Goal: Task Accomplishment & Management: Manage account settings

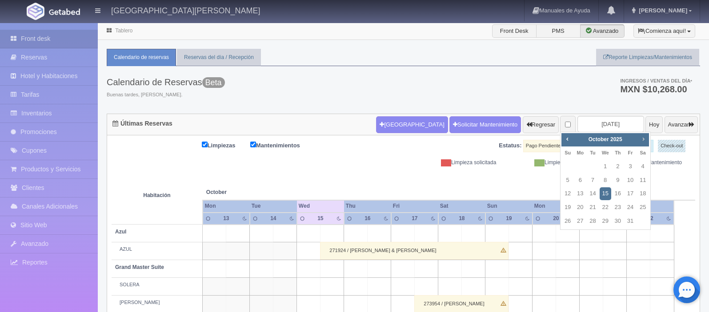
click at [642, 139] on span "Next" at bounding box center [643, 139] width 7 height 7
click at [643, 139] on span "Next" at bounding box center [643, 139] width 7 height 7
click at [632, 183] on link "9" at bounding box center [630, 180] width 12 height 13
type input "2026-01-09"
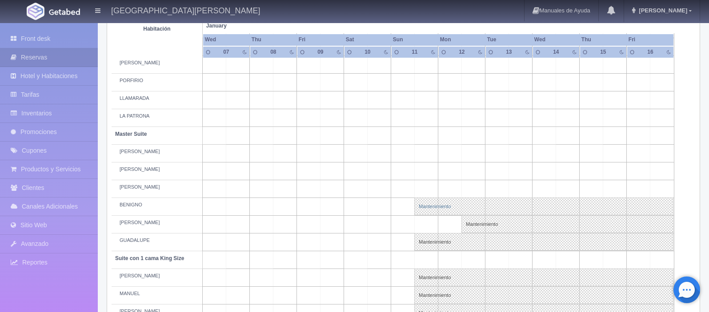
scroll to position [385, 0]
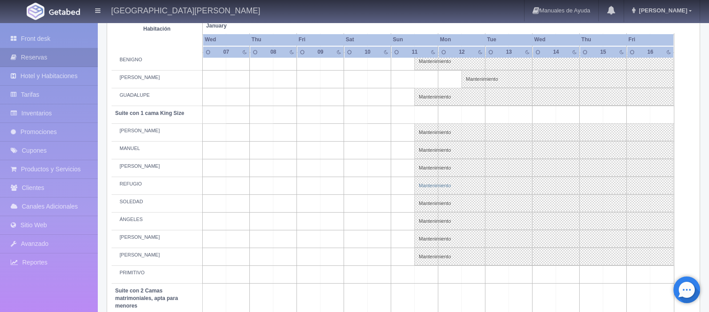
click at [431, 186] on link "Mantenimiento" at bounding box center [543, 186] width 259 height 18
select select "Mantenimiento"
select select "1921_REFUGIO"
type input "[DATE]"
type input "18-01-2026"
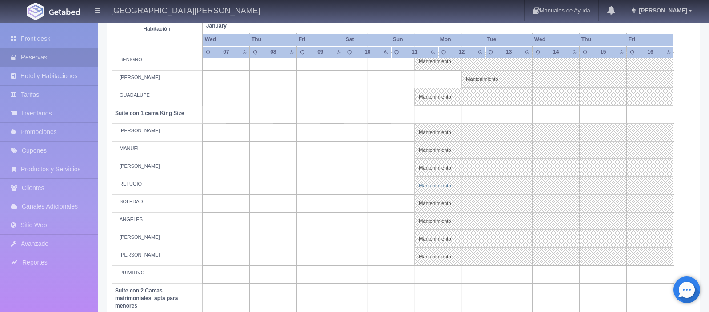
type textarea "MB-Grupo BARTENDERS"
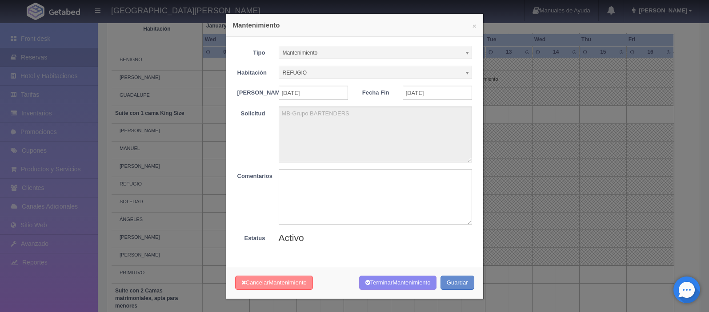
click at [265, 288] on button "Cancelar Mantenimiento" at bounding box center [274, 283] width 78 height 15
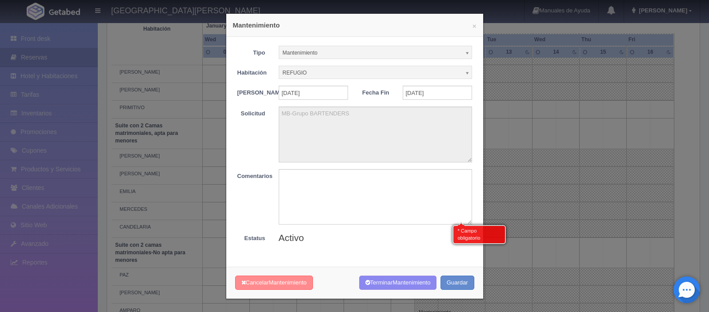
scroll to position [560, 0]
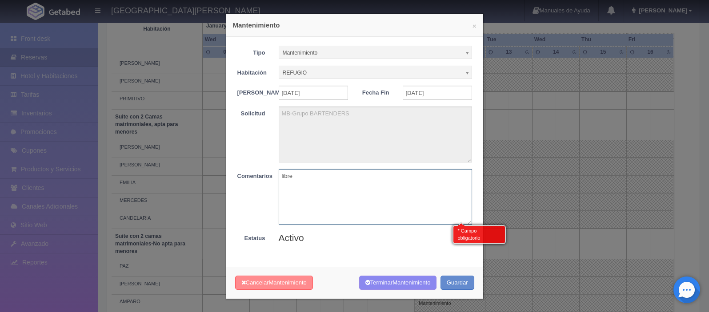
type textarea "libre"
click at [274, 286] on span "Mantenimiento" at bounding box center [288, 283] width 38 height 7
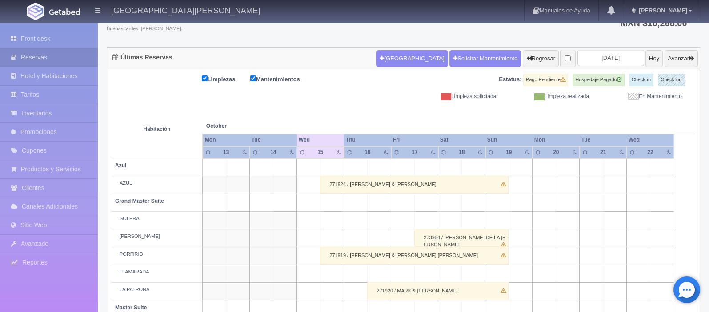
scroll to position [66, 0]
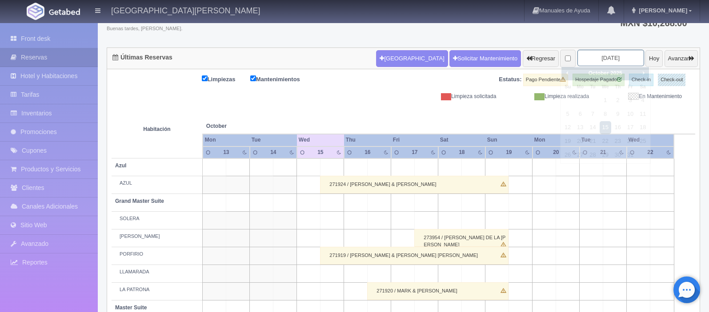
click at [607, 60] on input "2025-10-15" at bounding box center [610, 58] width 67 height 16
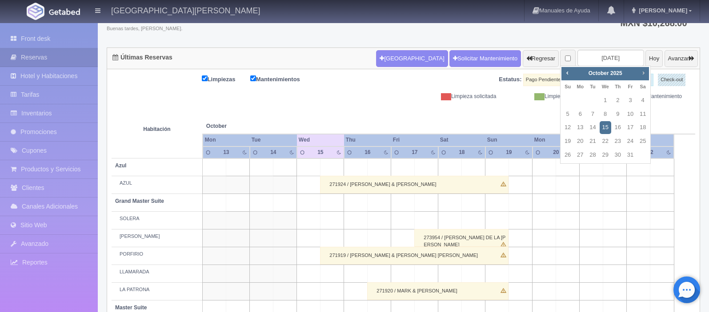
click at [642, 74] on span "Next" at bounding box center [643, 72] width 7 height 7
click at [568, 128] on link "11" at bounding box center [568, 127] width 12 height 13
type input "[DATE]"
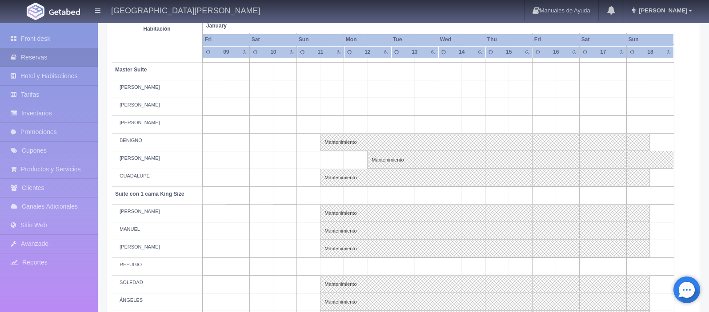
scroll to position [308, 0]
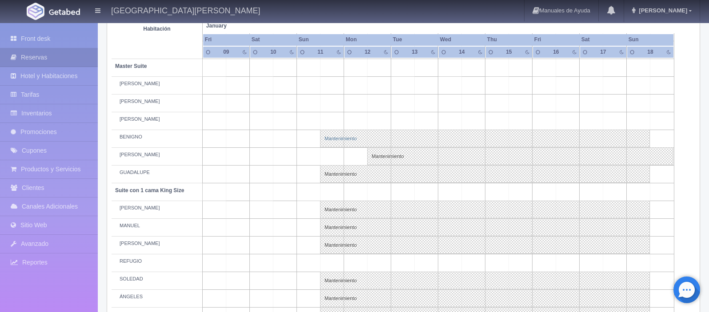
click at [353, 141] on link "Mantenimiento" at bounding box center [485, 139] width 330 height 18
select select "Mantenimiento"
select select "1894_BENIGNO"
type input "11-01-2026"
type input "18-01-2026"
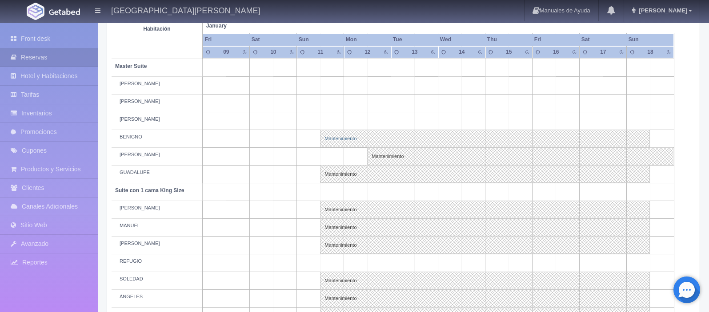
type textarea "MB GRUPO BARTENDER"
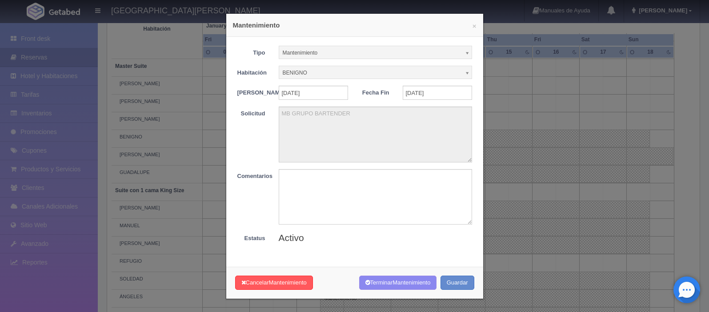
click at [468, 52] on b at bounding box center [468, 53] width 8 height 12
click at [466, 68] on b at bounding box center [468, 73] width 8 height 12
click at [475, 28] on button "×" at bounding box center [474, 26] width 4 height 7
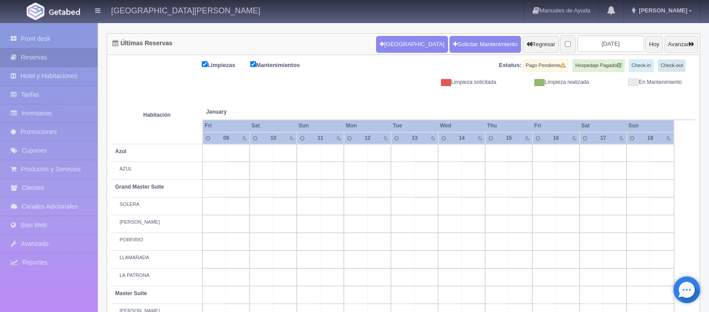
scroll to position [0, 0]
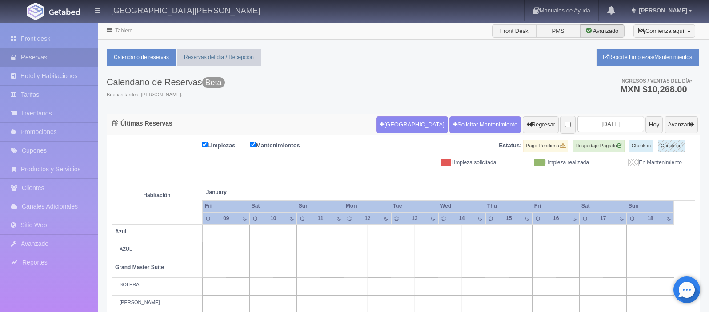
click at [628, 60] on link "Reporte Limpiezas/Mantenimientos" at bounding box center [647, 57] width 103 height 17
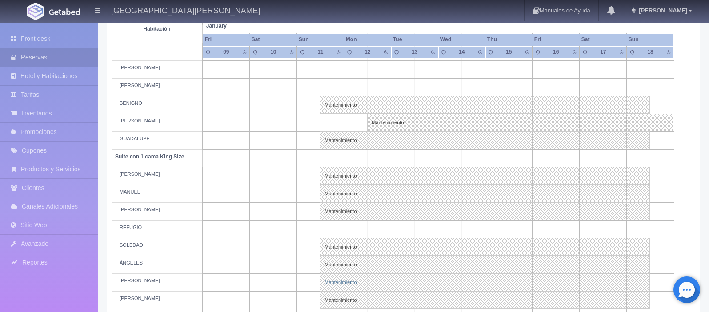
scroll to position [343, 0]
click at [336, 176] on link "Mantenimiento" at bounding box center [485, 175] width 330 height 18
select select "1921_PEDRO"
type textarea "MB-Grupo BARTENDERS"
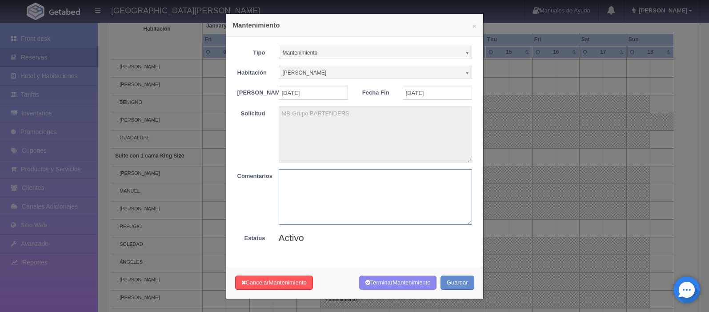
click at [307, 201] on textarea at bounding box center [375, 197] width 193 height 56
click at [297, 195] on textarea at bounding box center [375, 197] width 193 height 56
paste textarea "liberar"
type textarea "liberar"
click at [389, 288] on button "Terminar Mantenimiento" at bounding box center [398, 283] width 78 height 15
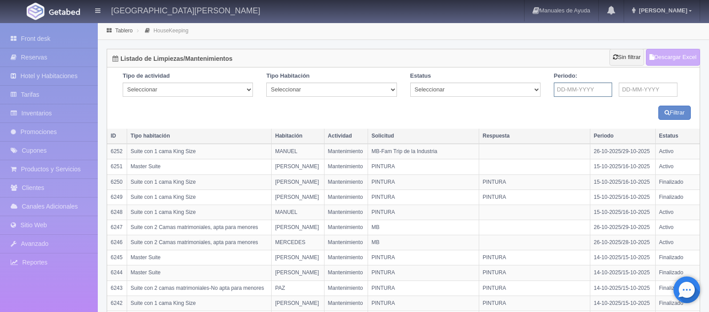
drag, startPoint x: 0, startPoint y: 0, endPoint x: 569, endPoint y: 89, distance: 575.9
click at [569, 89] on input "text" at bounding box center [583, 90] width 59 height 14
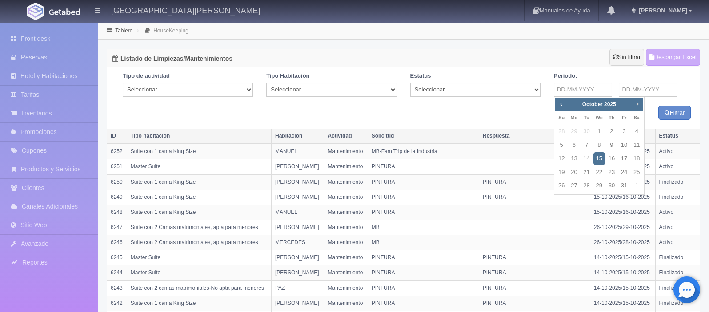
drag, startPoint x: 569, startPoint y: 89, endPoint x: 638, endPoint y: 104, distance: 70.5
click at [638, 104] on span "Next" at bounding box center [637, 103] width 7 height 7
drag, startPoint x: 638, startPoint y: 104, endPoint x: 561, endPoint y: 145, distance: 86.5
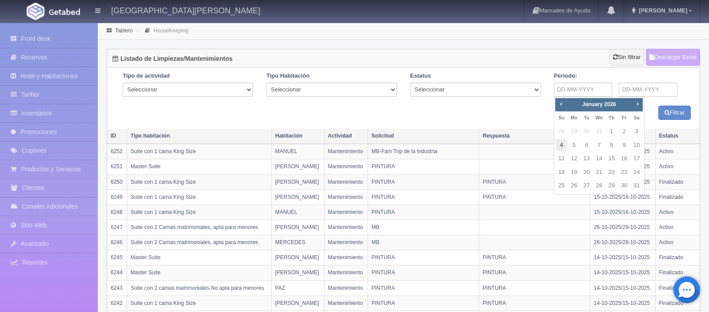
click at [561, 145] on link "4" at bounding box center [562, 145] width 12 height 13
type input "[DATE]"
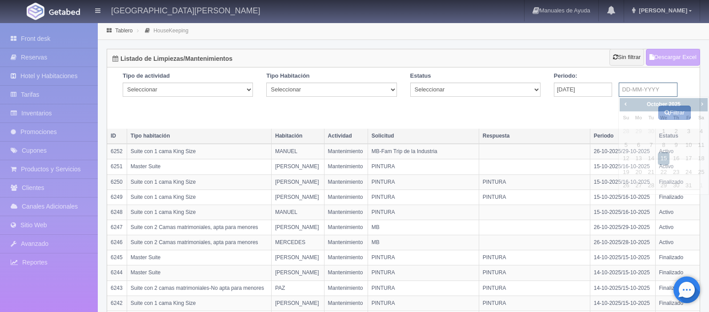
click at [648, 88] on input "text" at bounding box center [648, 90] width 59 height 14
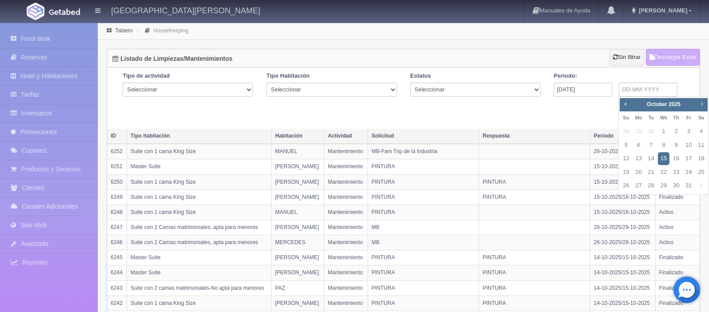
drag, startPoint x: 561, startPoint y: 145, endPoint x: 702, endPoint y: 104, distance: 146.6
click at [702, 104] on span "Next" at bounding box center [701, 103] width 7 height 7
click at [626, 185] on link "25" at bounding box center [626, 186] width 12 height 13
type input "[DATE]"
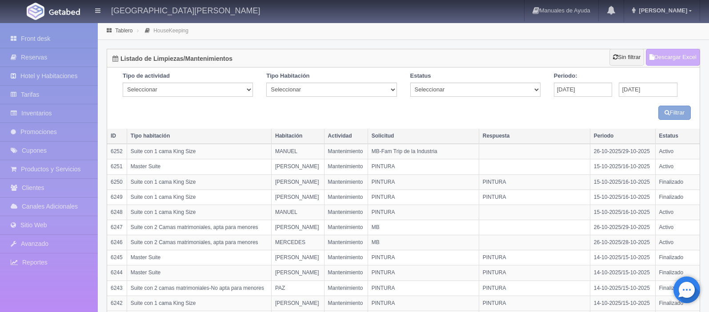
drag, startPoint x: 702, startPoint y: 104, endPoint x: 673, endPoint y: 114, distance: 30.5
click at [673, 114] on button "Filtrar" at bounding box center [674, 113] width 32 height 15
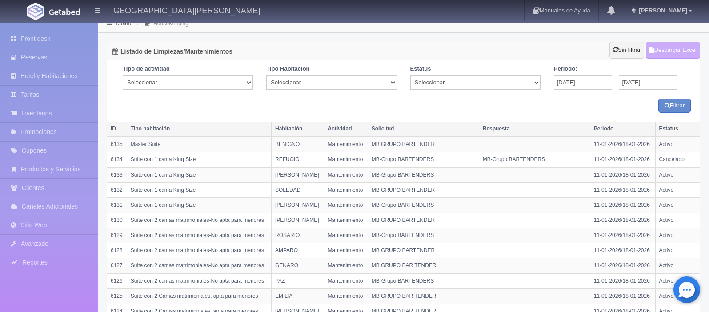
scroll to position [8, 0]
click at [535, 83] on select "Seleccionar Activo Finalizado Cancelado" at bounding box center [475, 81] width 130 height 14
click at [381, 84] on select "Seleccionar Suite con 2 camas matrimoniales-No apta para menores Master Suite G…" at bounding box center [331, 81] width 130 height 14
select select "1921"
click at [242, 82] on select "Seleccionar Limpieza Mantenimiento" at bounding box center [188, 81] width 130 height 14
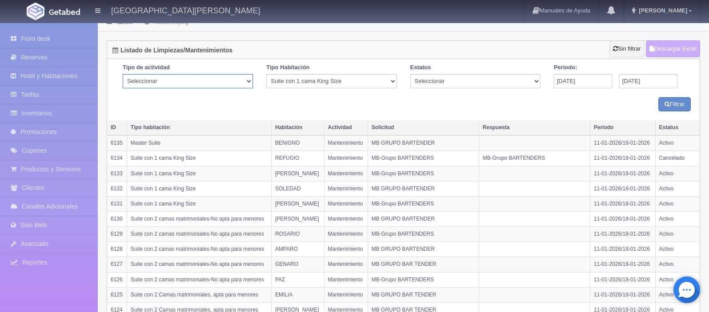
select select "Maintenance"
click at [675, 105] on button "Filtrar" at bounding box center [674, 104] width 32 height 15
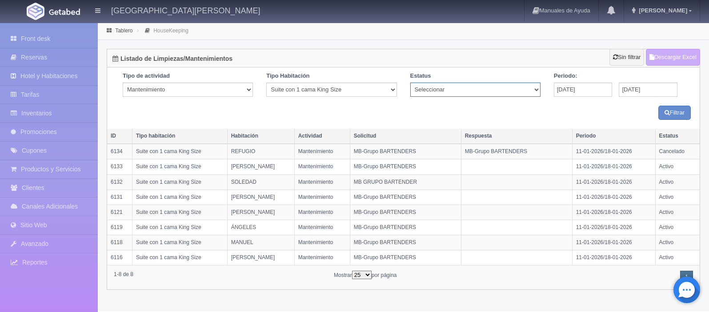
click at [534, 91] on select "Seleccionar Activo Finalizado Cancelado" at bounding box center [475, 90] width 130 height 14
select select "Cancelado"
click at [392, 91] on select "Seleccionar Suite con 2 camas matrimoniales-No apta para menores Master Suite G…" at bounding box center [331, 90] width 130 height 14
select select "1891"
click at [675, 114] on button "Filtrar" at bounding box center [674, 113] width 32 height 15
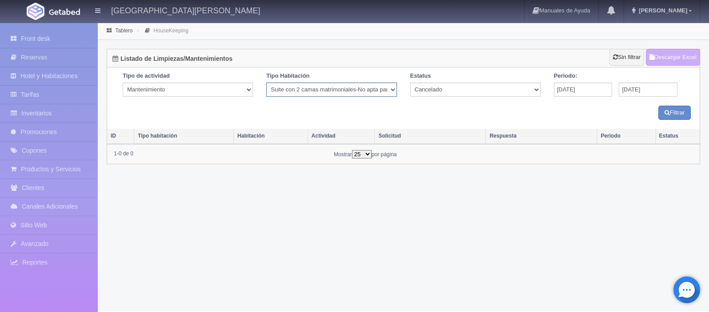
drag, startPoint x: 0, startPoint y: 0, endPoint x: 393, endPoint y: 90, distance: 403.6
click at [393, 90] on select "Seleccionar Suite con 2 camas matrimoniales-No apta para menores Master Suite G…" at bounding box center [331, 90] width 130 height 14
select select "1921"
click at [670, 114] on button "Filtrar" at bounding box center [674, 113] width 32 height 15
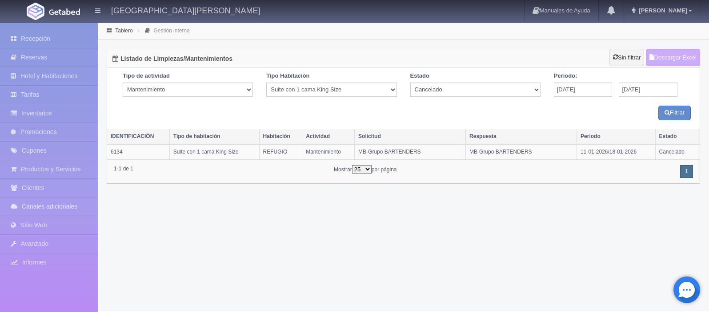
click at [669, 152] on font "Cancelado" at bounding box center [671, 152] width 25 height 6
drag, startPoint x: 0, startPoint y: 0, endPoint x: 673, endPoint y: 113, distance: 682.8
click at [673, 113] on font "Filtrar" at bounding box center [677, 112] width 15 height 7
drag, startPoint x: 0, startPoint y: 0, endPoint x: 677, endPoint y: 112, distance: 686.1
click at [677, 112] on font "Filtrar" at bounding box center [677, 112] width 15 height 7
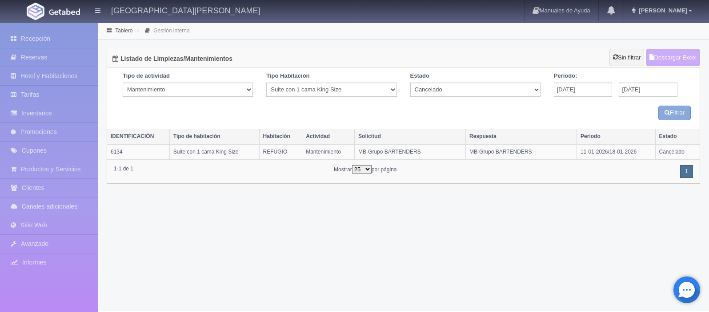
click at [677, 112] on font "Filtrar" at bounding box center [677, 112] width 15 height 7
click at [523, 88] on select "Seleccionar Activo Finalizado Cancelado" at bounding box center [475, 90] width 130 height 14
select select "Finalizado"
drag, startPoint x: 0, startPoint y: 0, endPoint x: 681, endPoint y: 114, distance: 690.4
click at [681, 114] on font "Filtrar" at bounding box center [677, 112] width 15 height 7
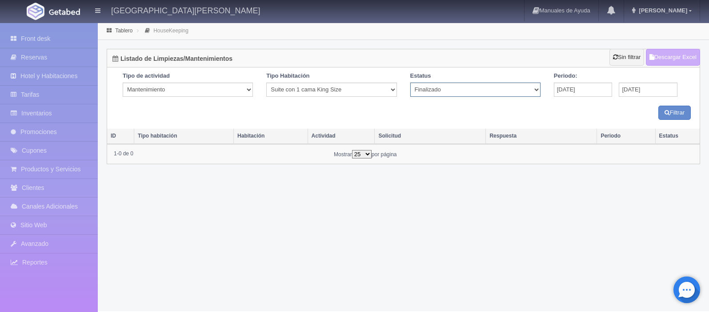
click at [486, 94] on select "Seleccionar Activo Finalizado Cancelado" at bounding box center [475, 90] width 130 height 14
select select
drag, startPoint x: 0, startPoint y: 0, endPoint x: 677, endPoint y: 116, distance: 686.7
click at [677, 116] on button "Filtrar" at bounding box center [674, 113] width 32 height 15
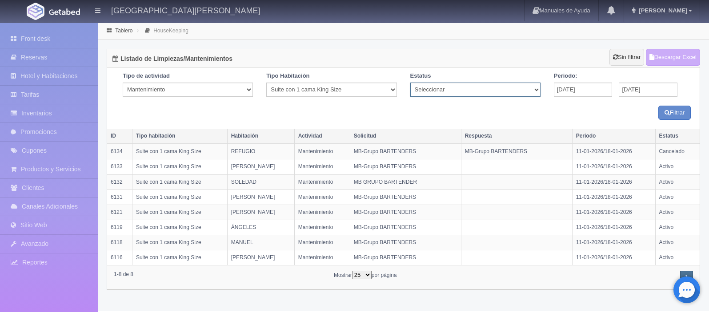
click at [536, 87] on select "Seleccionar Activo Finalizado Cancelado" at bounding box center [475, 90] width 130 height 14
select select "Cancelado"
click at [686, 274] on link "1" at bounding box center [686, 277] width 13 height 13
click at [689, 275] on link "1" at bounding box center [686, 277] width 13 height 13
click at [391, 89] on select "Seleccionar Suite con 2 camas matrimoniales-No apta para menores Master Suite G…" at bounding box center [331, 90] width 130 height 14
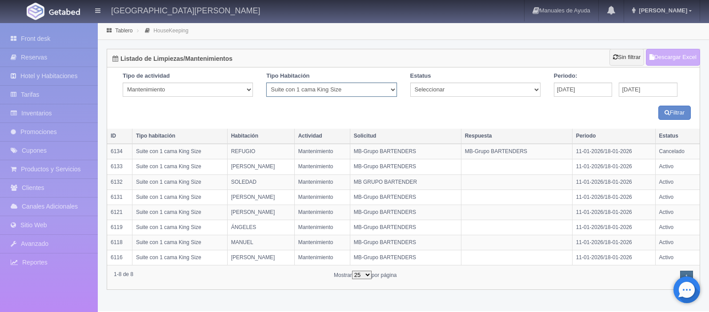
select select "1891"
drag, startPoint x: 0, startPoint y: 0, endPoint x: 496, endPoint y: 92, distance: 505.0
click at [496, 92] on select "Seleccionar Activo Finalizado Cancelado" at bounding box center [475, 90] width 130 height 14
select select "Cancelado"
drag, startPoint x: 496, startPoint y: 92, endPoint x: 675, endPoint y: 115, distance: 180.1
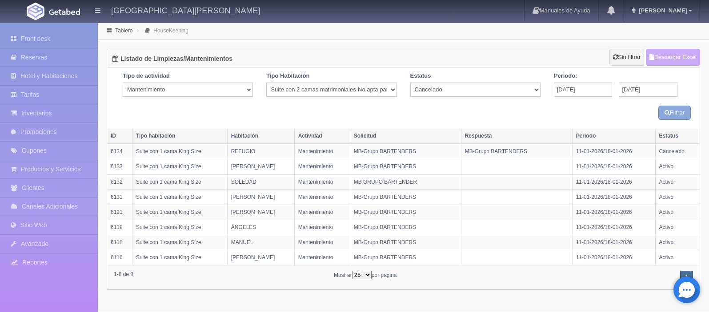
click at [675, 115] on button "Filtrar" at bounding box center [674, 113] width 32 height 15
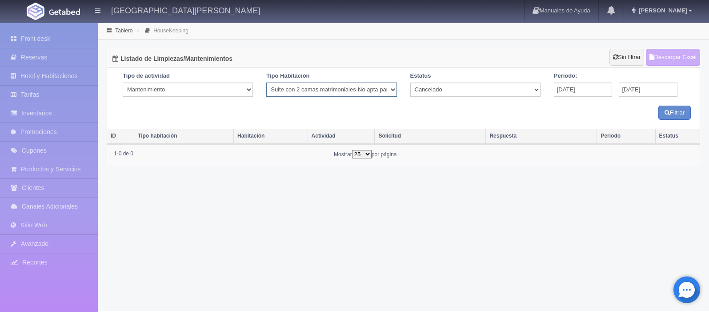
click at [392, 89] on select "Seleccionar Suite con 2 camas matrimoniales-No apta para menores Master Suite G…" at bounding box center [331, 90] width 130 height 14
select select "1921"
drag, startPoint x: 392, startPoint y: 89, endPoint x: 676, endPoint y: 109, distance: 284.3
click at [676, 109] on button "Filtrar" at bounding box center [674, 113] width 32 height 15
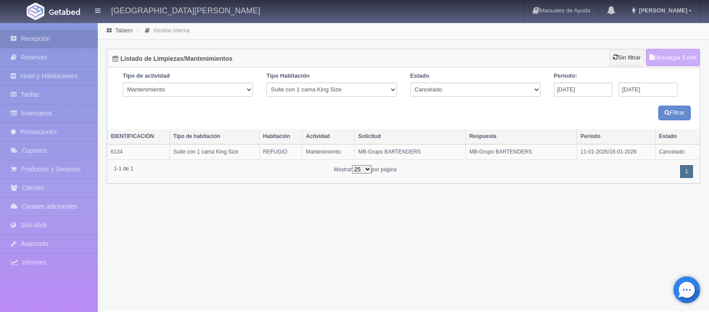
drag, startPoint x: 0, startPoint y: 0, endPoint x: 41, endPoint y: 40, distance: 57.2
click at [41, 40] on font "Recepción" at bounding box center [35, 38] width 29 height 7
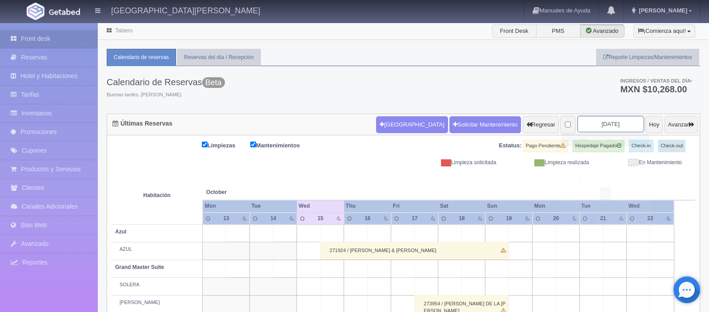
drag, startPoint x: 0, startPoint y: 0, endPoint x: 616, endPoint y: 124, distance: 628.8
click at [616, 124] on input "2025-10-15" at bounding box center [610, 124] width 67 height 16
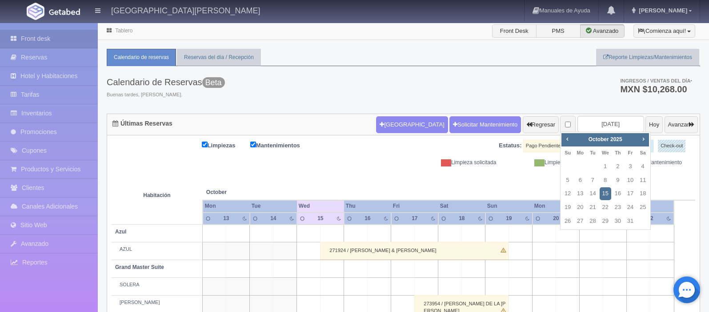
click at [642, 140] on span "Next" at bounding box center [643, 139] width 7 height 7
drag, startPoint x: 616, startPoint y: 124, endPoint x: 644, endPoint y: 139, distance: 31.0
click at [644, 139] on span "Next" at bounding box center [643, 139] width 7 height 7
drag, startPoint x: 644, startPoint y: 139, endPoint x: 593, endPoint y: 180, distance: 65.4
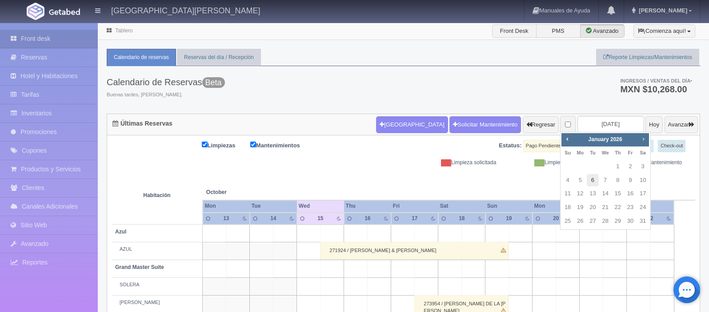
click at [593, 180] on link "6" at bounding box center [593, 180] width 12 height 13
type input "2026-01-06"
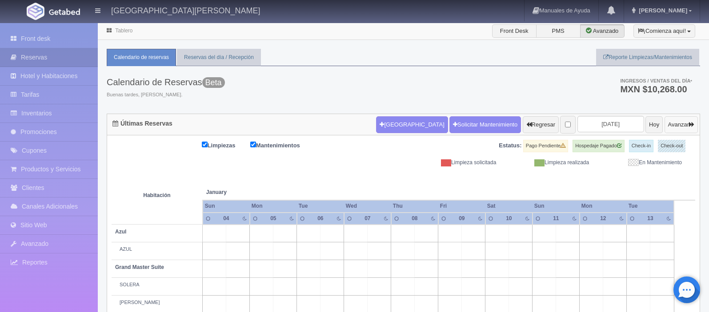
drag, startPoint x: 0, startPoint y: 0, endPoint x: 690, endPoint y: 126, distance: 701.6
click at [690, 126] on icon "button" at bounding box center [691, 125] width 5 height 6
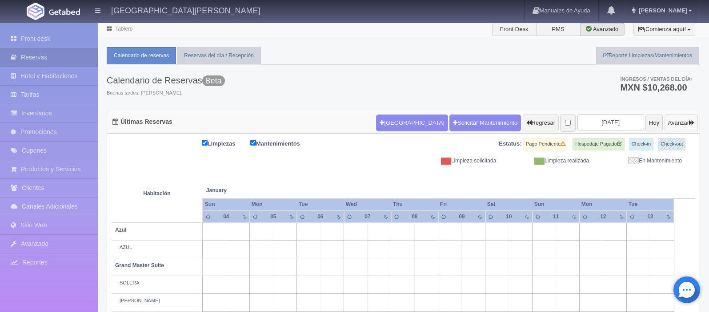
scroll to position [26, 0]
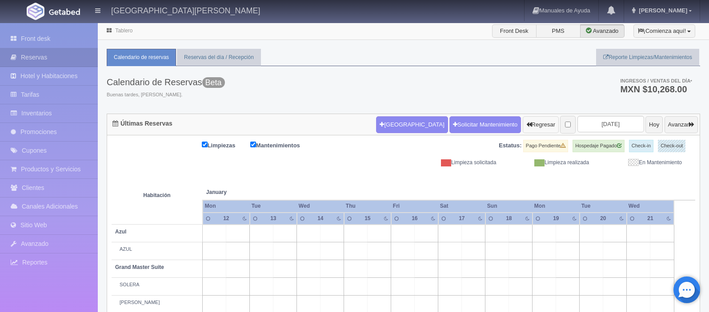
drag, startPoint x: 0, startPoint y: 0, endPoint x: 518, endPoint y: 125, distance: 532.7
click at [523, 125] on button "Regresar" at bounding box center [541, 124] width 36 height 17
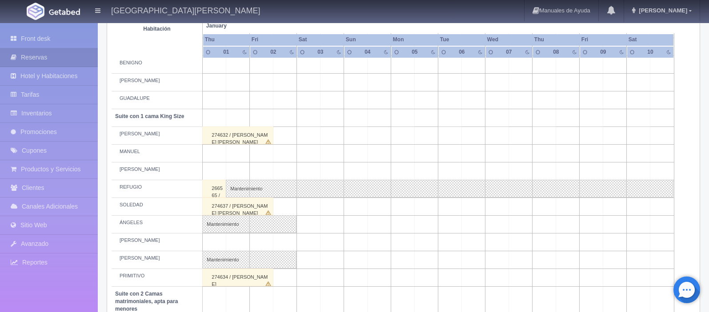
scroll to position [381, 0]
click at [258, 191] on link "Mantenimiento" at bounding box center [450, 190] width 448 height 18
select select "Mantenimiento"
select select "1921_REFUGIO"
type input "01-01-2026"
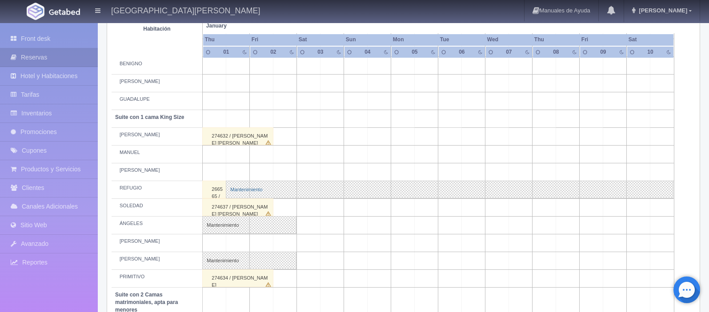
type input "04-05-2025"
type textarea "RESERVA EDITH HERNANDEZ"
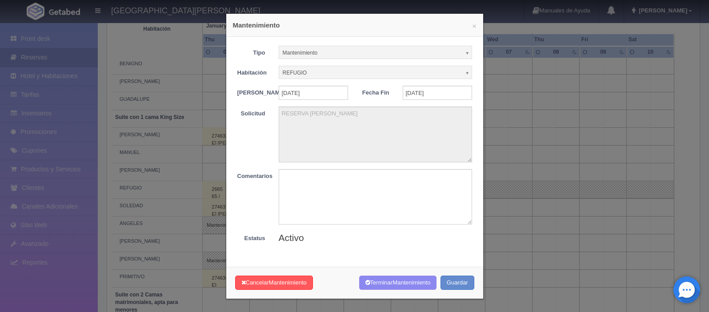
drag, startPoint x: 0, startPoint y: 0, endPoint x: 534, endPoint y: 272, distance: 599.3
click at [534, 272] on div "× Mantenimiento Tipo Mantenimiento Limpieza Mantenimiento Habitación REFUGIO Si…" at bounding box center [354, 156] width 709 height 312
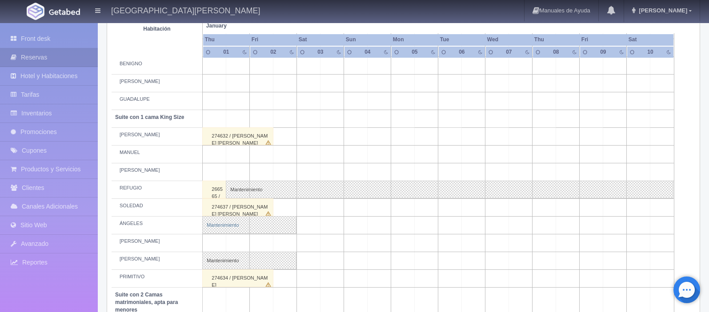
drag, startPoint x: 534, startPoint y: 272, endPoint x: 242, endPoint y: 225, distance: 295.4
click at [242, 225] on link "Mantenimiento" at bounding box center [249, 225] width 94 height 18
select select "1921_ÁNGELES"
type input "30-12-2025"
type input "02-01-2026"
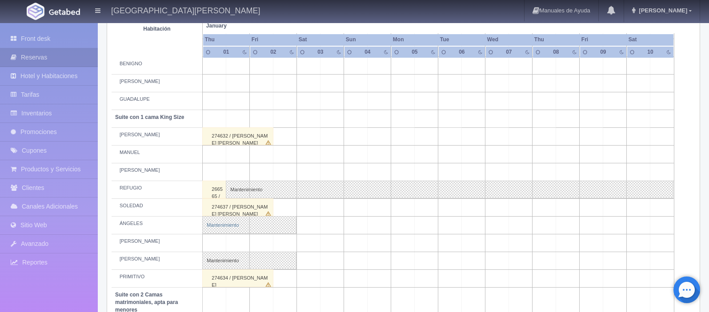
type textarea "BLOQUEO ERICA GONZALEZ"
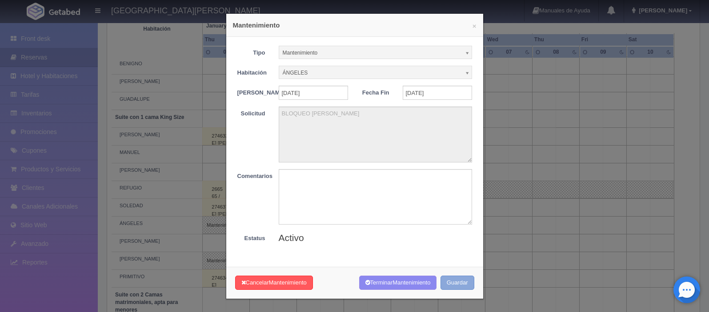
drag, startPoint x: 242, startPoint y: 225, endPoint x: 462, endPoint y: 292, distance: 229.5
click at [462, 291] on button "Guardar" at bounding box center [457, 283] width 34 height 15
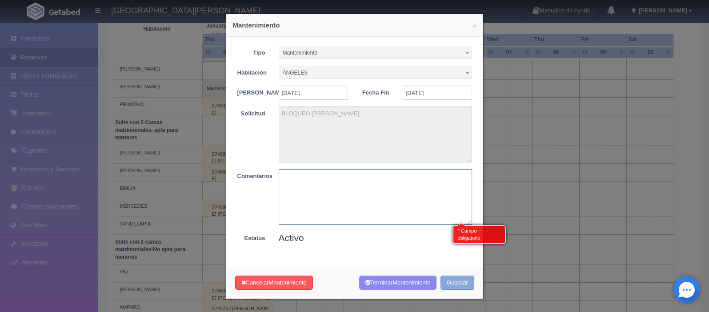
scroll to position [556, 0]
drag, startPoint x: 462, startPoint y: 292, endPoint x: 579, endPoint y: 153, distance: 181.4
click at [579, 153] on div "× Mantenimiento Tipo Mantenimiento Limpieza Mantenimiento Habitación ÁNGELES Si…" at bounding box center [354, 156] width 709 height 312
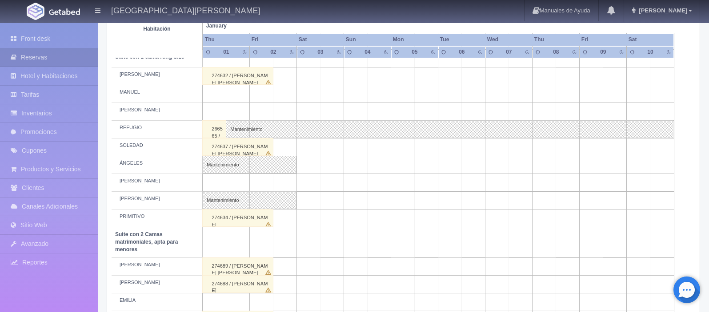
scroll to position [434, 0]
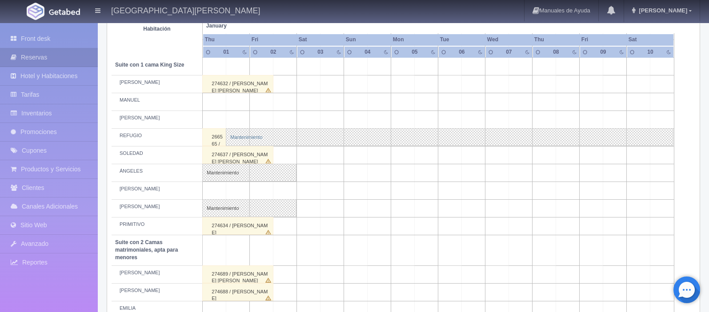
drag, startPoint x: 579, startPoint y: 153, endPoint x: 316, endPoint y: 138, distance: 262.6
click at [316, 138] on link "Mantenimiento" at bounding box center [450, 137] width 448 height 18
select select "1921_REFUGIO"
type input "01-01-2026"
type input "04-05-2025"
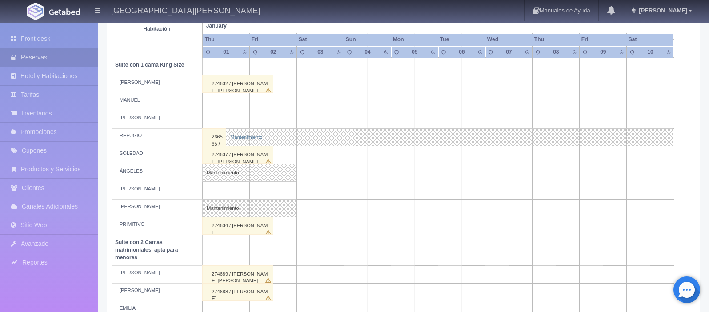
type textarea "RESERVA EDITH HERNANDEZ"
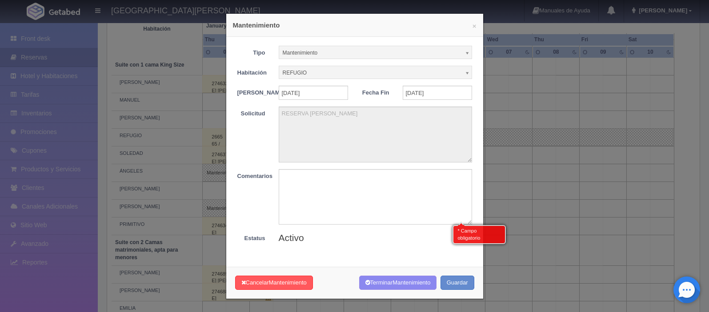
drag, startPoint x: 316, startPoint y: 138, endPoint x: 634, endPoint y: 216, distance: 327.3
click at [634, 216] on div "× Mantenimiento Tipo Mantenimiento Limpieza Mantenimiento Habitación REFUGIO Si…" at bounding box center [354, 156] width 709 height 312
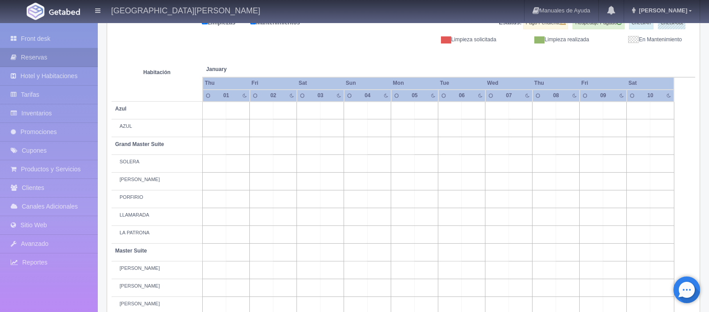
scroll to position [0, 0]
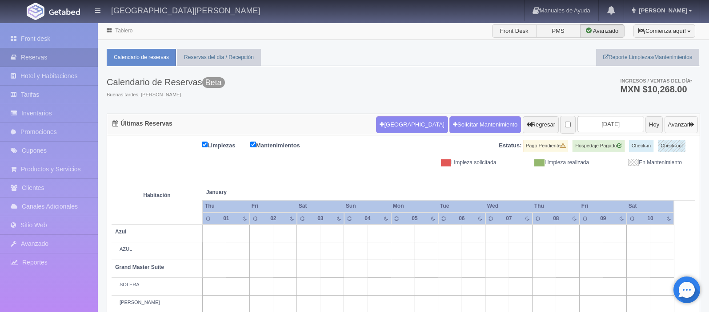
drag, startPoint x: 634, startPoint y: 216, endPoint x: 684, endPoint y: 125, distance: 104.2
click at [684, 125] on button "Avanzar" at bounding box center [680, 124] width 33 height 17
drag, startPoint x: 0, startPoint y: 0, endPoint x: 201, endPoint y: 146, distance: 248.2
click at [202, 146] on input "Limpiezas" at bounding box center [205, 145] width 6 height 6
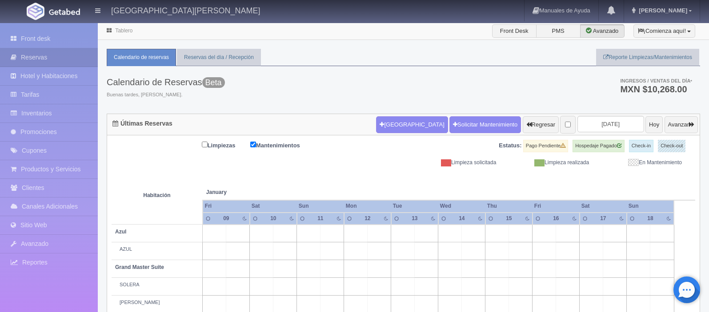
checkbox input "true"
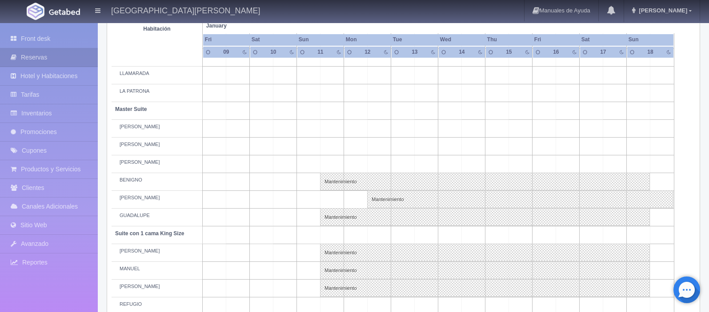
scroll to position [276, 0]
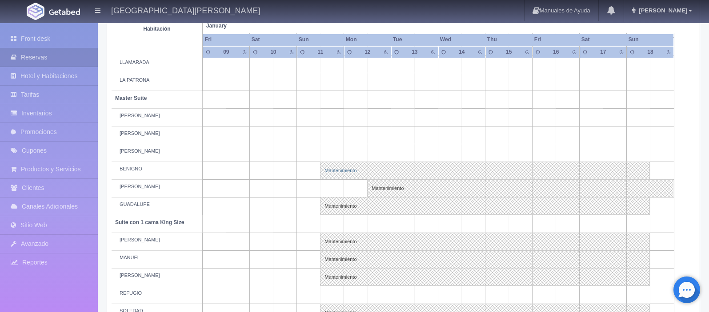
drag, startPoint x: 201, startPoint y: 146, endPoint x: 338, endPoint y: 173, distance: 140.1
click at [338, 173] on link "Mantenimiento" at bounding box center [485, 171] width 330 height 18
select select "Mantenimiento"
select select "1894_BENIGNO"
type input "[DATE]"
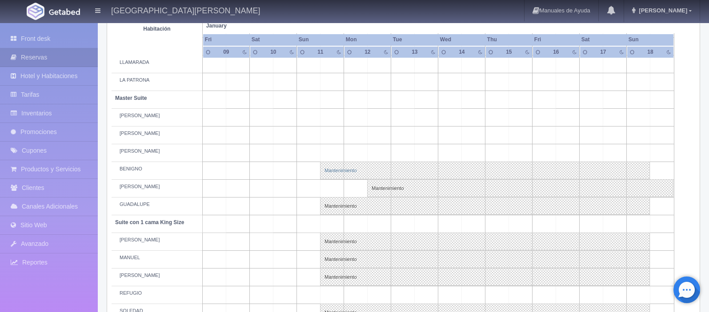
type input "[DATE]"
type textarea "MB GRUPO BARTENDER"
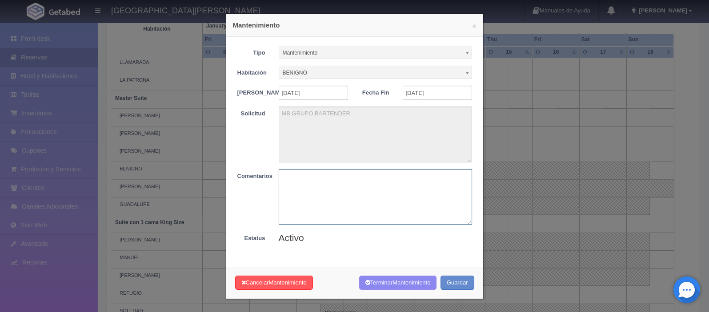
click at [298, 191] on textarea at bounding box center [375, 197] width 193 height 56
paste textarea "l"
drag, startPoint x: 338, startPoint y: 173, endPoint x: 292, endPoint y: 192, distance: 50.0
click at [292, 192] on textarea at bounding box center [375, 197] width 193 height 56
type textarea "liberar"
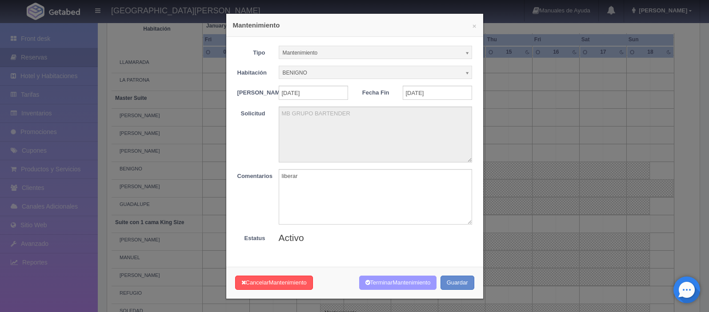
click at [373, 290] on button "Terminar Mantenimiento" at bounding box center [398, 283] width 78 height 15
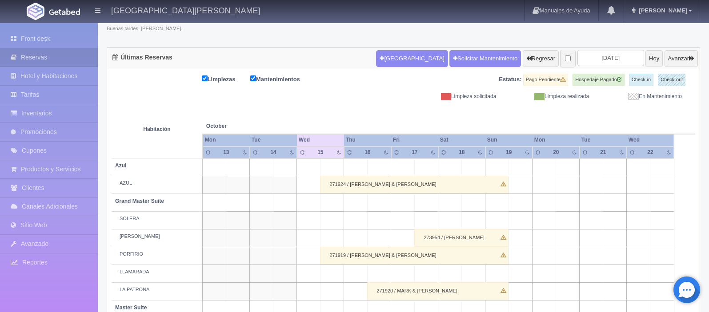
scroll to position [66, 0]
drag, startPoint x: 0, startPoint y: 0, endPoint x: 683, endPoint y: 60, distance: 685.8
click at [683, 60] on button "Avanzar" at bounding box center [680, 58] width 33 height 17
click at [684, 60] on button "Avanzar" at bounding box center [680, 58] width 33 height 17
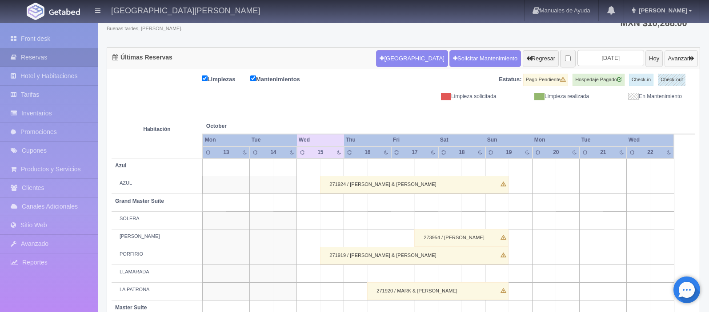
click at [684, 60] on button "Avanzar" at bounding box center [680, 58] width 33 height 17
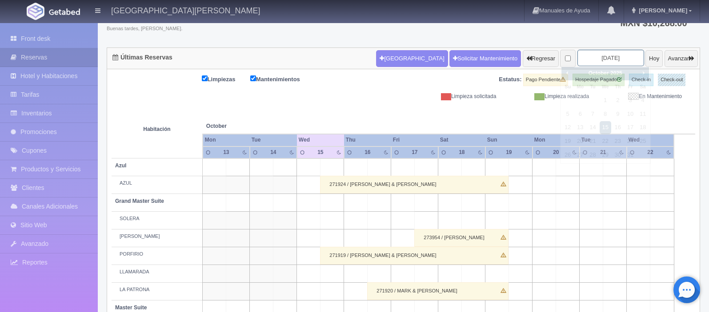
drag, startPoint x: 684, startPoint y: 60, endPoint x: 596, endPoint y: 56, distance: 87.2
click at [596, 56] on input "2025-10-15" at bounding box center [610, 58] width 67 height 16
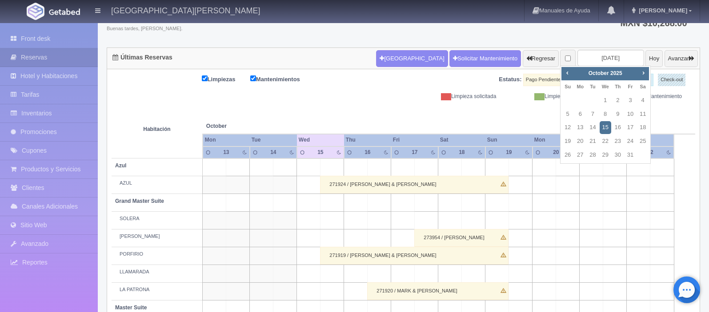
drag, startPoint x: 596, startPoint y: 56, endPoint x: 643, endPoint y: 73, distance: 49.4
click at [643, 73] on span "Next" at bounding box center [643, 72] width 7 height 7
drag, startPoint x: 643, startPoint y: 73, endPoint x: 606, endPoint y: 115, distance: 55.7
click at [606, 115] on link "7" at bounding box center [606, 114] width 12 height 13
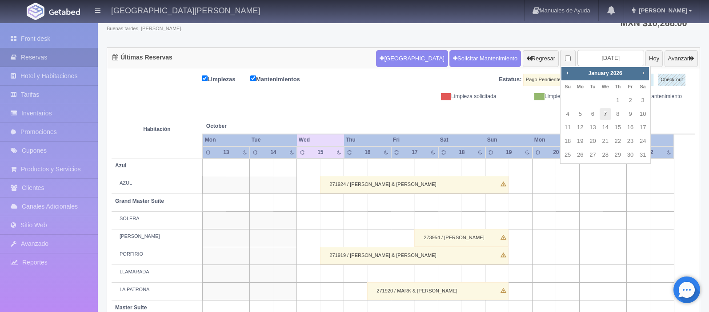
type input "[DATE]"
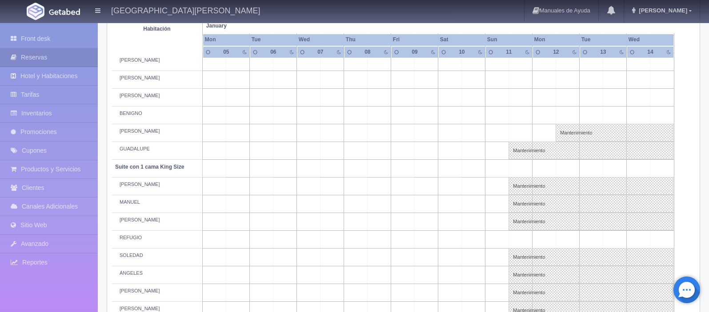
scroll to position [364, 0]
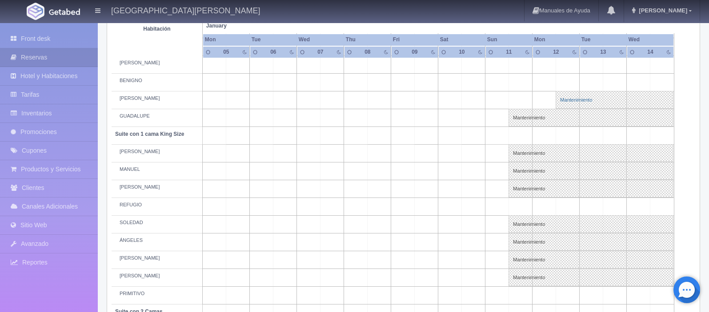
click at [576, 101] on link "Mantenimiento" at bounding box center [615, 100] width 118 height 18
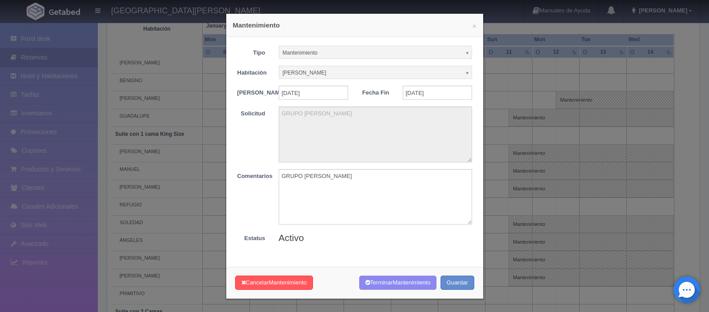
drag, startPoint x: 0, startPoint y: 0, endPoint x: 508, endPoint y: 211, distance: 550.5
click at [508, 211] on div "× Mantenimiento Tipo Mantenimiento Limpieza Mantenimiento Habitación [PERSON_NA…" at bounding box center [354, 156] width 709 height 312
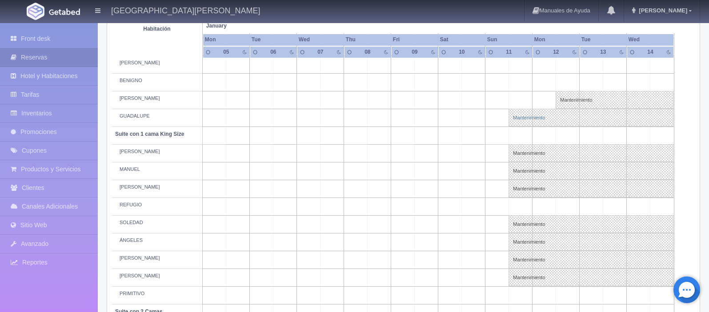
drag, startPoint x: 508, startPoint y: 211, endPoint x: 524, endPoint y: 121, distance: 91.5
click at [524, 121] on link "Mantenimiento" at bounding box center [590, 118] width 165 height 18
select select "1894_GUADALUPE"
type input "[DATE]"
type input "18-01-2026"
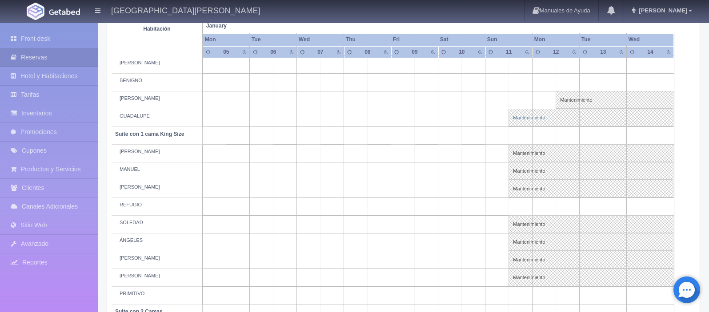
type textarea "MB-Grupo BARTENDERS"
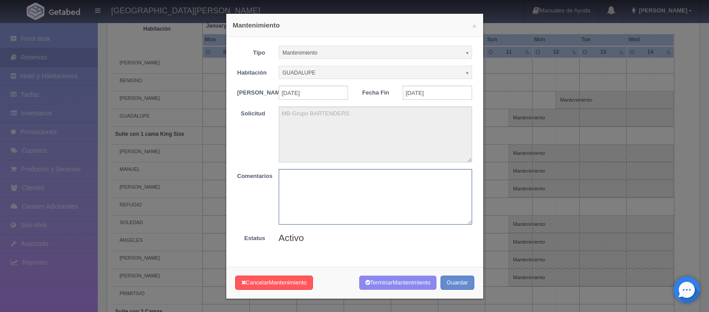
drag, startPoint x: 524, startPoint y: 121, endPoint x: 314, endPoint y: 197, distance: 222.9
click at [314, 197] on textarea at bounding box center [375, 197] width 193 height 56
paste textarea "l"
drag, startPoint x: 314, startPoint y: 197, endPoint x: 264, endPoint y: 180, distance: 52.7
click at [264, 180] on div "Comentarios liberar" at bounding box center [355, 197] width 248 height 56
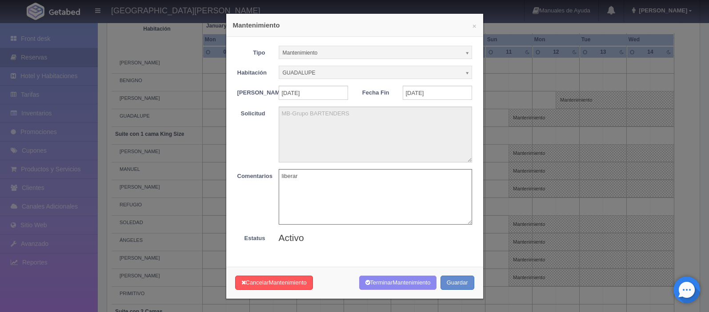
type textarea "liberar"
drag, startPoint x: 264, startPoint y: 180, endPoint x: 283, endPoint y: 289, distance: 110.5
click at [283, 286] on span "Mantenimiento" at bounding box center [288, 283] width 38 height 7
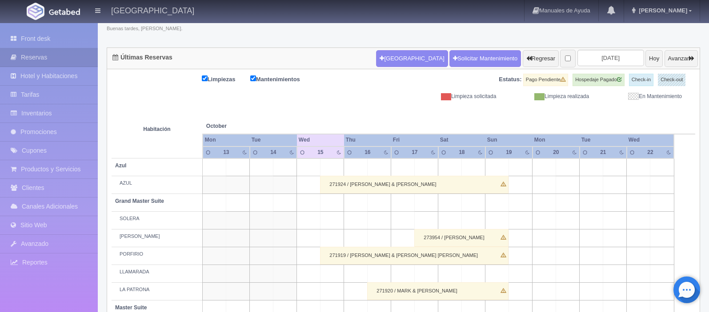
scroll to position [66, 0]
drag, startPoint x: 0, startPoint y: 0, endPoint x: 612, endPoint y: 58, distance: 615.2
click at [612, 58] on input "[DATE]" at bounding box center [610, 58] width 67 height 16
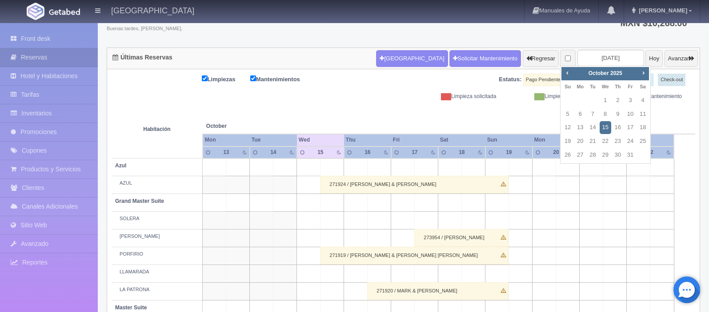
click at [641, 73] on span "Next" at bounding box center [643, 72] width 7 height 7
drag, startPoint x: 612, startPoint y: 58, endPoint x: 641, endPoint y: 73, distance: 32.4
click at [641, 73] on span "Next" at bounding box center [643, 72] width 7 height 7
drag, startPoint x: 641, startPoint y: 73, endPoint x: 606, endPoint y: 115, distance: 55.2
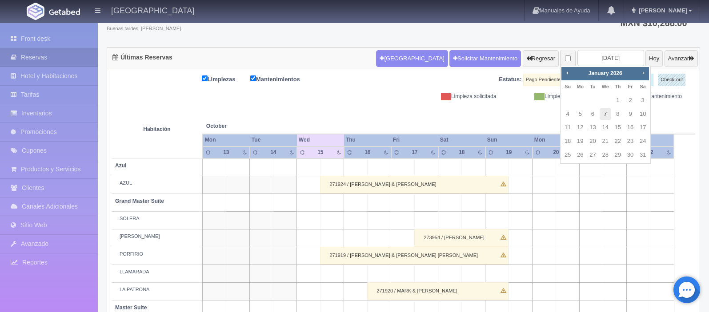
click at [606, 115] on link "7" at bounding box center [606, 114] width 12 height 13
type input "[DATE]"
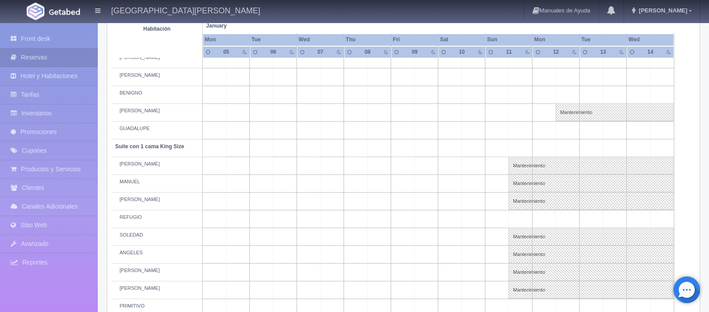
scroll to position [356, 0]
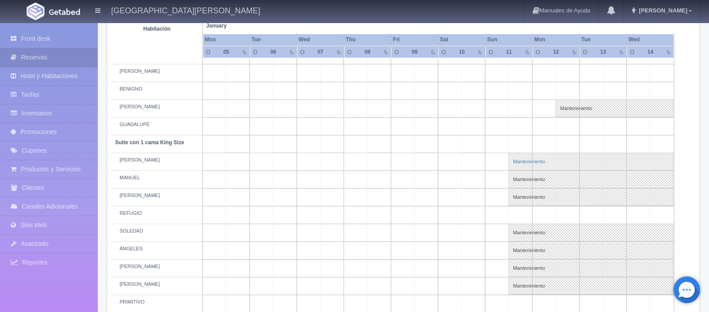
drag, startPoint x: 0, startPoint y: 0, endPoint x: 529, endPoint y: 162, distance: 553.7
click at [529, 162] on link "Mantenimiento" at bounding box center [590, 162] width 165 height 18
select select "Mantenimiento"
select select "1921_PEDRO"
type input "[DATE]"
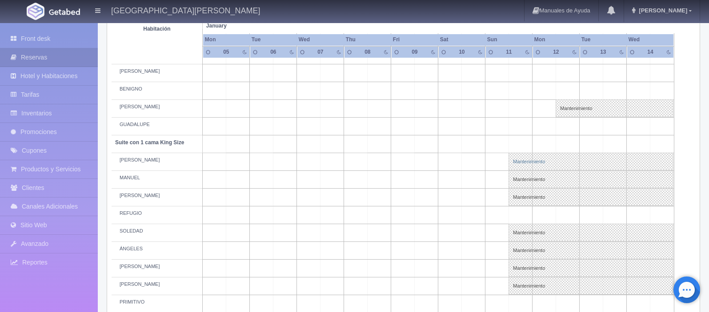
type input "[DATE]"
type textarea "MB-Grupo BARTENDERS"
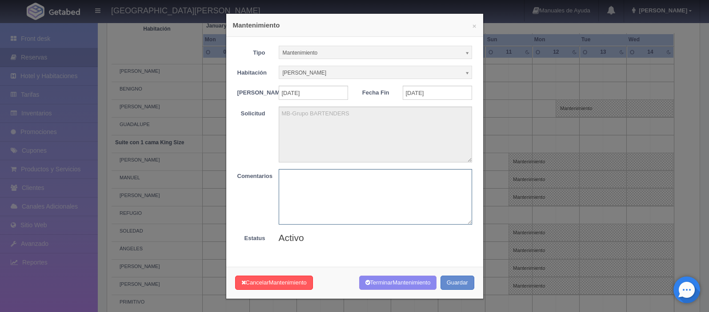
drag, startPoint x: 529, startPoint y: 162, endPoint x: 340, endPoint y: 191, distance: 191.5
click at [340, 191] on textarea at bounding box center [375, 197] width 193 height 56
paste textarea "liberar"
type textarea "liberar"
click at [401, 286] on span "Mantenimiento" at bounding box center [411, 283] width 38 height 7
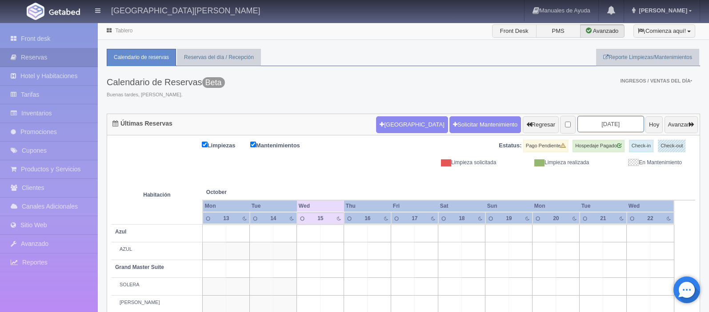
click at [609, 124] on input "[DATE]" at bounding box center [610, 124] width 67 height 16
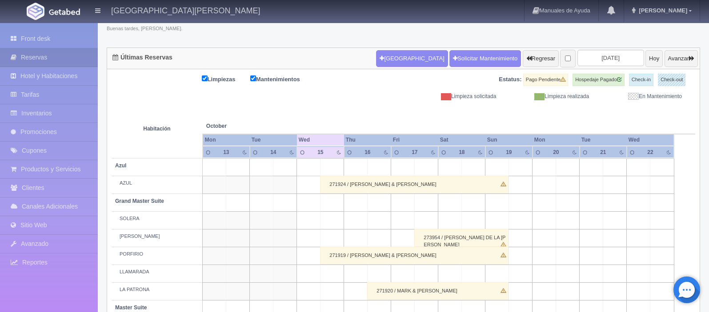
scroll to position [66, 0]
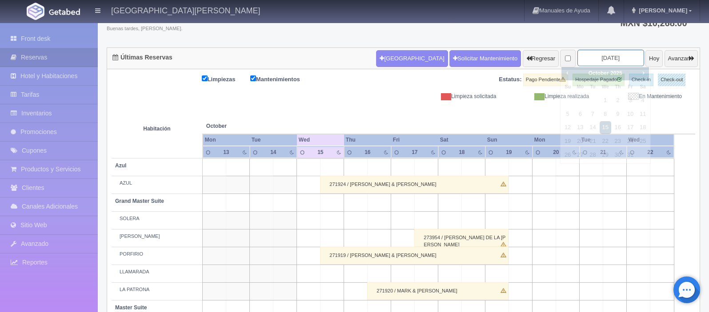
drag, startPoint x: 0, startPoint y: 0, endPoint x: 611, endPoint y: 56, distance: 613.7
click at [611, 56] on input "[DATE]" at bounding box center [610, 58] width 67 height 16
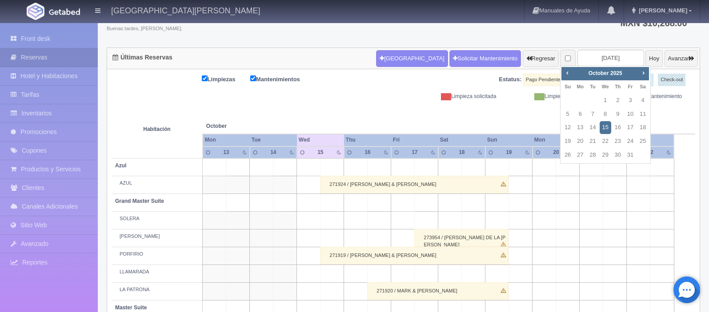
click at [645, 73] on span "Next" at bounding box center [643, 72] width 7 height 7
drag, startPoint x: 611, startPoint y: 56, endPoint x: 645, endPoint y: 73, distance: 38.0
click at [645, 73] on span "Next" at bounding box center [643, 72] width 7 height 7
click at [607, 116] on link "7" at bounding box center [606, 114] width 12 height 13
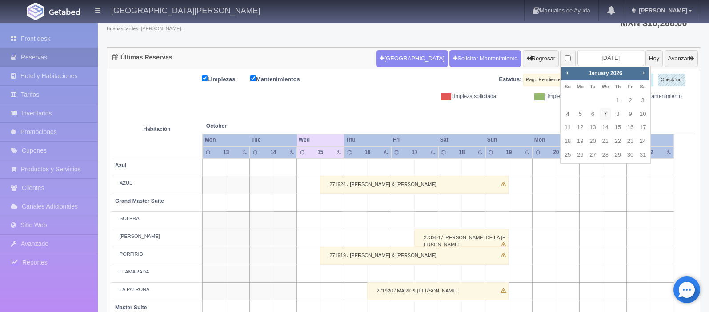
type input "[DATE]"
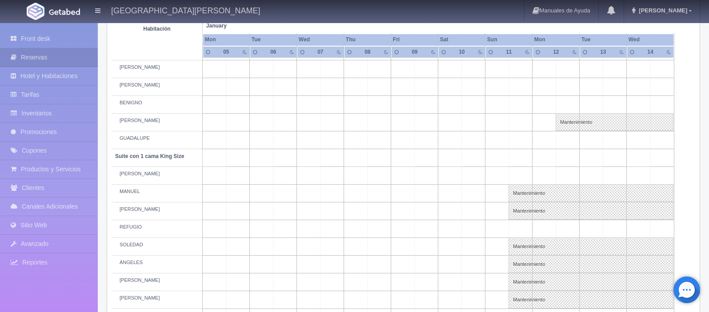
scroll to position [389, 0]
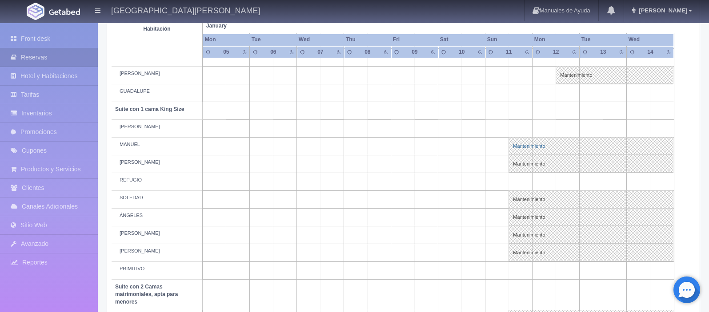
click at [536, 148] on link "Mantenimiento" at bounding box center [590, 146] width 165 height 18
select select "Mantenimiento"
select select "1921_MANUEL"
type input "11-01-2026"
type input "18-01-2026"
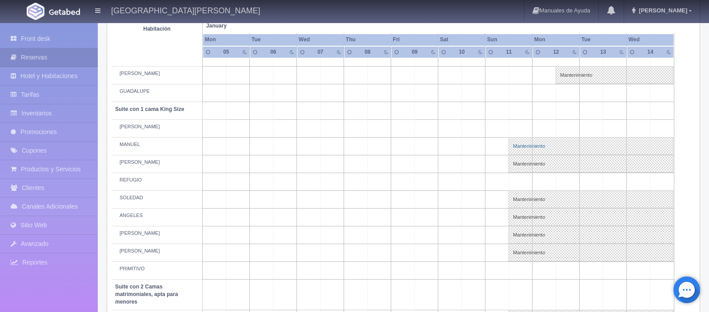
type textarea "MB-Grupo BARTENDERS"
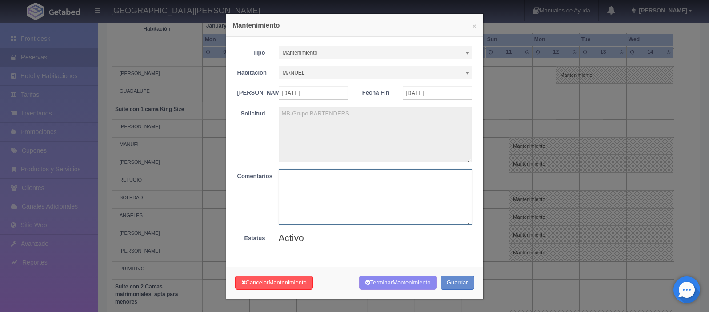
drag, startPoint x: 0, startPoint y: 0, endPoint x: 321, endPoint y: 196, distance: 376.4
click at [321, 196] on textarea at bounding box center [375, 197] width 193 height 56
paste textarea "liberar"
type textarea "liberar"
drag, startPoint x: 321, startPoint y: 196, endPoint x: 389, endPoint y: 290, distance: 116.2
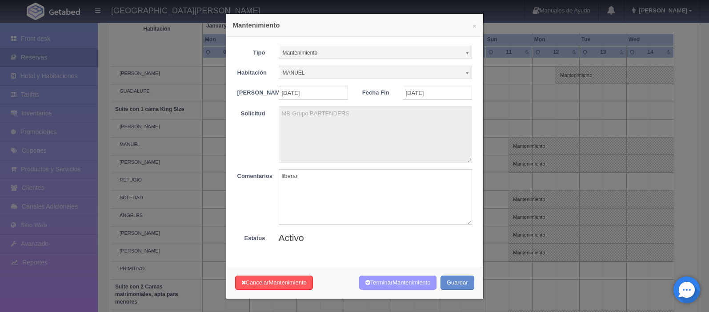
click at [389, 290] on button "Terminar Mantenimiento" at bounding box center [398, 283] width 78 height 15
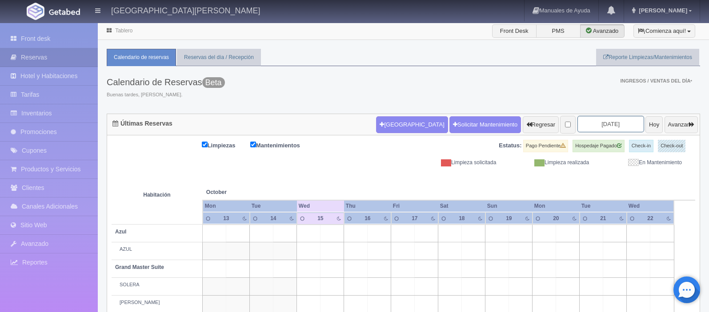
drag, startPoint x: 0, startPoint y: 0, endPoint x: 605, endPoint y: 120, distance: 616.6
click at [605, 120] on input "[DATE]" at bounding box center [610, 124] width 67 height 16
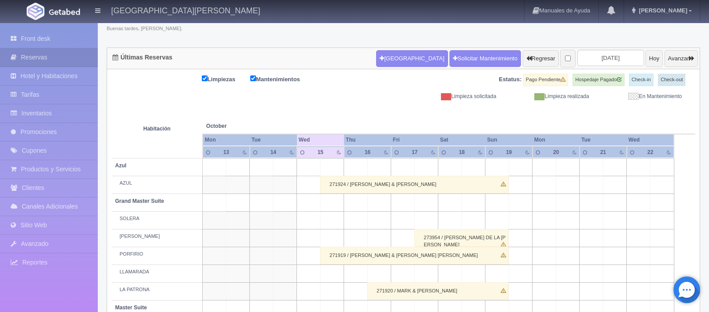
click at [615, 124] on th at bounding box center [615, 117] width 71 height 34
drag, startPoint x: 605, startPoint y: 120, endPoint x: 614, endPoint y: 60, distance: 59.8
click at [614, 60] on input "[DATE]" at bounding box center [610, 58] width 67 height 16
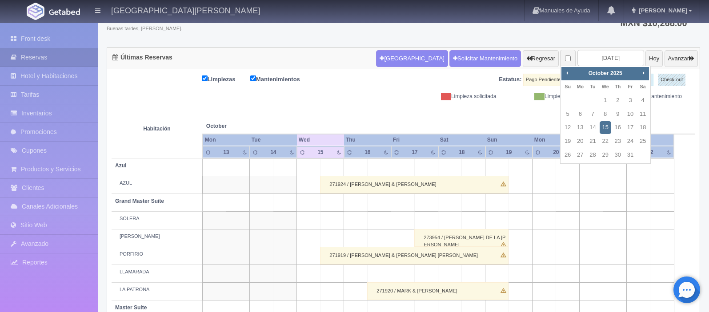
drag, startPoint x: 614, startPoint y: 60, endPoint x: 641, endPoint y: 71, distance: 29.5
click at [641, 71] on span "Next" at bounding box center [643, 72] width 7 height 7
click at [642, 71] on span "Next" at bounding box center [643, 72] width 7 height 7
click at [608, 114] on link "7" at bounding box center [606, 114] width 12 height 13
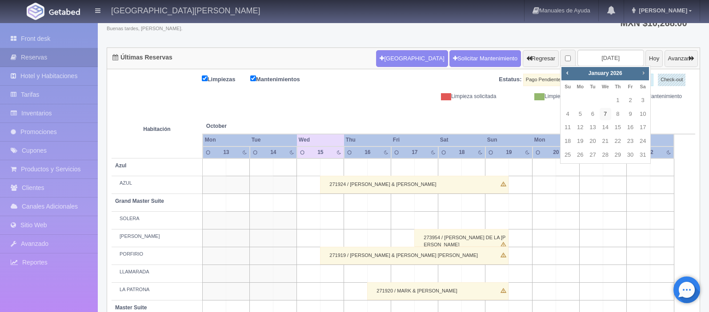
type input "[DATE]"
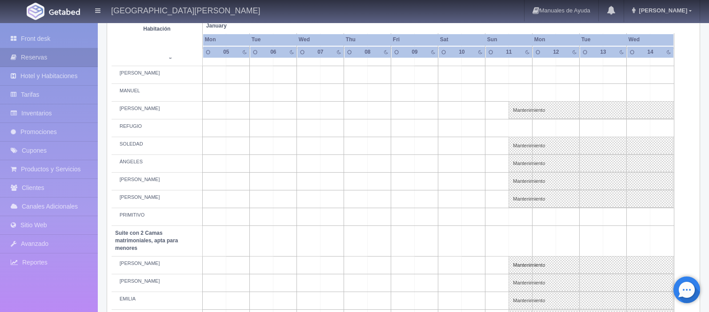
scroll to position [444, 0]
drag, startPoint x: 0, startPoint y: 0, endPoint x: 528, endPoint y: 115, distance: 539.9
click at [528, 115] on link "Mantenimiento" at bounding box center [590, 109] width 165 height 18
select select "Mantenimiento"
select select "1921_MARÍA"
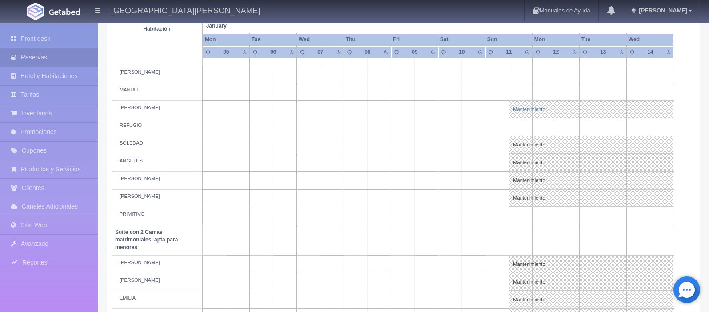
type input "11-01-2026"
type input "18-01-2026"
type textarea "MB-Grupo BARTENDERS"
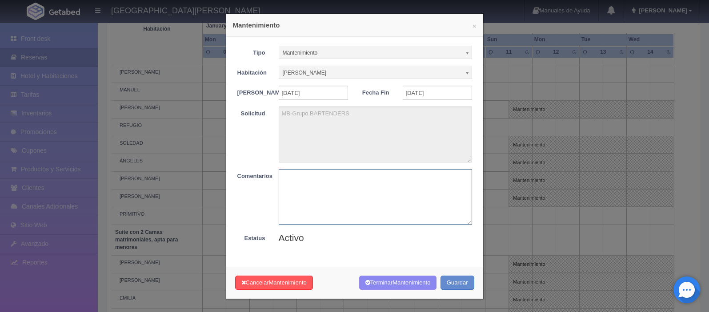
drag, startPoint x: 528, startPoint y: 115, endPoint x: 364, endPoint y: 189, distance: 179.4
click at [364, 189] on textarea at bounding box center [375, 197] width 193 height 56
paste textarea "liberar"
type textarea "liberar"
click at [382, 287] on button "Terminar Mantenimiento" at bounding box center [398, 283] width 78 height 15
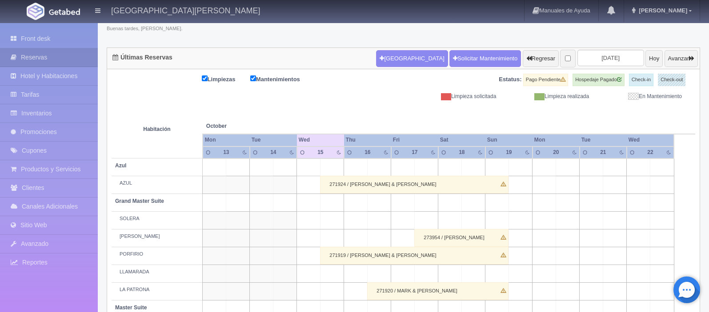
scroll to position [66, 0]
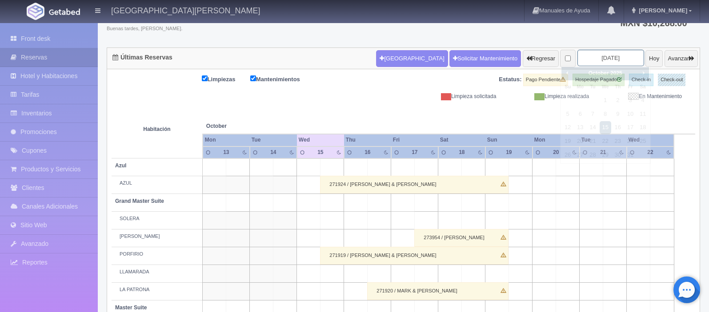
click at [596, 60] on input "2025-10-15" at bounding box center [610, 58] width 67 height 16
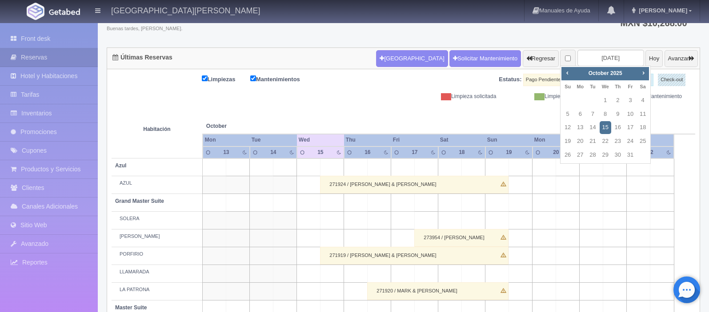
click at [642, 72] on span "Next" at bounding box center [643, 72] width 7 height 7
click at [607, 116] on link "7" at bounding box center [606, 114] width 12 height 13
type input "[DATE]"
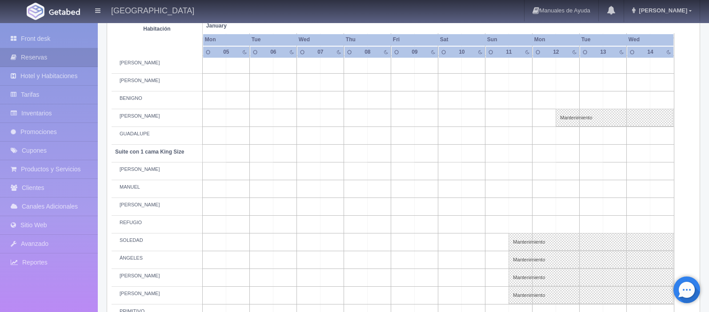
scroll to position [350, 0]
drag, startPoint x: 0, startPoint y: 0, endPoint x: 536, endPoint y: 243, distance: 588.4
click at [536, 243] on link "Mantenimiento" at bounding box center [590, 239] width 165 height 18
select select "Mantenimiento"
select select "1921_SOLEDAD"
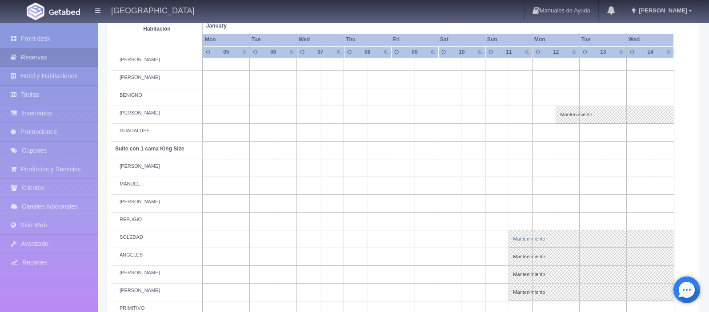
type input "11-01-2026"
type input "18-01-2026"
type textarea "MB GRUPO BARTENDER"
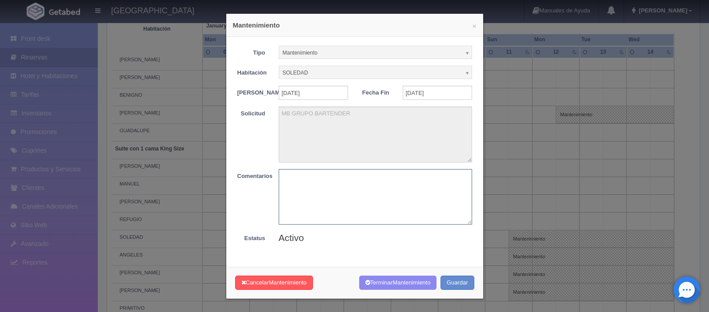
drag, startPoint x: 536, startPoint y: 243, endPoint x: 325, endPoint y: 212, distance: 213.4
click at [325, 212] on textarea at bounding box center [375, 197] width 193 height 56
paste textarea "liberar"
type textarea "liberar"
click at [383, 288] on button "Terminar Mantenimiento" at bounding box center [398, 283] width 78 height 15
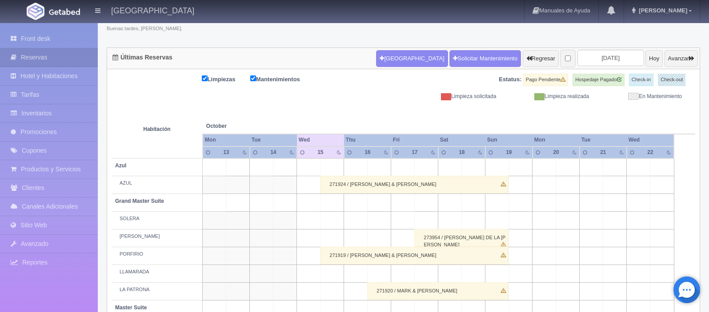
drag, startPoint x: 0, startPoint y: 0, endPoint x: 612, endPoint y: 128, distance: 624.7
click at [612, 128] on th at bounding box center [615, 117] width 71 height 34
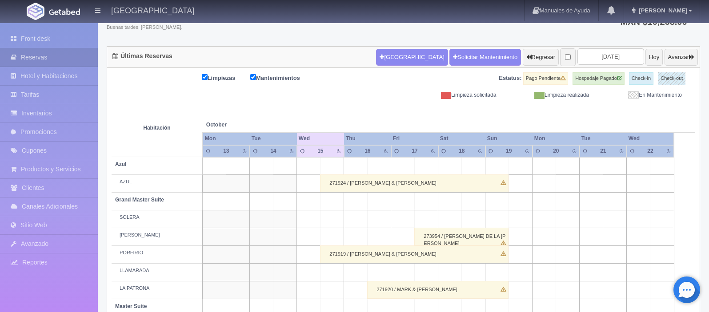
scroll to position [67, 0]
click at [604, 60] on input "[DATE]" at bounding box center [610, 57] width 67 height 16
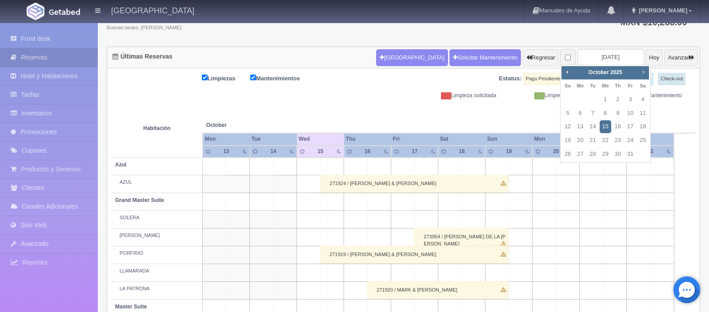
drag, startPoint x: 612, startPoint y: 128, endPoint x: 645, endPoint y: 72, distance: 64.6
click at [645, 72] on span "Next" at bounding box center [643, 71] width 7 height 7
click at [646, 72] on span "Next" at bounding box center [643, 71] width 7 height 7
drag, startPoint x: 646, startPoint y: 72, endPoint x: 608, endPoint y: 117, distance: 58.3
click at [608, 117] on link "7" at bounding box center [606, 113] width 12 height 13
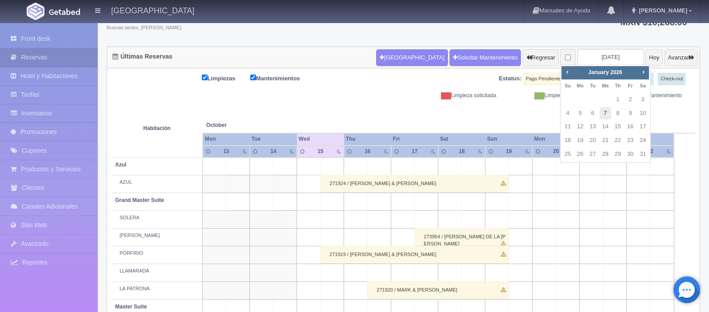
type input "[DATE]"
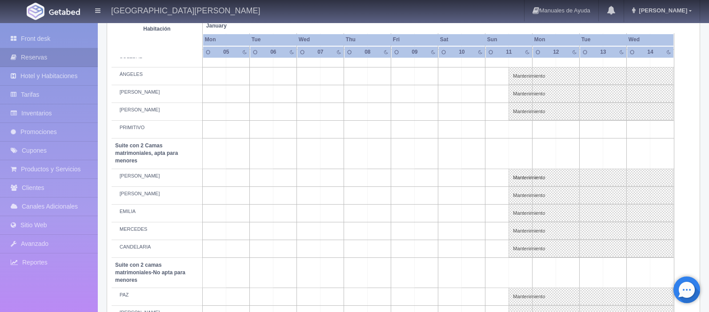
scroll to position [533, 0]
click at [523, 73] on link "Mantenimiento" at bounding box center [590, 73] width 165 height 18
select select "Mantenimiento"
select select "1921_ÁNGELES"
type input "11-01-2026"
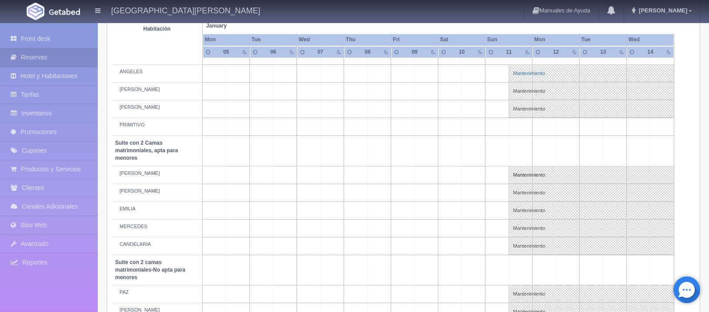
type input "18-01-2026"
type textarea "MB-Grupo BARTENDERS"
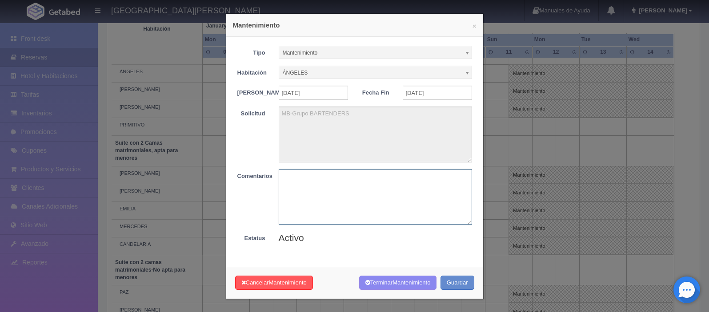
click at [333, 203] on textarea at bounding box center [375, 197] width 193 height 56
paste textarea "liberar"
type textarea "liberar"
drag, startPoint x: 0, startPoint y: 0, endPoint x: 382, endPoint y: 288, distance: 478.5
click at [382, 288] on button "Terminar Mantenimiento" at bounding box center [398, 283] width 78 height 15
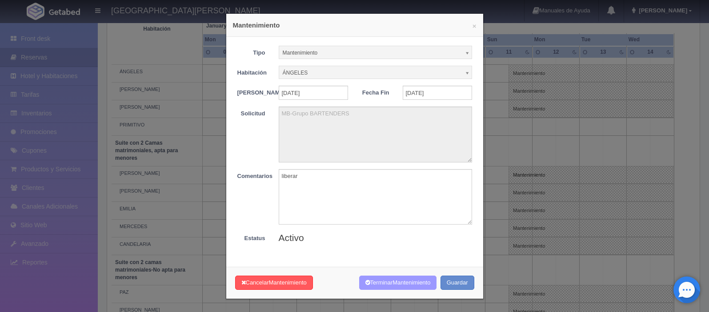
click at [382, 288] on button "Terminar Mantenimiento" at bounding box center [398, 283] width 78 height 15
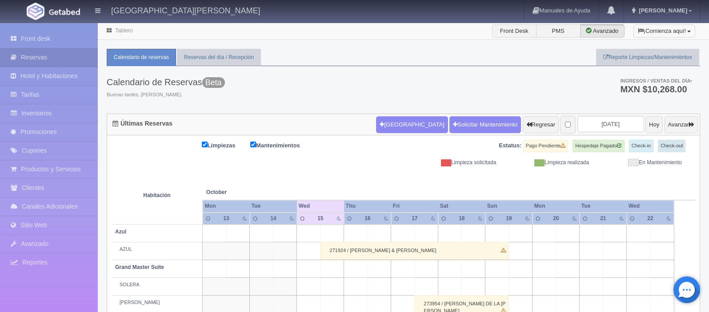
drag, startPoint x: 0, startPoint y: 0, endPoint x: 684, endPoint y: 33, distance: 685.3
click at [684, 33] on button "¡Comienza aquí!" at bounding box center [664, 30] width 62 height 13
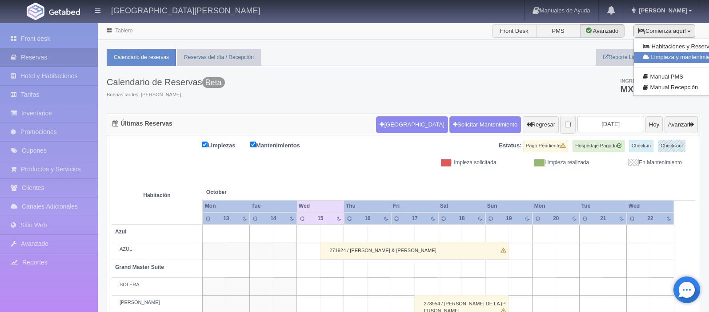
click at [672, 57] on link "Limpieza y mantenimiento" at bounding box center [680, 57] width 93 height 11
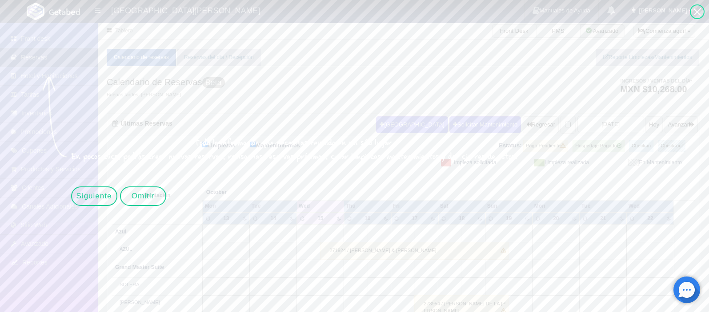
drag, startPoint x: 684, startPoint y: 33, endPoint x: 39, endPoint y: 60, distance: 645.9
click at [39, 60] on link "Reservas" at bounding box center [49, 57] width 98 height 18
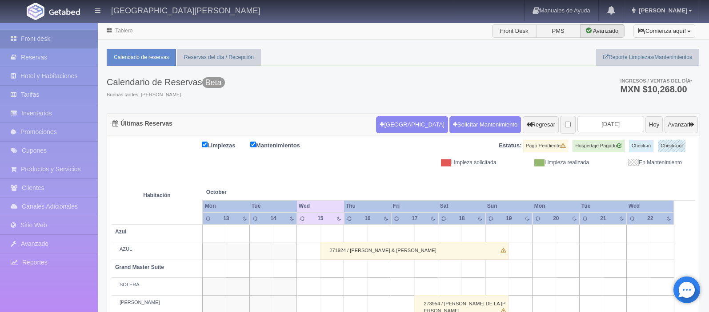
click at [685, 32] on button "¡Comienza aquí!" at bounding box center [664, 30] width 62 height 13
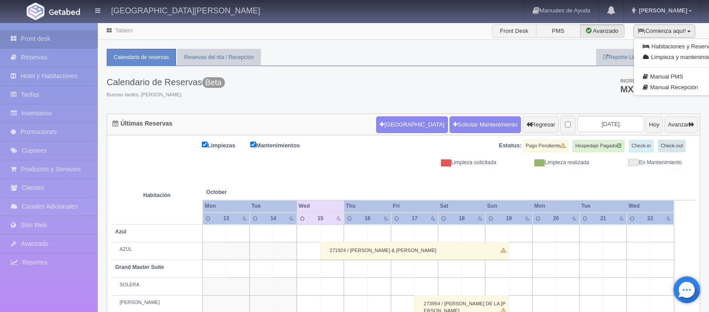
click at [528, 78] on div "Calendario de Reservas Beta Buenas tardes, [PERSON_NAME]. Ingresos / Ventas del…" at bounding box center [403, 90] width 593 height 48
click at [612, 126] on input "[DATE]" at bounding box center [610, 124] width 67 height 16
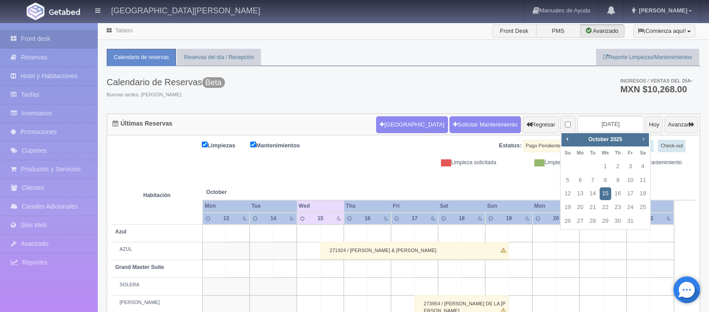
click at [642, 139] on span "Next" at bounding box center [643, 139] width 7 height 7
click at [604, 181] on link "7" at bounding box center [606, 180] width 12 height 13
type input "[DATE]"
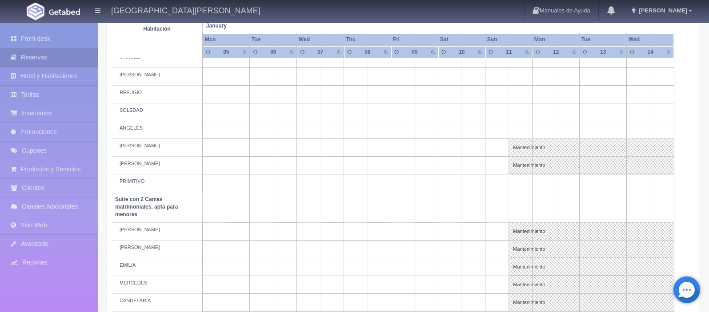
scroll to position [480, 0]
click at [526, 146] on link "Mantenimiento" at bounding box center [590, 145] width 165 height 18
select select "Mantenimiento"
select select "1921_HUMBERTO"
type input "[DATE]"
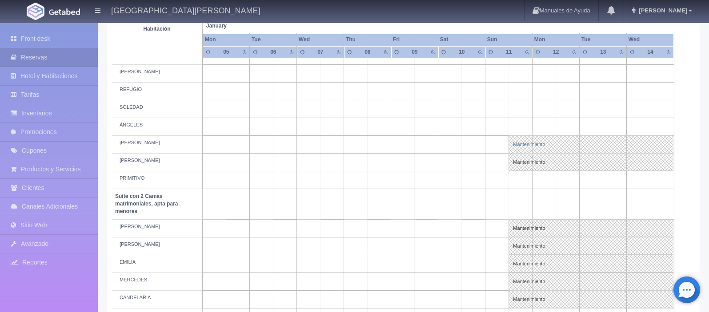
type input "18-01-2026"
type textarea "MB-Grupo BARTENDERS"
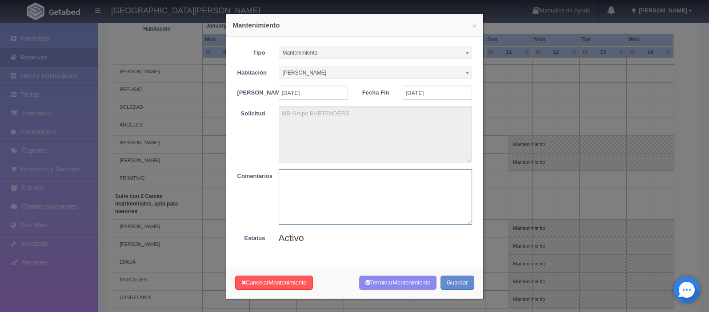
click at [299, 204] on textarea at bounding box center [375, 197] width 193 height 56
paste textarea "liberar"
type textarea "liberar"
click at [382, 291] on button "Terminar Mantenimiento" at bounding box center [398, 283] width 78 height 15
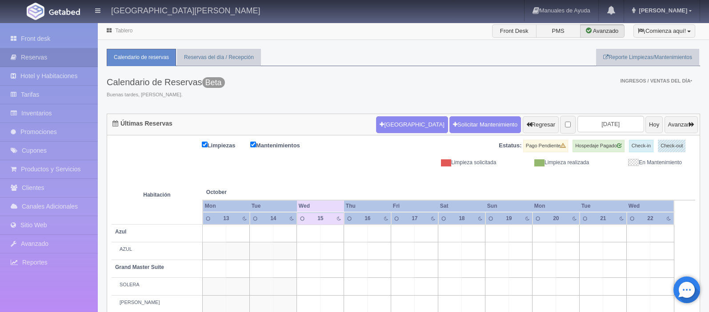
click at [608, 167] on th at bounding box center [615, 184] width 71 height 34
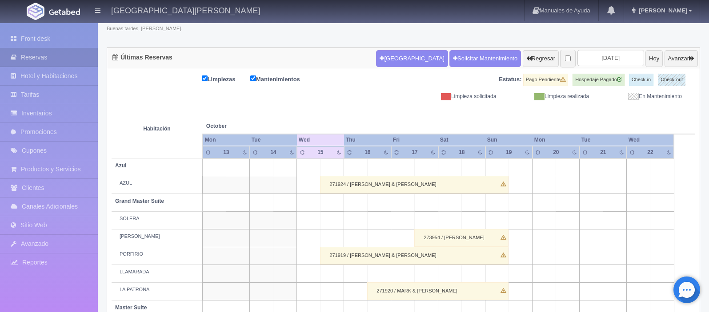
scroll to position [66, 0]
click at [605, 56] on input "2025-10-15" at bounding box center [610, 58] width 67 height 16
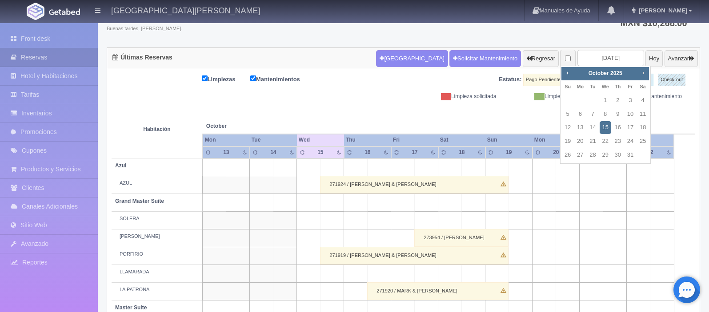
click at [641, 72] on span "Next" at bounding box center [643, 72] width 7 height 7
click at [606, 114] on link "7" at bounding box center [606, 114] width 12 height 13
type input "2026-01-07"
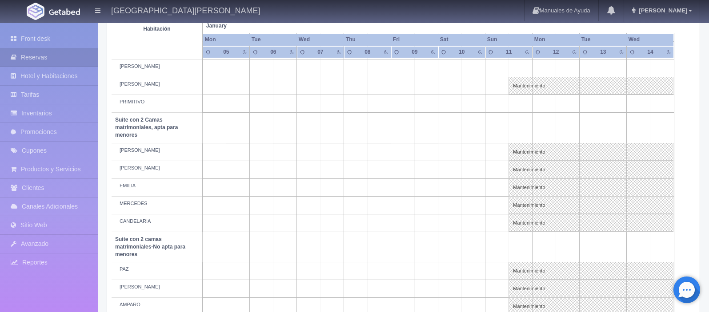
scroll to position [555, 0]
click at [523, 90] on link "Mantenimiento" at bounding box center [590, 87] width 165 height 18
select select "Mantenimiento"
select select "1921_NICOLÁS"
type input "11-01-2026"
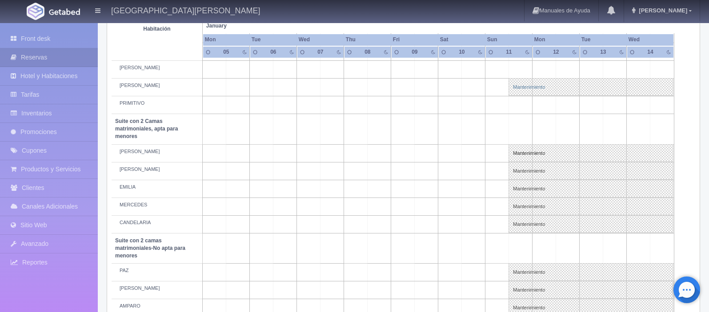
type input "18-01-2026"
type textarea "MB-Grupo BARTENDERS"
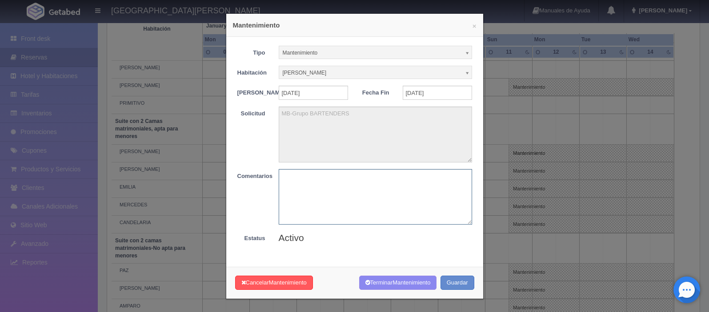
click at [301, 193] on textarea at bounding box center [375, 197] width 193 height 56
paste textarea "liberar"
type textarea "liberar"
click at [388, 286] on button "Terminar Mantenimiento" at bounding box center [398, 283] width 78 height 15
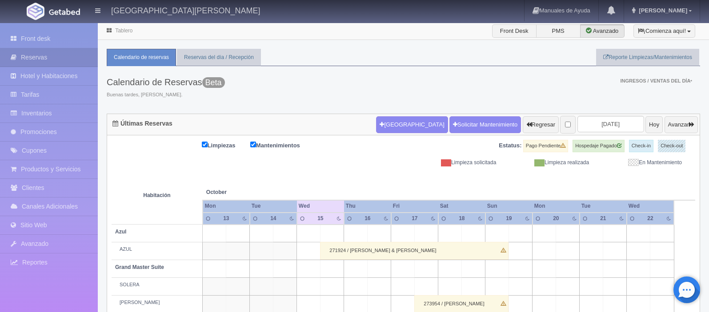
scroll to position [66, 0]
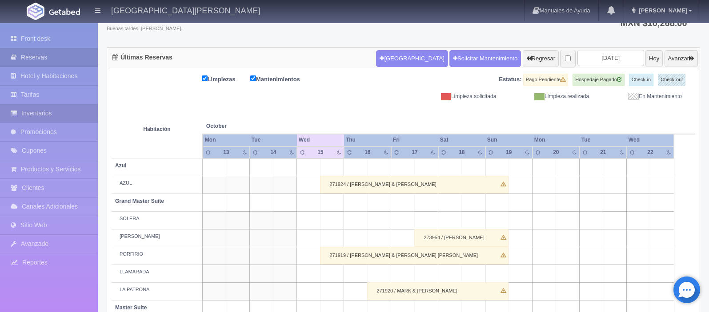
click at [36, 112] on link "Inventarios" at bounding box center [49, 113] width 98 height 18
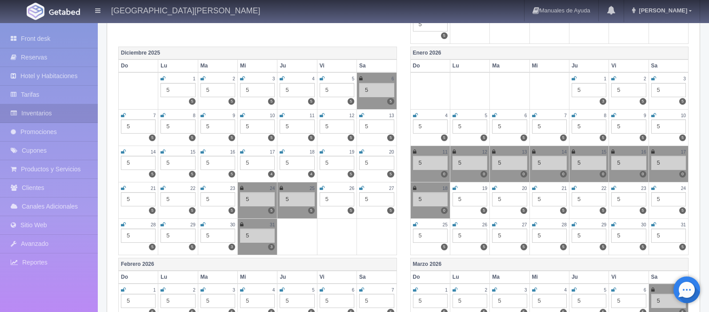
scroll to position [353, 0]
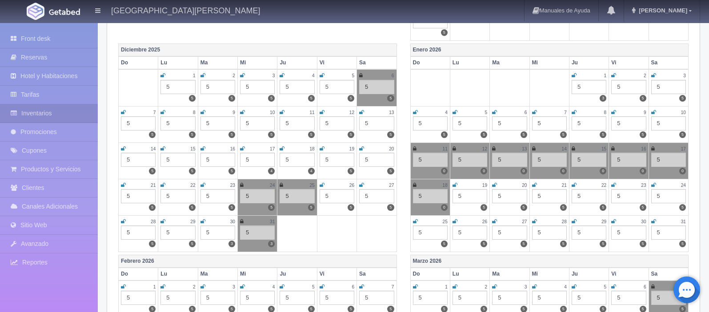
drag, startPoint x: 415, startPoint y: 150, endPoint x: 425, endPoint y: 151, distance: 10.3
click at [415, 150] on icon at bounding box center [415, 148] width 4 height 5
click at [454, 150] on icon at bounding box center [454, 148] width 4 height 5
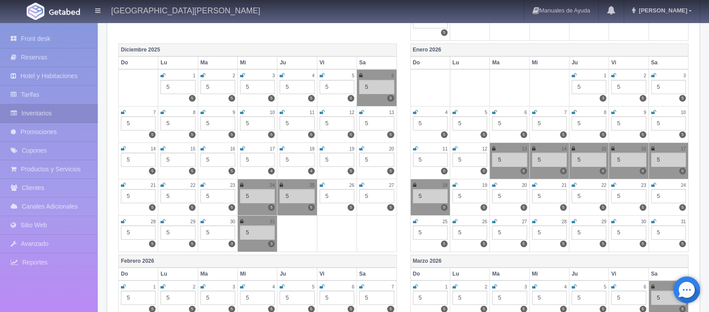
click at [494, 151] on icon at bounding box center [494, 148] width 4 height 5
click at [532, 150] on icon at bounding box center [534, 148] width 4 height 5
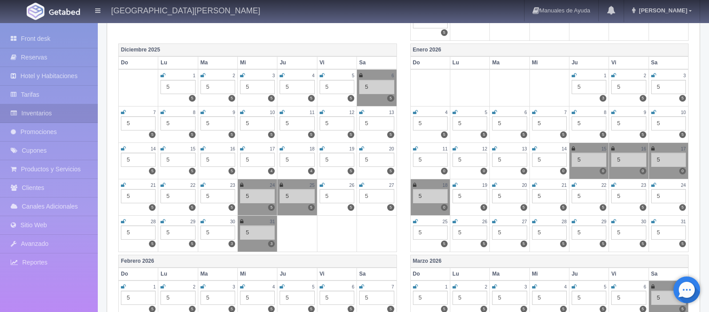
click at [574, 151] on icon at bounding box center [574, 148] width 4 height 5
click at [612, 150] on icon at bounding box center [613, 148] width 4 height 5
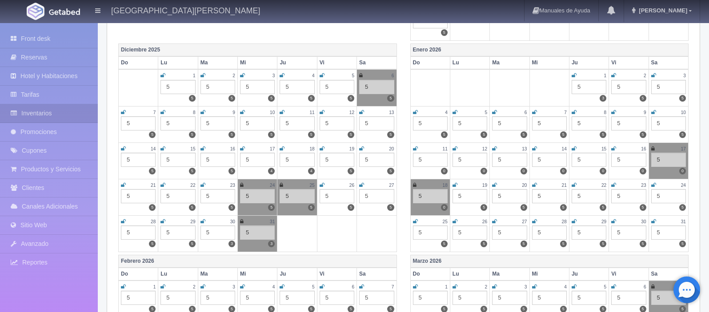
click at [653, 151] on icon at bounding box center [653, 148] width 4 height 5
click at [413, 186] on icon at bounding box center [415, 185] width 4 height 5
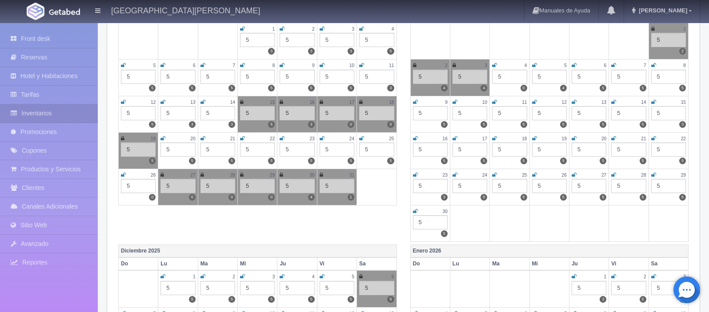
scroll to position [0, 0]
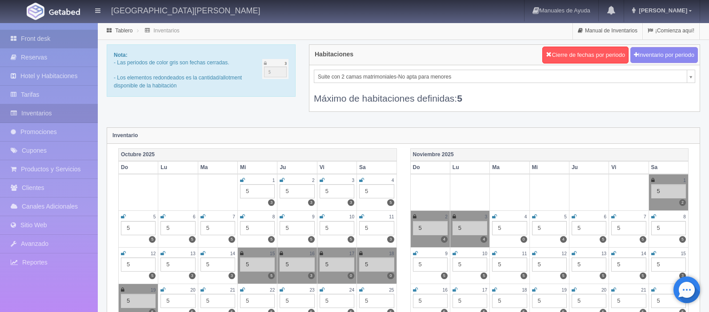
click at [40, 38] on link "Front desk" at bounding box center [49, 39] width 98 height 18
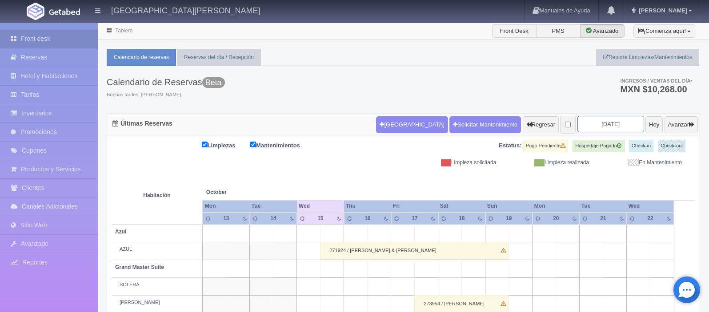
click at [620, 125] on input "[DATE]" at bounding box center [610, 124] width 67 height 16
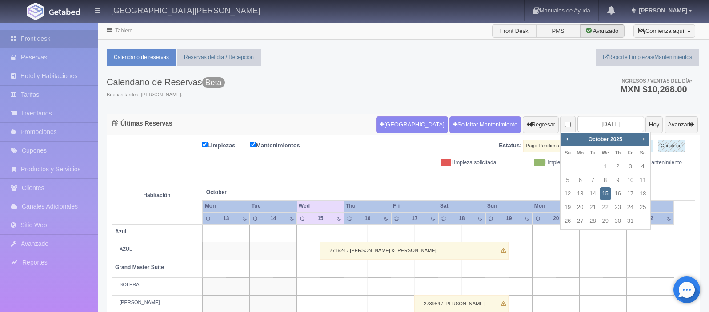
click at [644, 140] on span "Next" at bounding box center [643, 139] width 7 height 7
click at [617, 181] on link "8" at bounding box center [618, 180] width 12 height 13
type input "[DATE]"
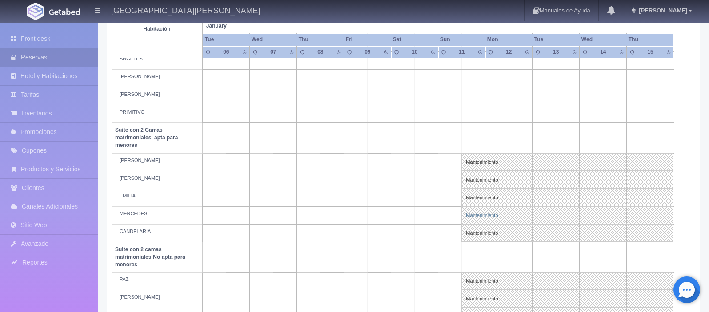
scroll to position [547, 0]
click at [488, 165] on link "Mantenimiento" at bounding box center [567, 161] width 212 height 18
select select "Mantenimiento"
select select "1983_CELSO"
type input "[DATE]"
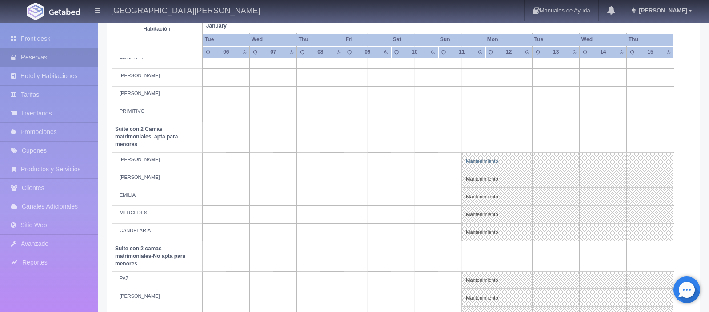
type input "[DATE]"
type textarea "MB GRUPO BAR TENDER"
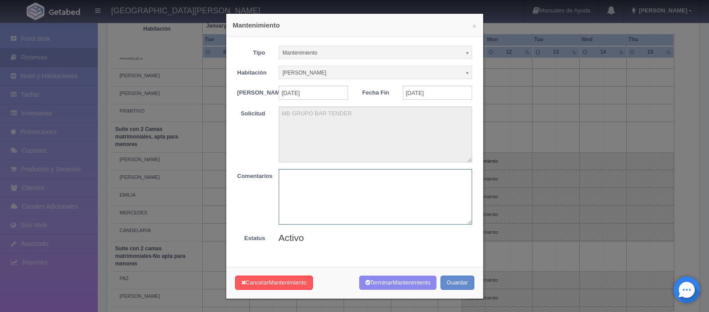
click at [299, 196] on textarea at bounding box center [375, 197] width 193 height 56
paste textarea "liberar"
type textarea "liberar"
click at [379, 287] on button "Terminar Mantenimiento" at bounding box center [398, 283] width 78 height 15
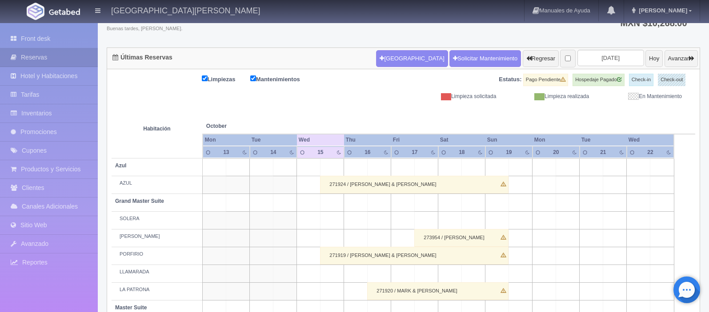
scroll to position [66, 0]
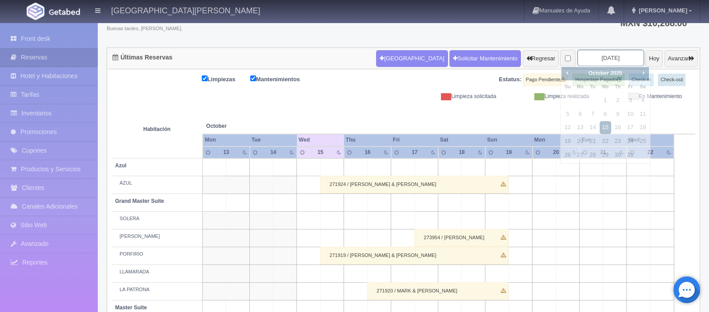
click at [600, 56] on input "2025-10-15" at bounding box center [610, 58] width 67 height 16
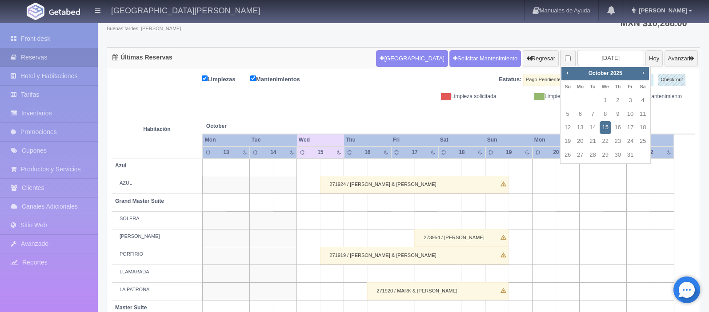
click at [643, 73] on span "Next" at bounding box center [643, 72] width 7 height 7
click at [618, 116] on link "8" at bounding box center [618, 114] width 12 height 13
type input "[DATE]"
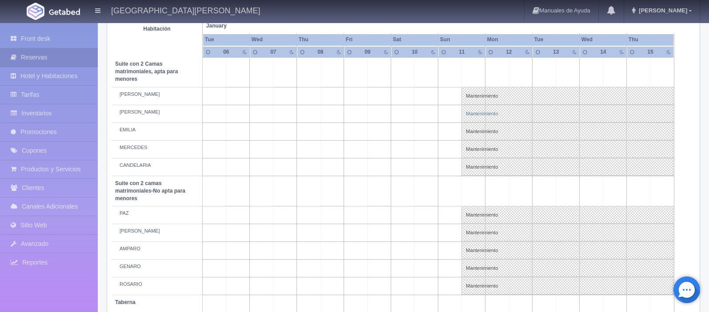
scroll to position [613, 0]
click at [477, 95] on link "Mantenimiento" at bounding box center [567, 95] width 212 height 18
select select "Mantenimiento"
select select "1983_CELSO"
type input "[DATE]"
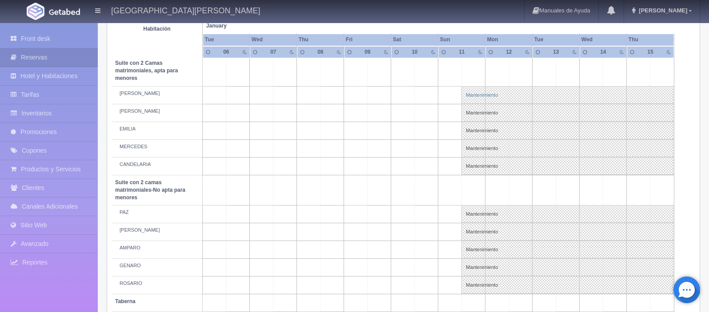
type input "[DATE]"
type textarea "MB GRUPO BAR TENDER"
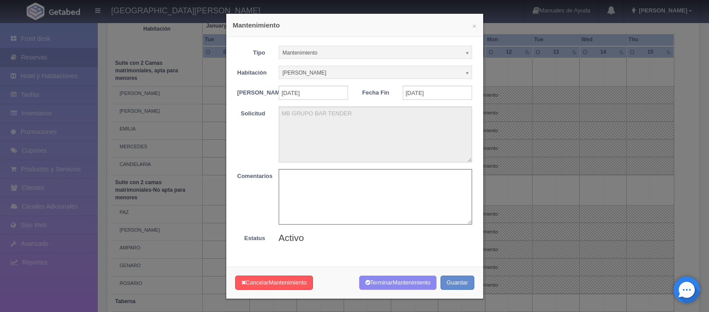
click at [304, 212] on textarea at bounding box center [375, 197] width 193 height 56
paste textarea "liberar"
type textarea "liberar"
click at [391, 288] on button "Terminar Mantenimiento" at bounding box center [398, 283] width 78 height 15
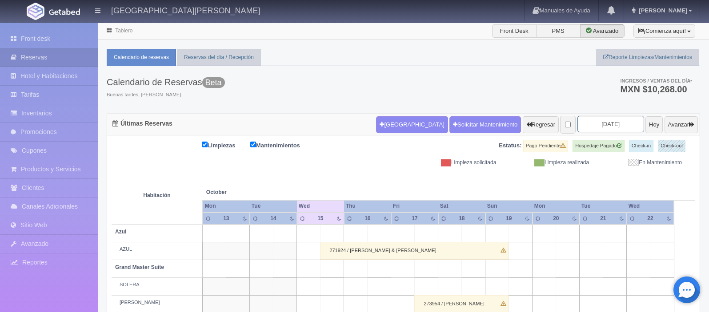
click at [610, 122] on input "2025-10-15" at bounding box center [610, 124] width 67 height 16
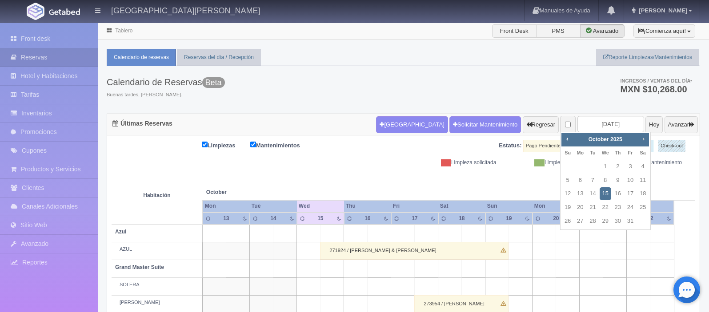
click at [644, 139] on span "Next" at bounding box center [643, 139] width 7 height 7
click at [568, 141] on span "Prev" at bounding box center [567, 139] width 7 height 7
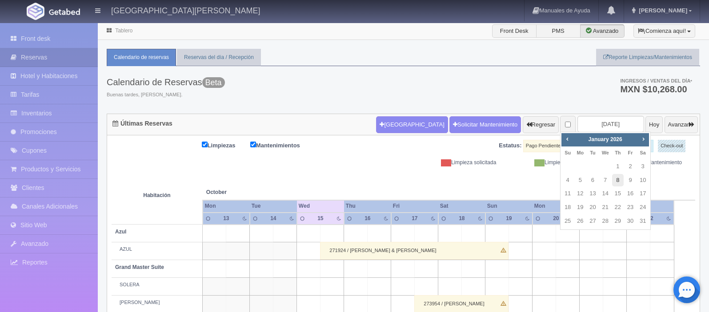
click at [616, 183] on link "8" at bounding box center [618, 180] width 12 height 13
type input "2026-01-08"
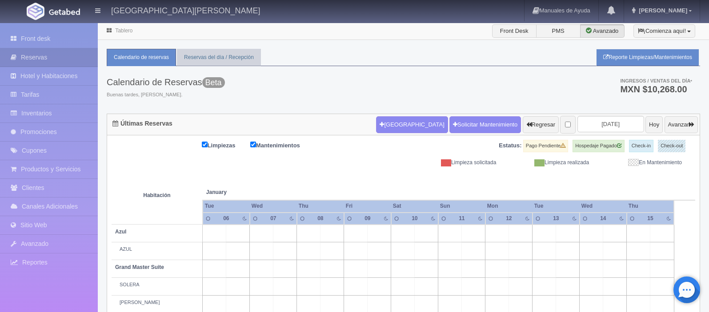
click at [644, 58] on link "Reporte Limpiezas/Mantenimientos" at bounding box center [647, 57] width 103 height 17
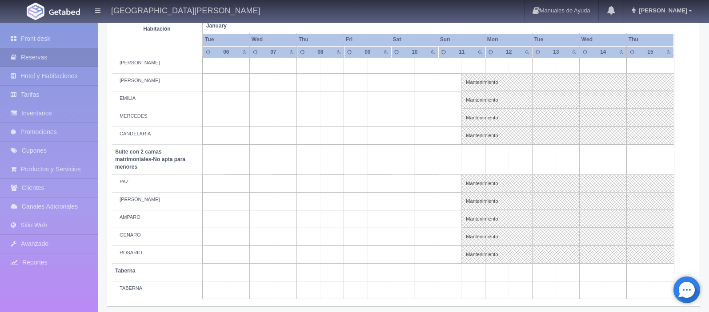
scroll to position [652, 0]
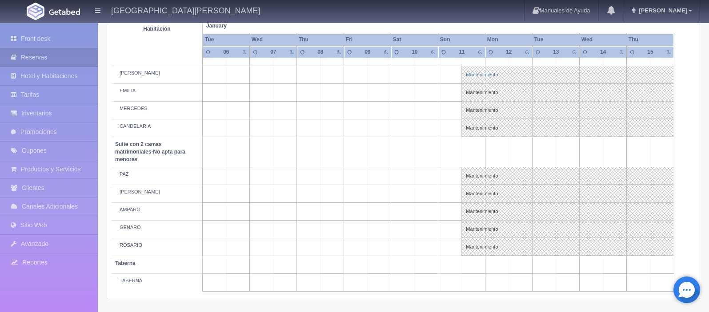
click at [488, 74] on link "Mantenimiento" at bounding box center [567, 75] width 212 height 18
select select "Mantenimiento"
select select "1983_CAMILO"
type input "[DATE]"
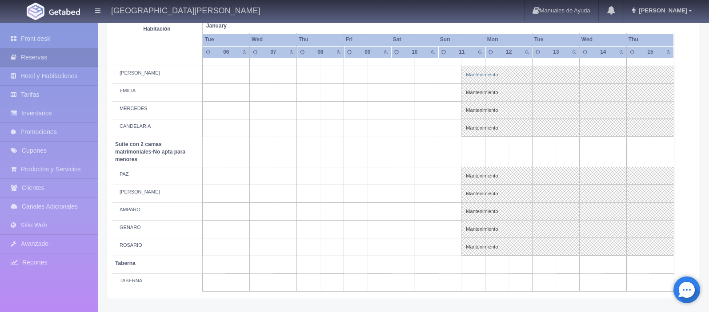
type textarea "MB GRUPO BAR TENDER"
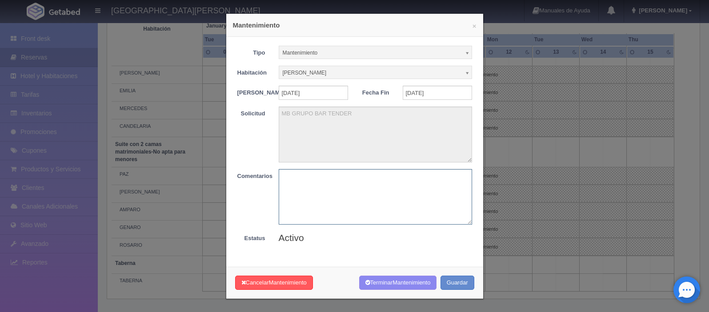
click at [296, 211] on textarea at bounding box center [375, 197] width 193 height 56
paste textarea "liberar"
type textarea "liberar"
click at [394, 286] on span "Mantenimiento" at bounding box center [411, 283] width 38 height 7
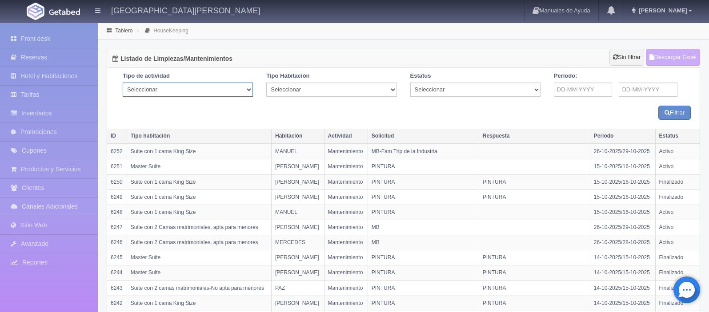
click at [246, 91] on select "Seleccionar Limpieza Mantenimiento" at bounding box center [188, 90] width 130 height 14
select select "Maintenance"
click at [320, 93] on select "Seleccionar Suite con 2 camas matrimoniales-No apta para menores Master Suite G…" at bounding box center [331, 90] width 130 height 14
select select "1891"
click at [459, 94] on select "Seleccionar Activo Finalizado Cancelado" at bounding box center [475, 90] width 130 height 14
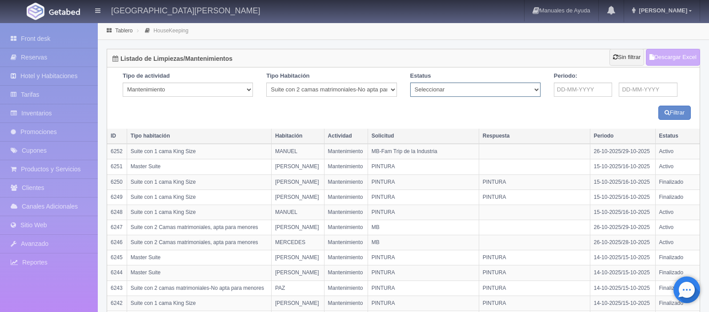
select select "Cancelado"
drag, startPoint x: 0, startPoint y: 0, endPoint x: 590, endPoint y: 91, distance: 596.8
click at [590, 91] on input "text" at bounding box center [583, 90] width 59 height 14
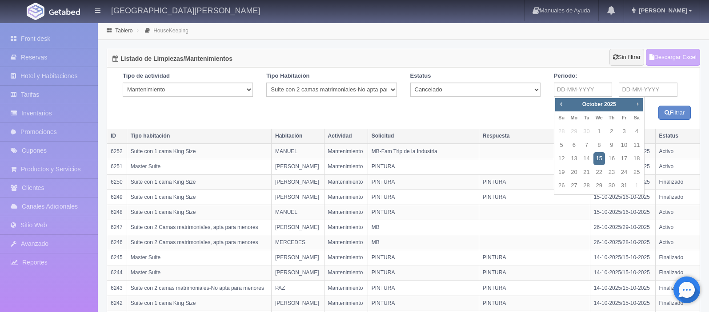
drag, startPoint x: 590, startPoint y: 91, endPoint x: 638, endPoint y: 103, distance: 49.8
click at [638, 103] on span "Next" at bounding box center [637, 103] width 7 height 7
drag, startPoint x: 638, startPoint y: 103, endPoint x: 612, endPoint y: 144, distance: 49.0
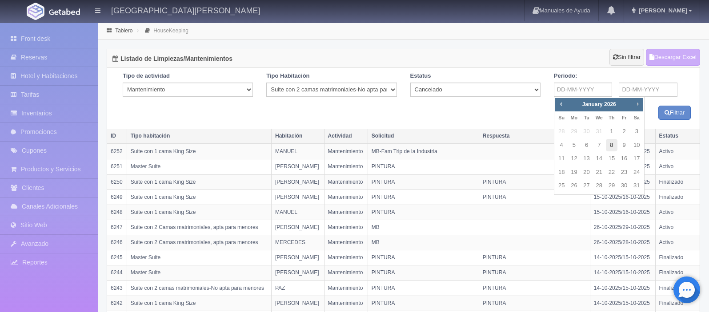
click at [612, 144] on link "8" at bounding box center [612, 145] width 12 height 13
type input "[DATE]"
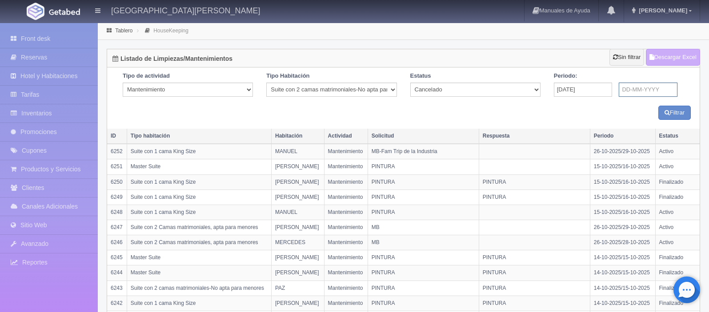
drag, startPoint x: 612, startPoint y: 144, endPoint x: 644, endPoint y: 90, distance: 62.7
click at [644, 90] on input "text" at bounding box center [648, 90] width 59 height 14
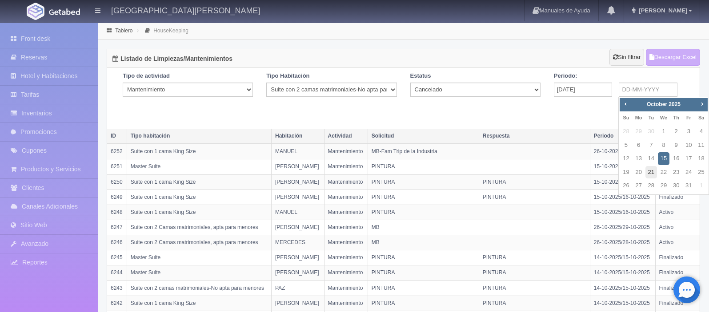
drag, startPoint x: 644, startPoint y: 90, endPoint x: 651, endPoint y: 174, distance: 84.3
click at [651, 174] on link "21" at bounding box center [651, 172] width 12 height 13
type input "[DATE]"
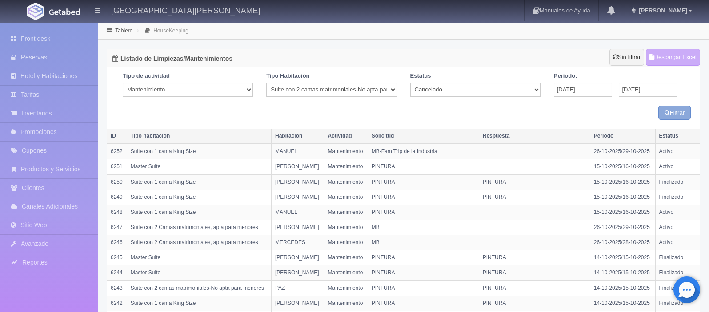
drag, startPoint x: 651, startPoint y: 174, endPoint x: 673, endPoint y: 115, distance: 62.7
click at [673, 115] on button "Filtrar" at bounding box center [674, 113] width 32 height 15
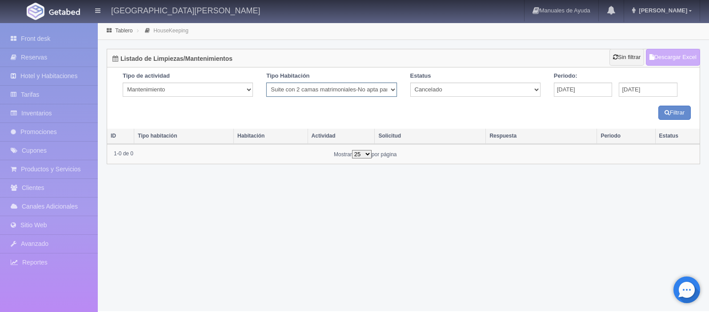
click at [383, 92] on select "Seleccionar Suite con 2 camas matrimoniales-No apta para menores Master Suite G…" at bounding box center [331, 90] width 130 height 14
select select "1921"
drag, startPoint x: 0, startPoint y: 0, endPoint x: 672, endPoint y: 116, distance: 682.4
click at [672, 116] on button "Filtrar" at bounding box center [674, 113] width 32 height 15
click at [673, 114] on button "Filtrar" at bounding box center [674, 113] width 32 height 15
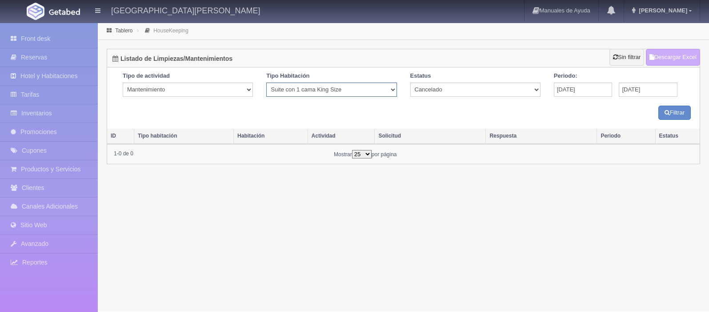
click at [389, 92] on select "Seleccionar Suite con 2 camas matrimoniales-No apta para menores Master Suite G…" at bounding box center [331, 90] width 130 height 14
select select "1891"
drag, startPoint x: 0, startPoint y: 0, endPoint x: 676, endPoint y: 114, distance: 685.6
click at [676, 114] on button "Filtrar" at bounding box center [674, 113] width 32 height 15
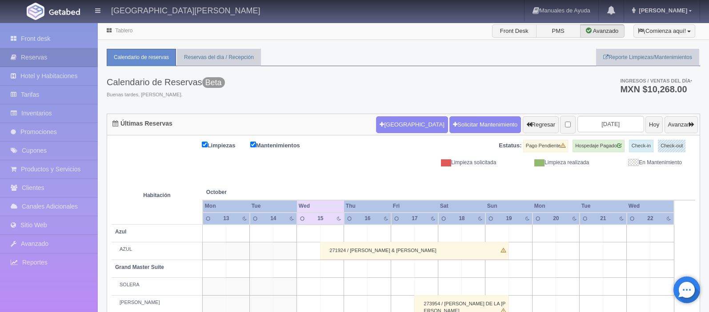
scroll to position [66, 0]
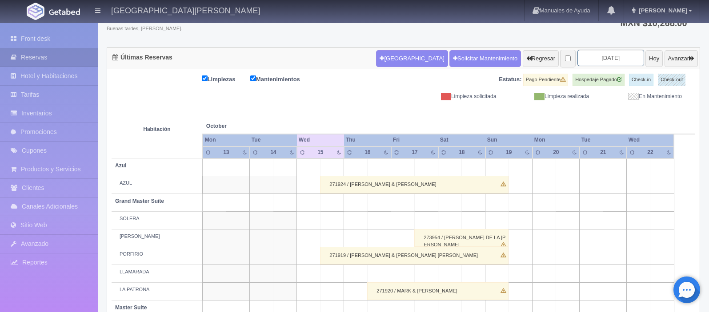
click at [596, 57] on input "[DATE]" at bounding box center [610, 58] width 67 height 16
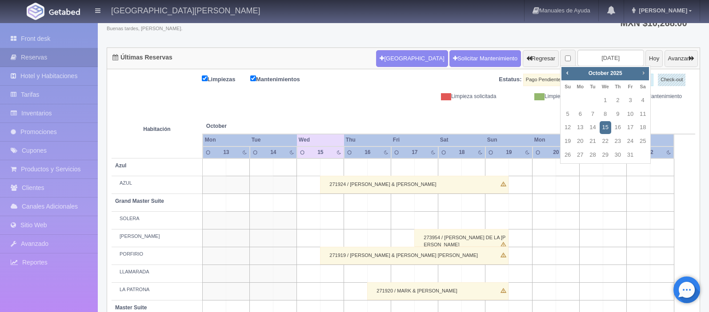
click at [643, 72] on span "Next" at bounding box center [643, 72] width 7 height 7
click at [644, 73] on span "Next" at bounding box center [643, 72] width 7 height 7
click at [619, 116] on link "8" at bounding box center [618, 114] width 12 height 13
type input "[DATE]"
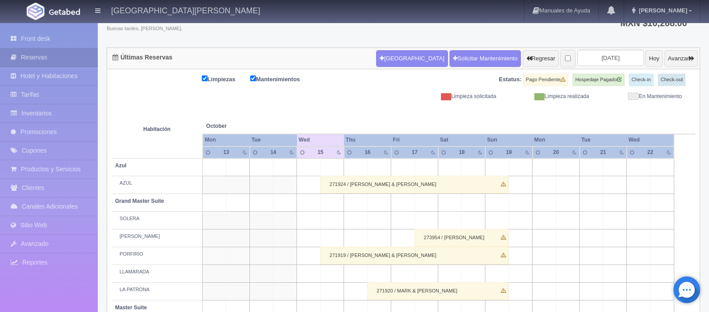
scroll to position [66, 0]
click at [593, 57] on input "2025-10-15" at bounding box center [610, 58] width 67 height 16
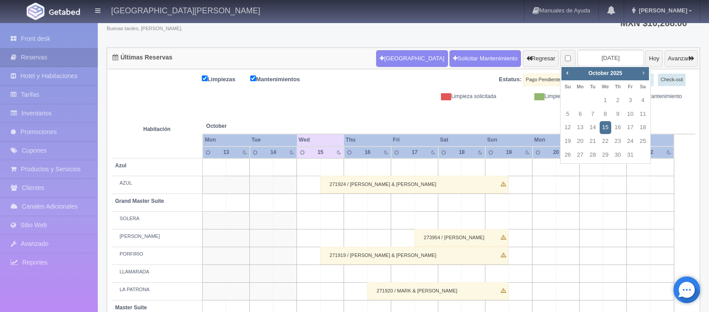
click at [641, 73] on span "Next" at bounding box center [643, 72] width 7 height 7
click at [619, 100] on link "1" at bounding box center [618, 100] width 12 height 13
type input "[DATE]"
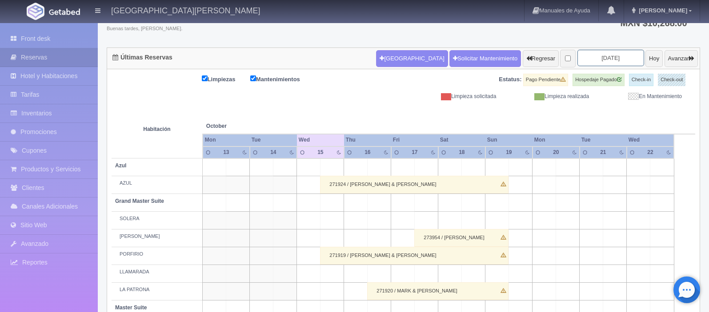
click at [614, 57] on input "2026-01-01" at bounding box center [610, 58] width 67 height 16
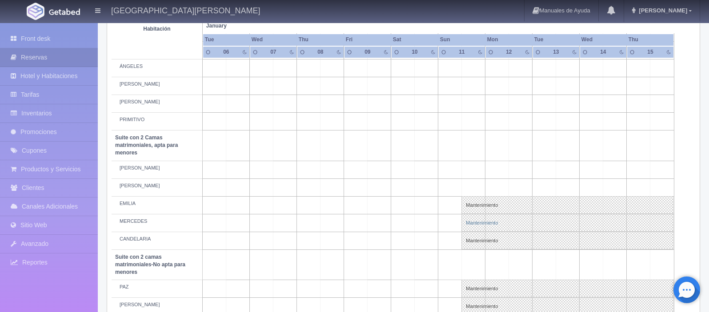
scroll to position [540, 0]
click at [494, 205] on link "Mantenimiento" at bounding box center [567, 204] width 212 height 18
select select "Mantenimiento"
select select "1983_EMILIA"
type input "[DATE]"
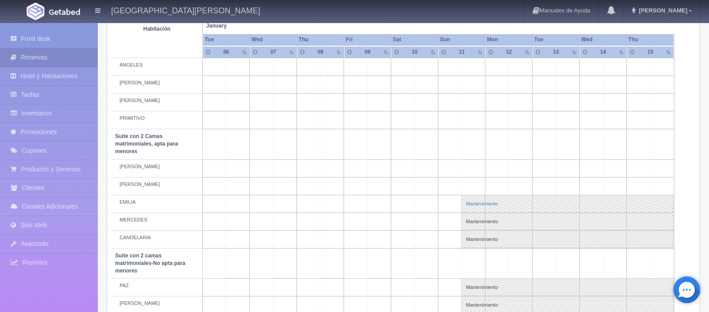
type input "[DATE]"
type textarea "MB GRUPO BAR TENDER"
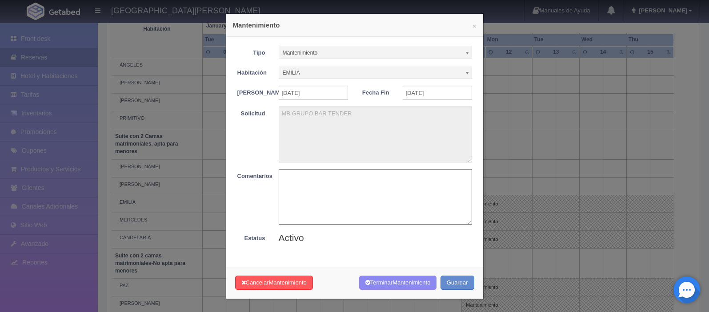
click at [310, 203] on textarea at bounding box center [375, 197] width 193 height 56
paste textarea "liberar"
type textarea "liberar"
click at [387, 290] on button "Terminar Mantenimiento" at bounding box center [398, 283] width 78 height 15
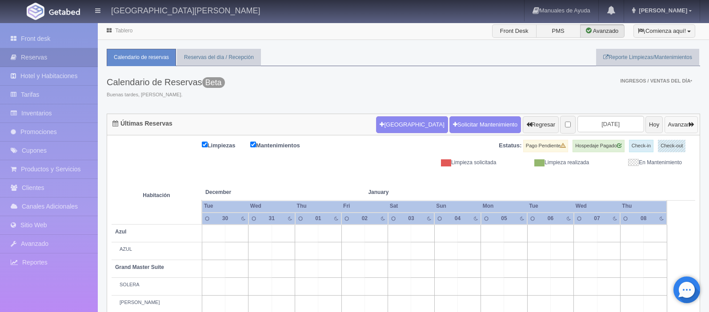
click at [680, 120] on button "Avanzar" at bounding box center [680, 124] width 33 height 17
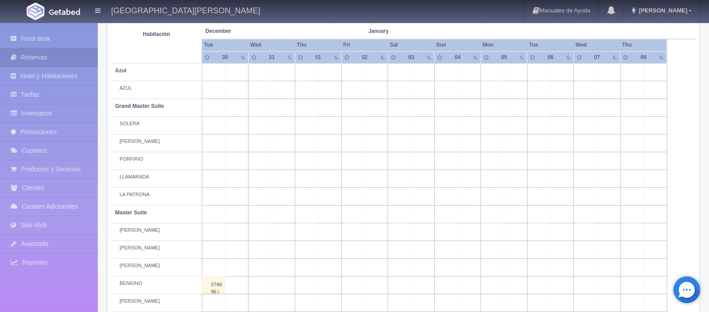
scroll to position [178, 0]
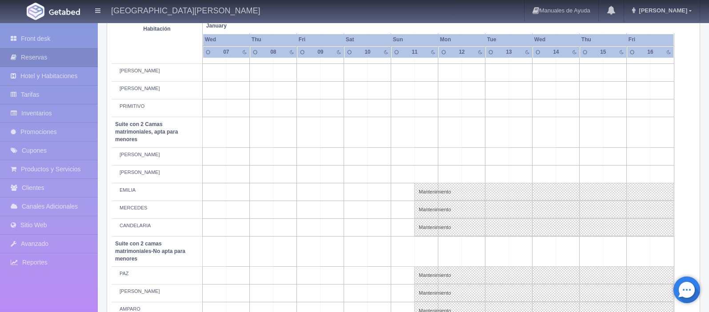
scroll to position [554, 0]
click at [506, 190] on link "Mantenimiento" at bounding box center [543, 190] width 259 height 18
select select "Mantenimiento"
select select "1983_EMILIA"
type input "[DATE]"
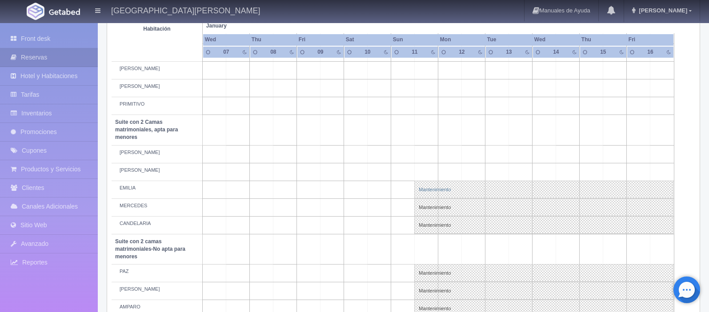
type input "[DATE]"
type textarea "MB GRUPO BAR TENDER"
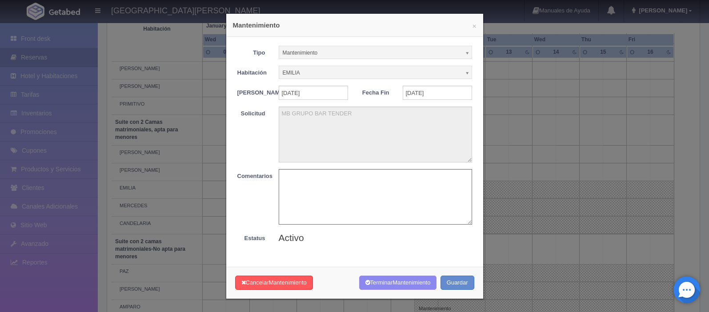
click at [364, 213] on textarea at bounding box center [375, 197] width 193 height 56
paste textarea "liberar"
type textarea "liberar"
click at [387, 291] on button "Terminar Mantenimiento" at bounding box center [398, 283] width 78 height 15
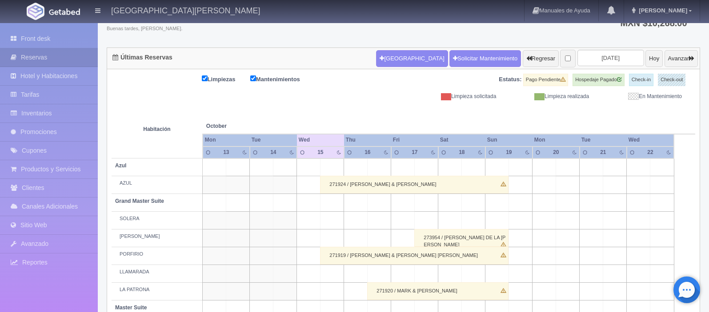
scroll to position [66, 0]
click at [608, 60] on input "[DATE]" at bounding box center [610, 58] width 67 height 16
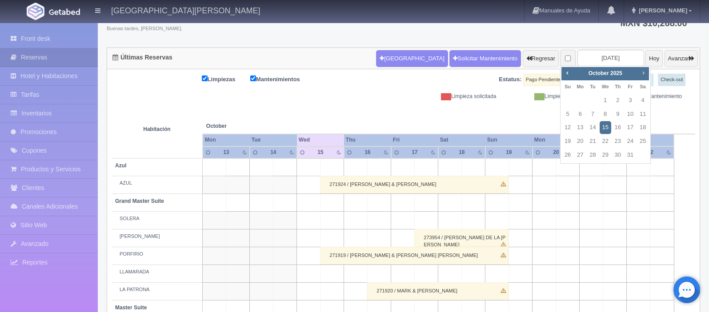
click at [645, 72] on span "Next" at bounding box center [643, 72] width 7 height 7
click at [619, 116] on link "8" at bounding box center [618, 114] width 12 height 13
type input "[DATE]"
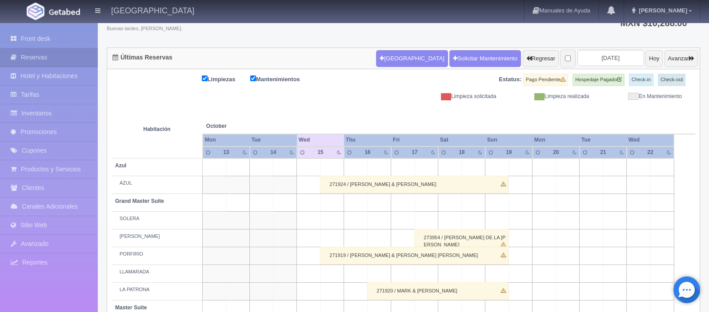
scroll to position [66, 0]
click at [602, 57] on input "[DATE]" at bounding box center [610, 58] width 67 height 16
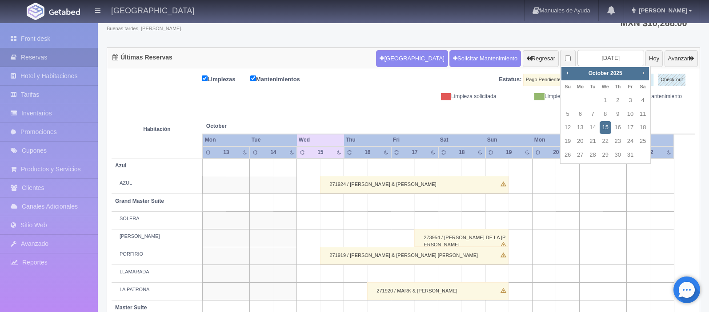
click at [644, 73] on span "Next" at bounding box center [643, 72] width 7 height 7
click at [618, 114] on link "8" at bounding box center [618, 114] width 12 height 13
type input "[DATE]"
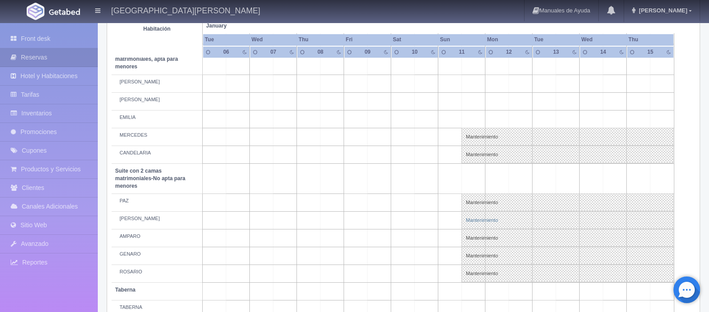
scroll to position [630, 0]
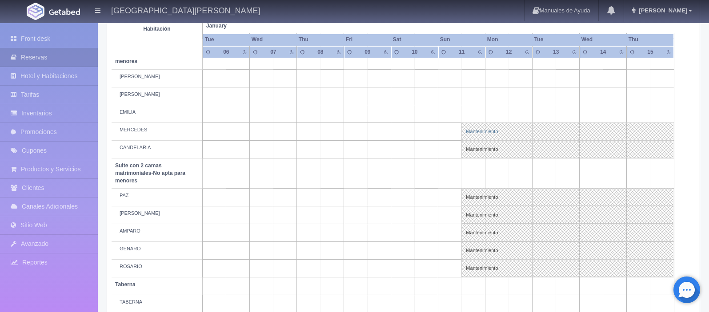
click at [487, 136] on link "Mantenimiento" at bounding box center [567, 132] width 212 height 18
select select "Mantenimiento"
select select "1983_MERCEDES"
type input "11-01-2026"
type input "18-01-2026"
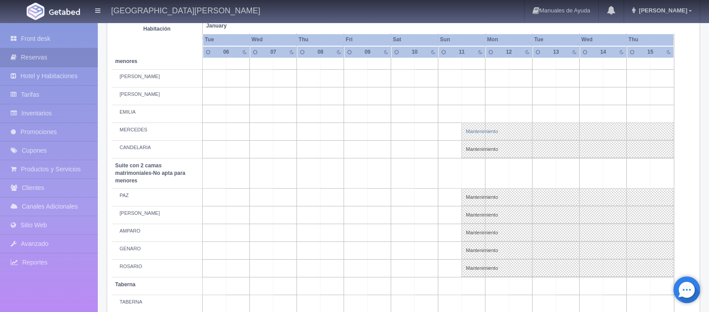
type textarea "MB GRUPO BAR TENDER"
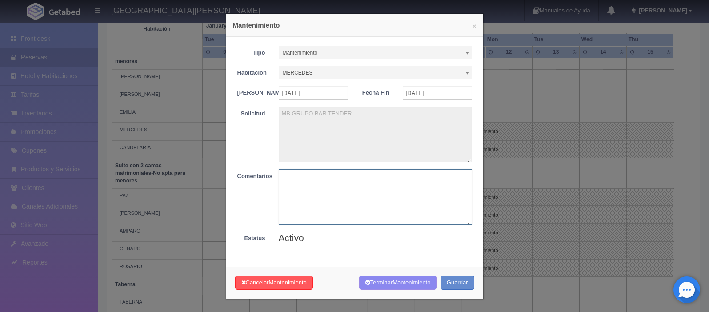
click at [341, 188] on textarea at bounding box center [375, 197] width 193 height 56
paste textarea "liberar"
type textarea "liberar"
click at [395, 286] on span "Mantenimiento" at bounding box center [411, 283] width 38 height 7
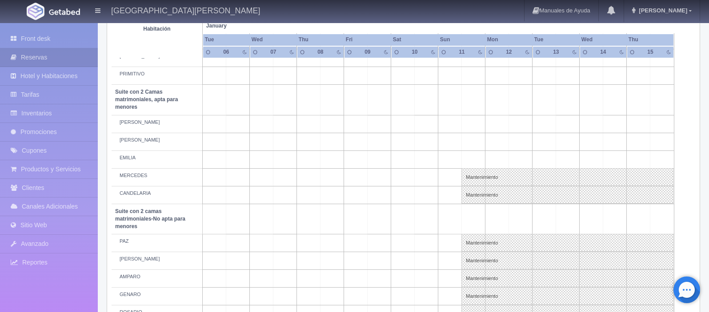
scroll to position [586, 0]
click at [487, 173] on link "Mantenimiento" at bounding box center [567, 176] width 212 height 18
select select "Mantenimiento"
select select "1983_MERCEDES"
type input "[DATE]"
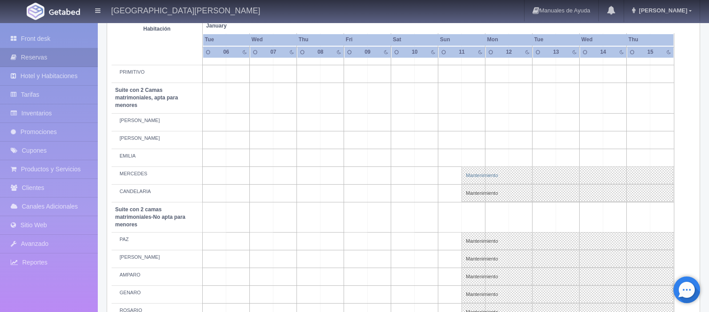
type input "18-01-2026"
type textarea "MB GRUPO BAR TENDER"
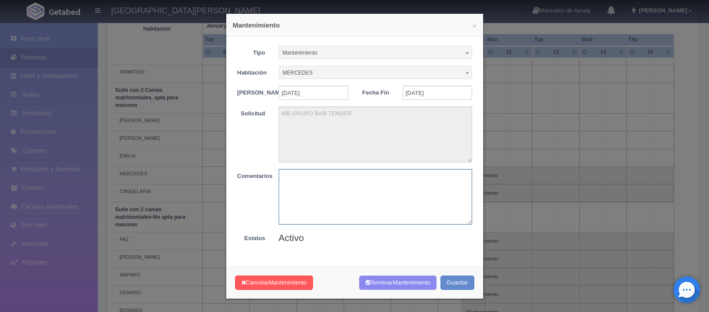
click at [294, 192] on textarea at bounding box center [375, 197] width 193 height 56
paste textarea "liberar"
type textarea "liberar"
drag, startPoint x: 384, startPoint y: 287, endPoint x: 436, endPoint y: 201, distance: 100.2
click at [384, 287] on button "Terminar Mantenimiento" at bounding box center [398, 283] width 78 height 15
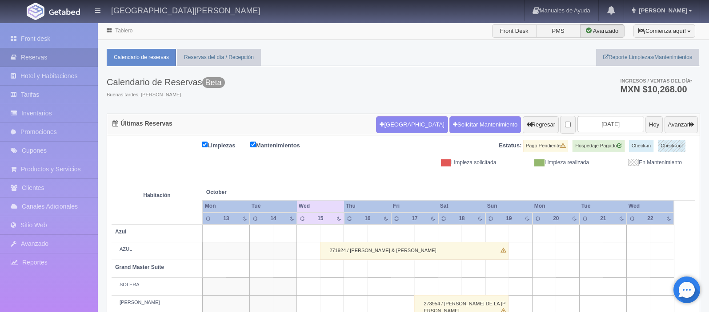
scroll to position [66, 0]
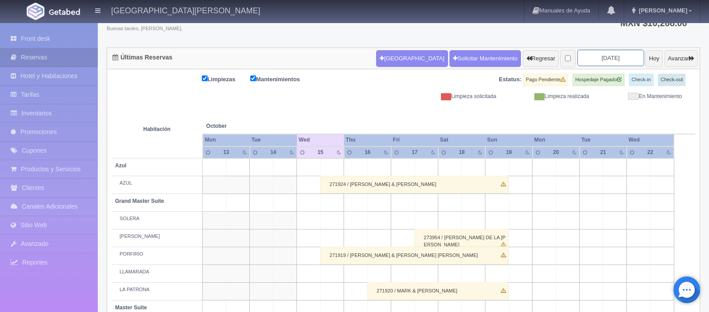
click at [603, 59] on input "[DATE]" at bounding box center [610, 58] width 67 height 16
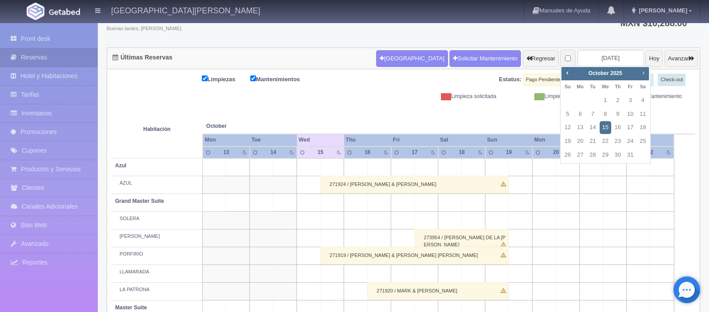
click at [642, 74] on span "Next" at bounding box center [643, 72] width 7 height 7
click at [617, 114] on link "8" at bounding box center [618, 114] width 12 height 13
type input "[DATE]"
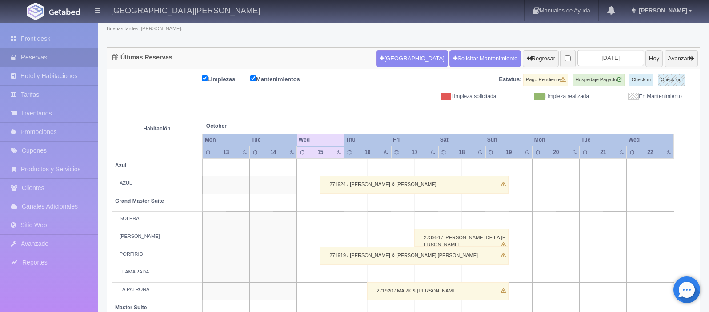
scroll to position [66, 0]
click at [606, 56] on input "[DATE]" at bounding box center [610, 58] width 67 height 16
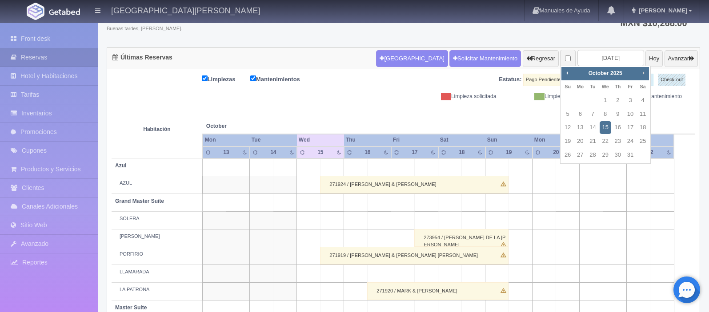
click at [644, 74] on span "Next" at bounding box center [643, 72] width 7 height 7
click at [643, 72] on span "Next" at bounding box center [643, 72] width 7 height 7
click at [617, 114] on link "8" at bounding box center [618, 114] width 12 height 13
type input "[DATE]"
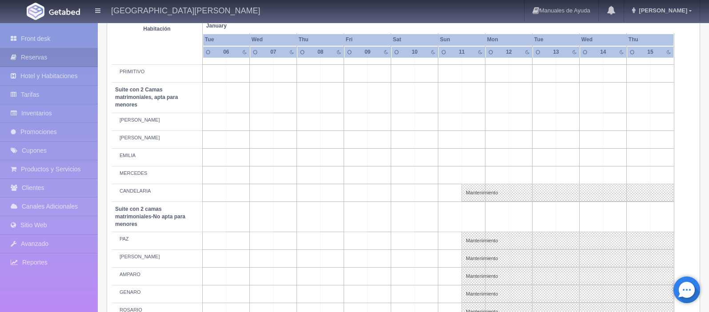
scroll to position [652, 0]
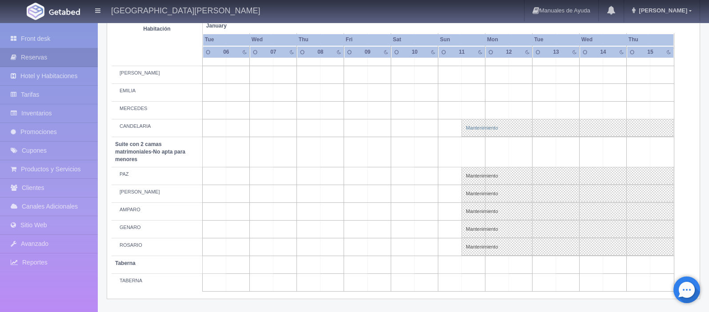
click at [494, 130] on link "Mantenimiento" at bounding box center [567, 128] width 212 height 18
select select "Mantenimiento"
select select "1983_CANDELARIA"
type input "[DATE]"
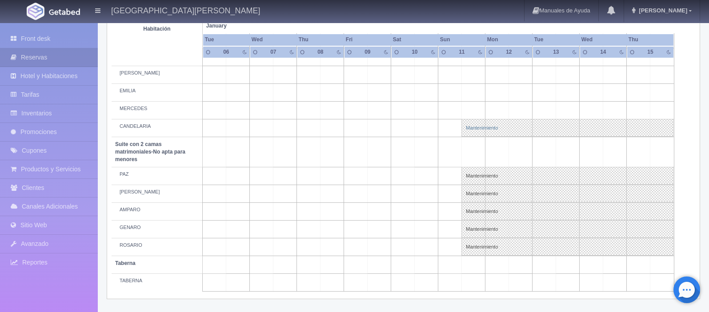
type textarea "MB GRUPO BAR TENDER"
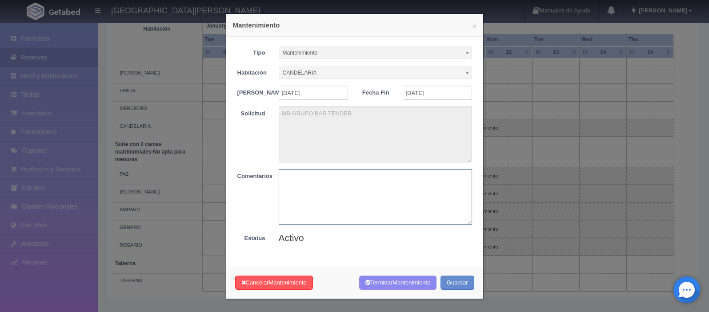
click at [327, 180] on textarea at bounding box center [375, 197] width 193 height 56
paste textarea "liberar"
type textarea "liberar"
click at [390, 291] on button "Terminar Mantenimiento" at bounding box center [398, 283] width 78 height 15
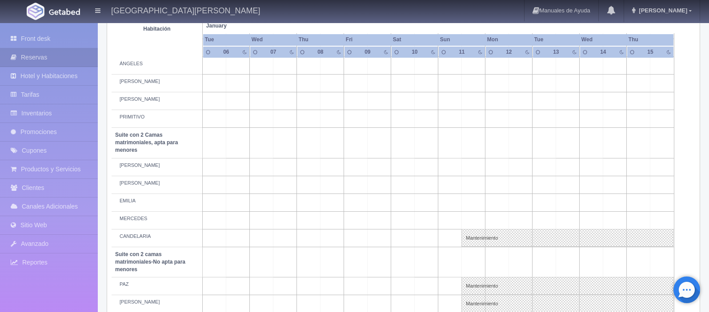
scroll to position [543, 0]
click at [532, 236] on link "Mantenimiento" at bounding box center [567, 237] width 212 height 18
select select "Mantenimiento"
select select "1983_CANDELARIA"
type input "11-01-2026"
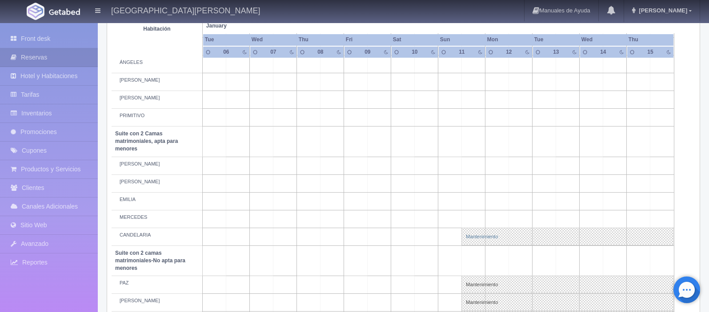
type input "18-01-2026"
type textarea "MB GRUPO BAR TENDER"
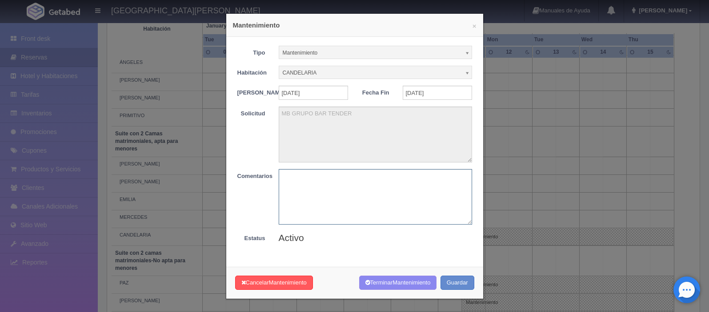
click at [387, 214] on textarea at bounding box center [375, 197] width 193 height 56
paste textarea "liberar"
type textarea "liberar"
click at [401, 286] on span "Mantenimiento" at bounding box center [411, 283] width 38 height 7
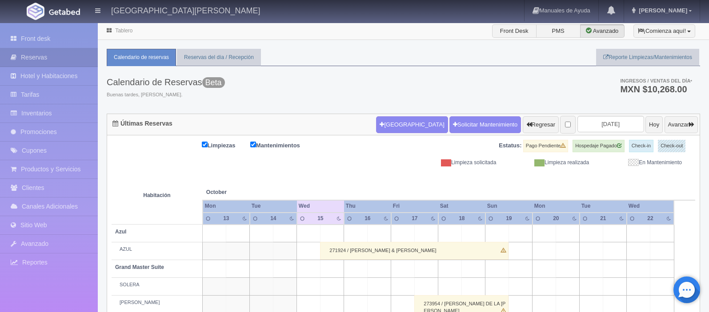
scroll to position [66, 0]
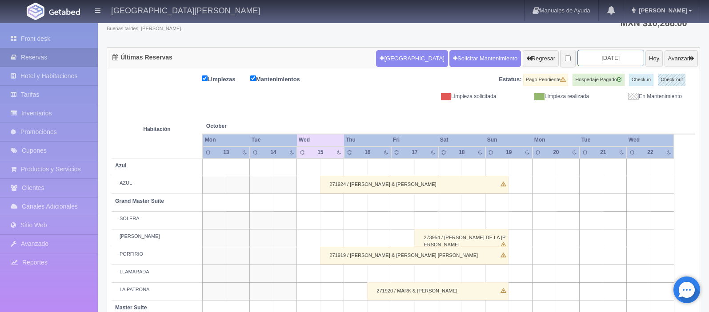
click at [603, 61] on input "[DATE]" at bounding box center [610, 58] width 67 height 16
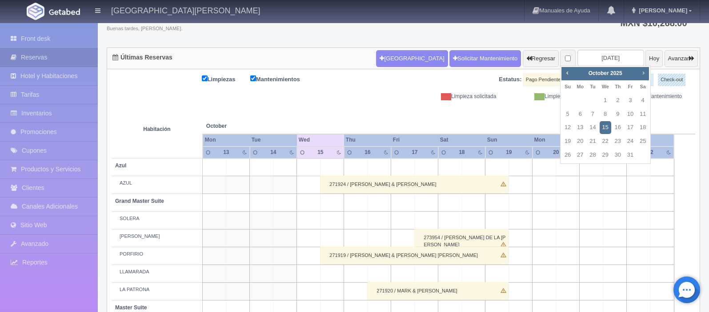
click at [643, 72] on span "Next" at bounding box center [643, 72] width 7 height 7
drag, startPoint x: 616, startPoint y: 116, endPoint x: 604, endPoint y: 56, distance: 60.9
click at [616, 116] on link "8" at bounding box center [618, 114] width 12 height 13
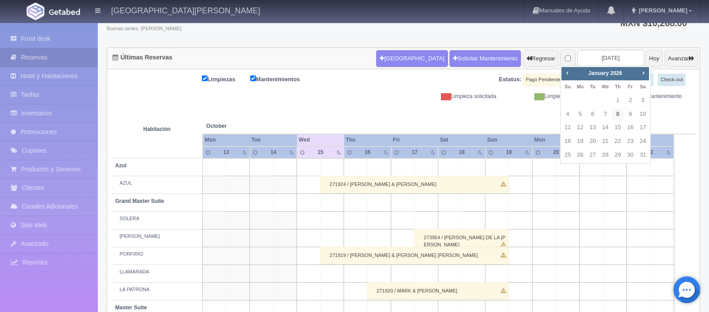
type input "[DATE]"
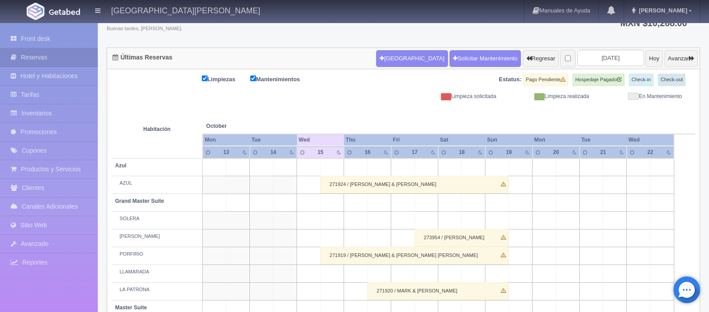
scroll to position [66, 0]
click at [605, 58] on input "[DATE]" at bounding box center [610, 58] width 67 height 16
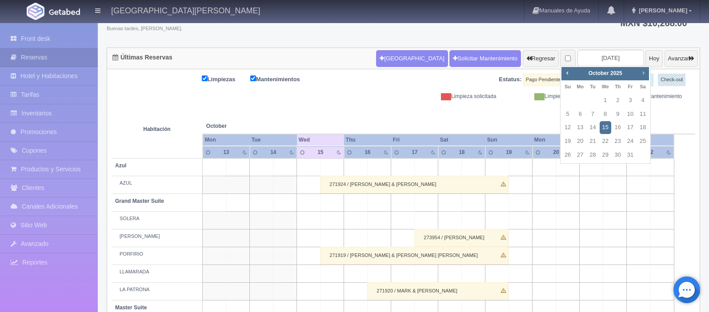
click at [644, 73] on span "Next" at bounding box center [643, 72] width 7 height 7
click at [618, 114] on link "8" at bounding box center [618, 114] width 12 height 13
type input "[DATE]"
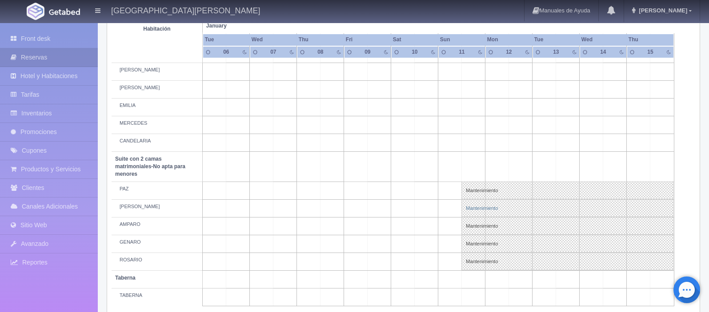
scroll to position [652, 0]
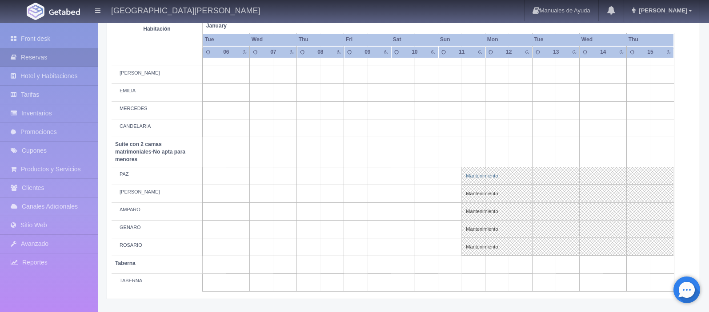
click at [489, 179] on link "Mantenimiento" at bounding box center [567, 176] width 212 height 18
select select "Mantenimiento"
select select "1891_PAZ"
type input "[DATE]"
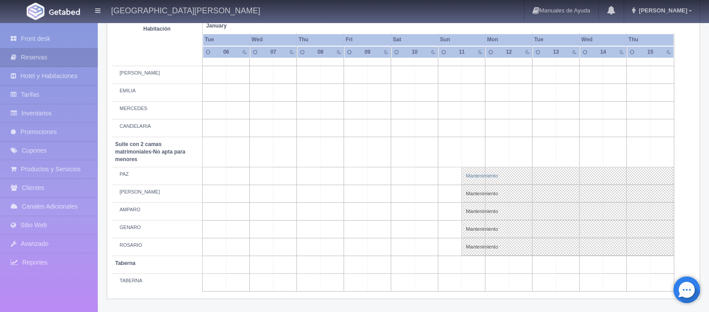
type textarea "MB-Grupo BARTENDERS"
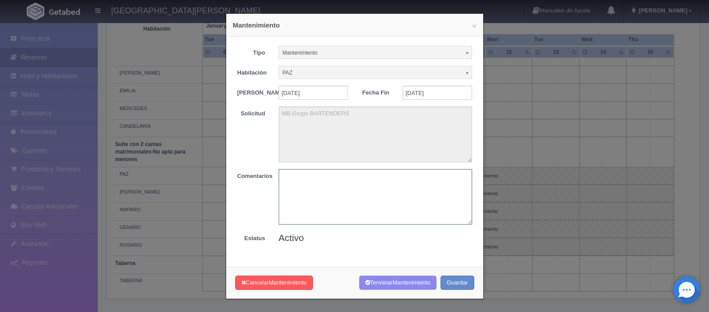
click at [346, 196] on textarea at bounding box center [375, 197] width 193 height 56
paste textarea "liberar"
type textarea "liberar"
click at [408, 291] on button "Terminar Mantenimiento" at bounding box center [398, 283] width 78 height 15
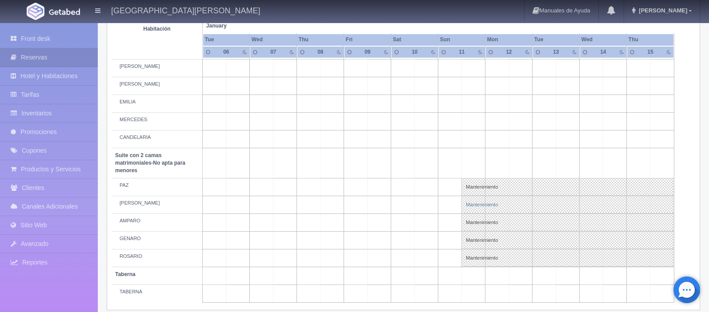
scroll to position [646, 0]
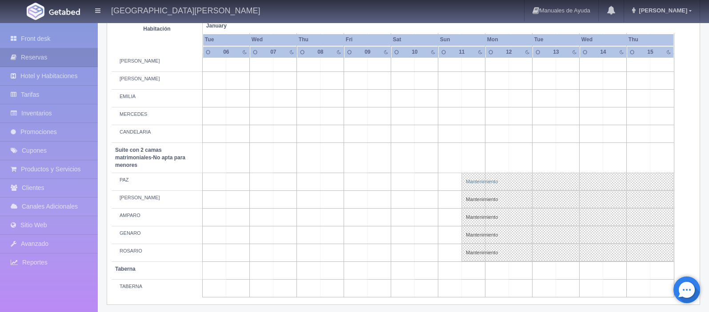
click at [493, 186] on link "Mantenimiento" at bounding box center [567, 182] width 212 height 18
select select "Mantenimiento"
select select "1891_PAZ"
type input "[DATE]"
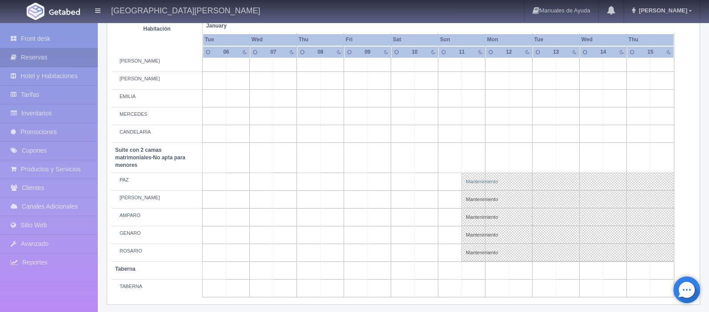
type textarea "MB-Grupo BARTENDERS"
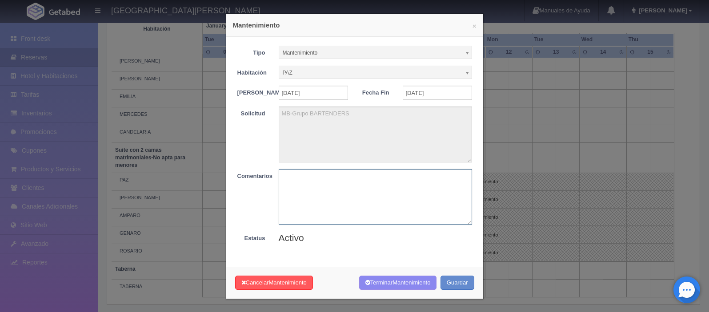
click at [345, 211] on textarea at bounding box center [375, 197] width 193 height 56
paste textarea "liberar"
type textarea "liberar"
click at [389, 286] on button "Terminar Mantenimiento" at bounding box center [398, 283] width 78 height 15
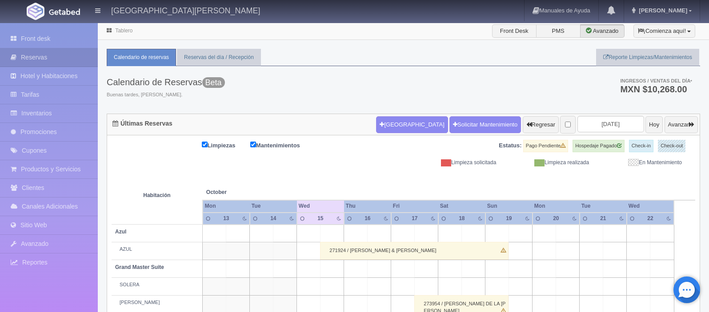
scroll to position [66, 0]
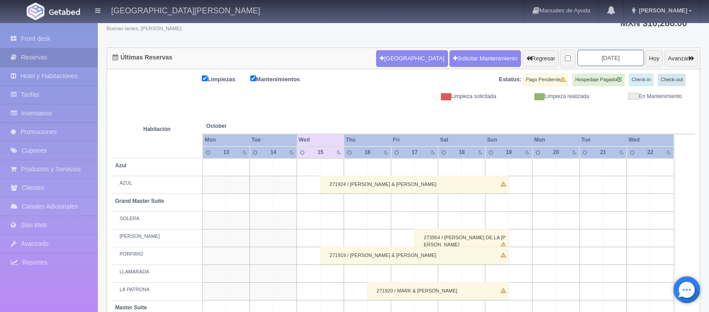
click at [601, 57] on input "2025-10-15" at bounding box center [610, 58] width 67 height 16
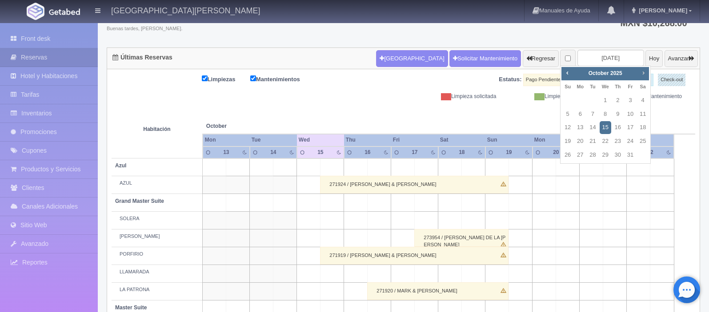
click at [642, 73] on span "Next" at bounding box center [643, 72] width 7 height 7
click at [641, 71] on span "Next" at bounding box center [643, 72] width 7 height 7
click at [616, 112] on link "8" at bounding box center [618, 114] width 12 height 13
type input "[DATE]"
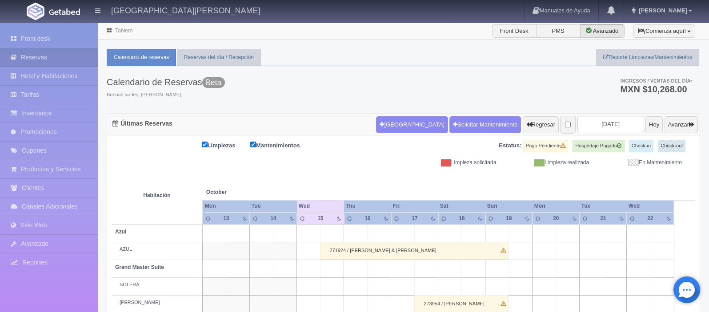
scroll to position [66, 0]
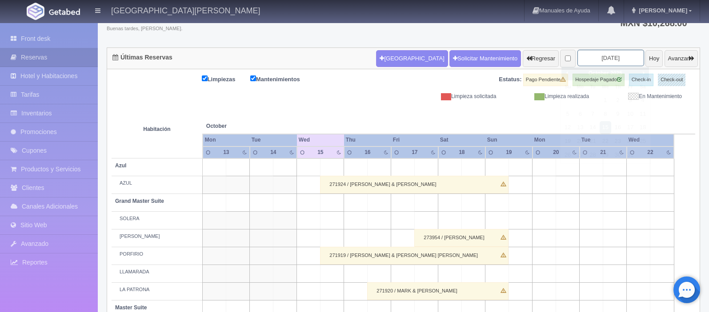
click at [609, 60] on input "2025-10-15" at bounding box center [610, 58] width 67 height 16
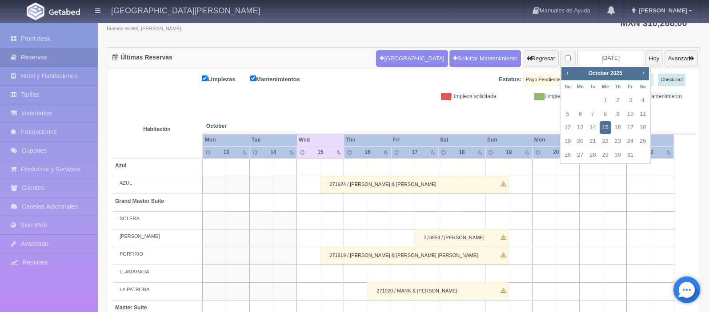
click at [640, 73] on span "Next" at bounding box center [643, 72] width 7 height 7
drag, startPoint x: 618, startPoint y: 114, endPoint x: 628, endPoint y: 45, distance: 69.6
click at [618, 114] on link "8" at bounding box center [618, 114] width 12 height 13
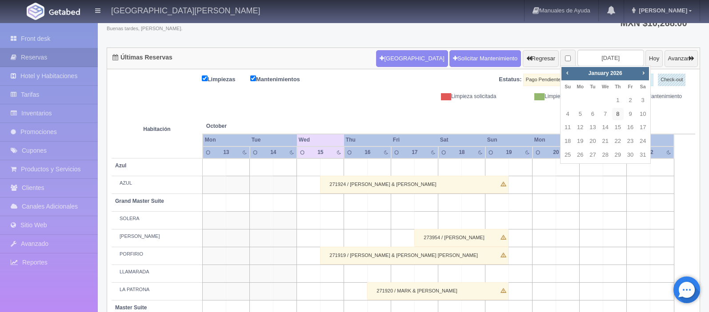
type input "[DATE]"
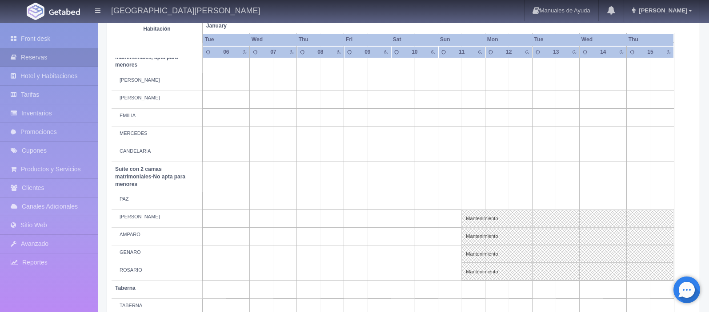
scroll to position [652, 0]
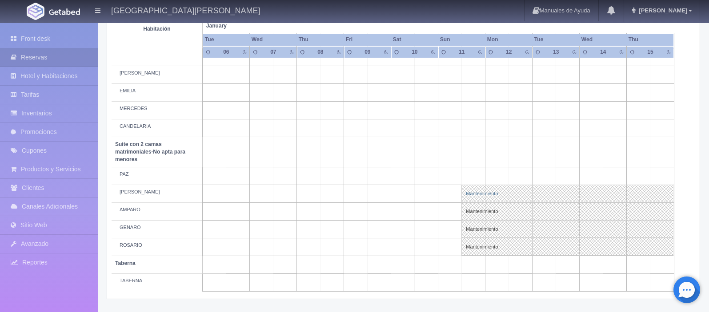
click at [500, 195] on link "Mantenimiento" at bounding box center [567, 194] width 212 height 18
select select "Mantenimiento"
select select "1891_JOSÉ"
type input "[DATE]"
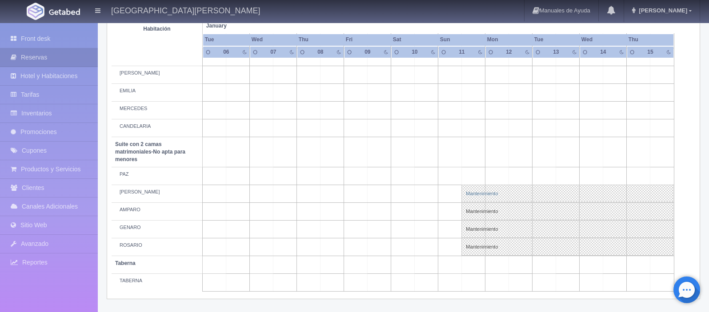
type textarea "MB GRUPO BARTENDER"
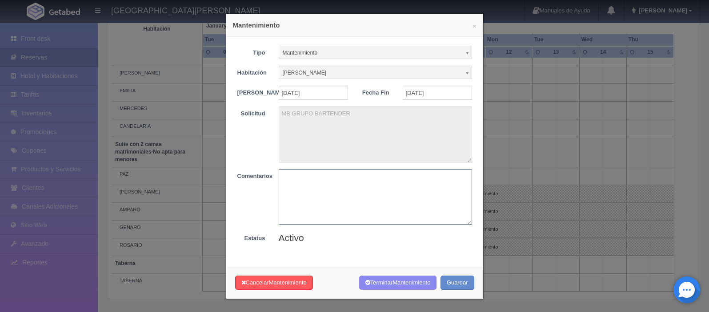
click at [312, 201] on textarea at bounding box center [375, 197] width 193 height 56
paste textarea "liberar"
type textarea "liberar"
click at [379, 285] on button "Terminar Mantenimiento" at bounding box center [398, 283] width 78 height 15
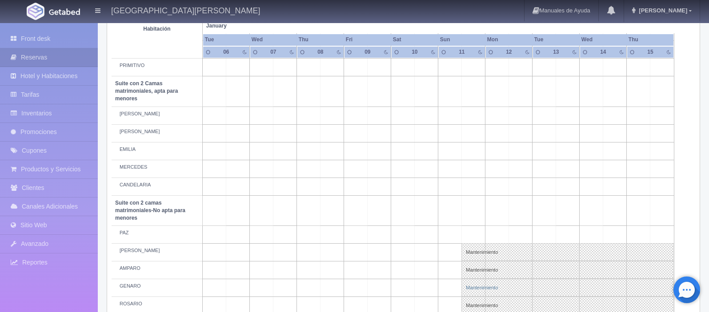
scroll to position [652, 0]
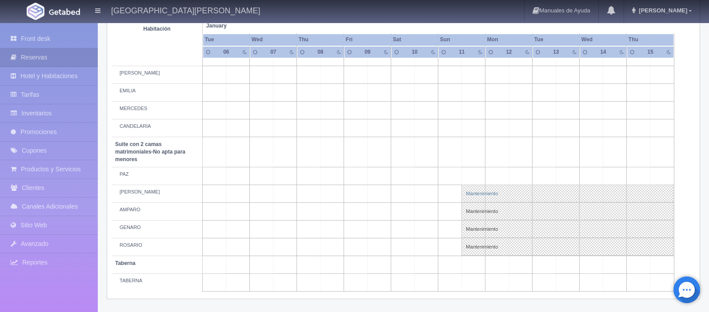
click at [495, 195] on link "Mantenimiento" at bounding box center [567, 194] width 212 height 18
select select "Mantenimiento"
select select "1891_JOSÉ"
type input "11-01-2026"
type input "18-01-2026"
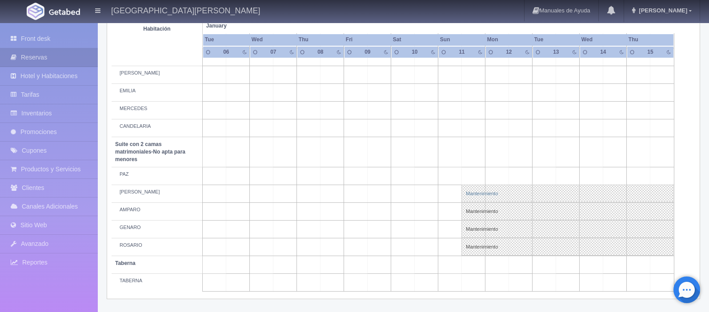
type textarea "MB GRUPO BARTENDER"
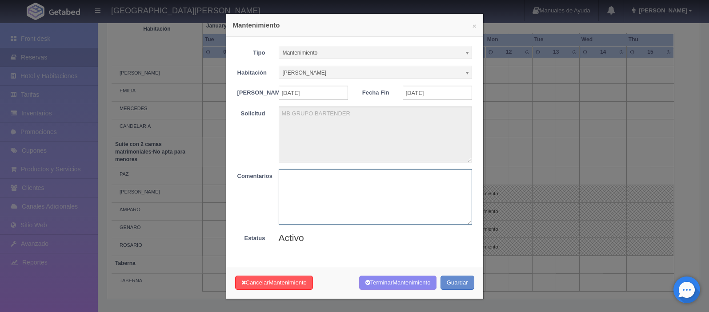
click at [336, 190] on textarea at bounding box center [375, 197] width 193 height 56
paste textarea "liberar"
type textarea "liberar"
click at [394, 286] on span "Mantenimiento" at bounding box center [411, 283] width 38 height 7
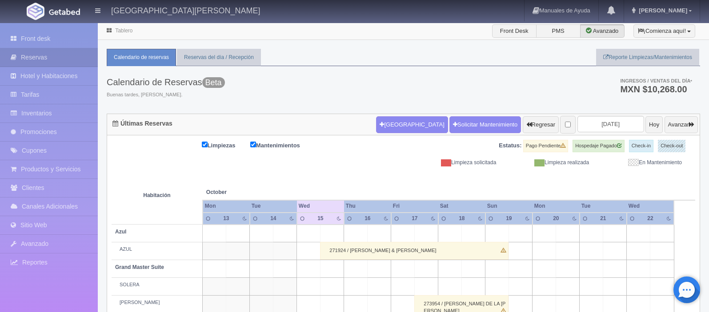
scroll to position [66, 0]
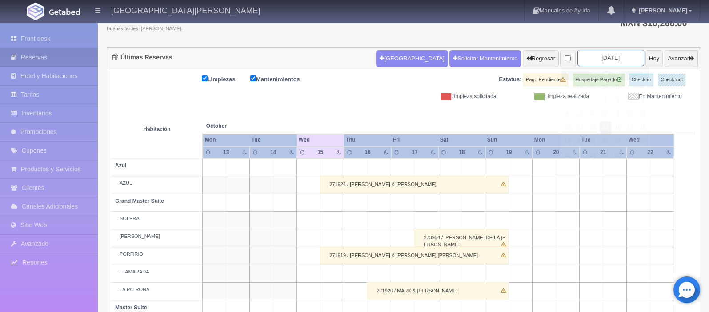
click at [610, 57] on input "[DATE]" at bounding box center [610, 58] width 67 height 16
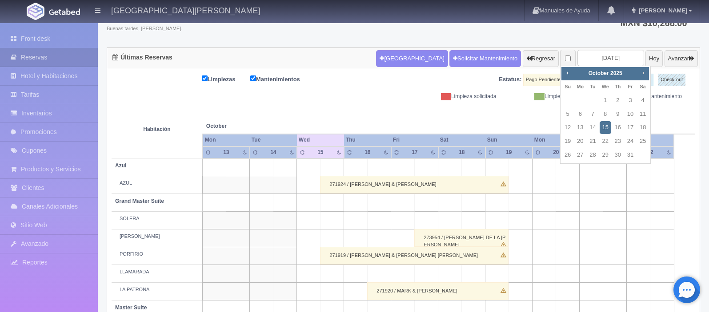
click at [642, 74] on span "Next" at bounding box center [643, 72] width 7 height 7
click at [618, 113] on link "8" at bounding box center [618, 114] width 12 height 13
type input "[DATE]"
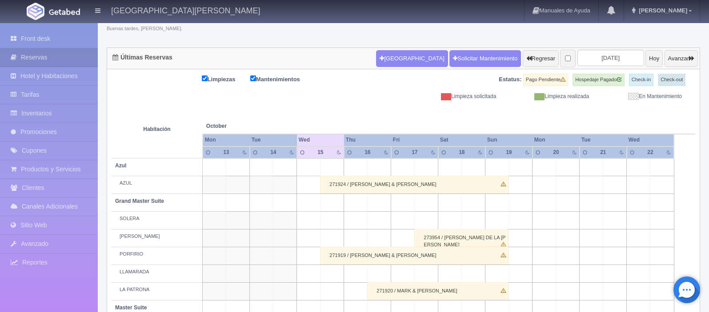
scroll to position [66, 0]
click at [611, 60] on input "[DATE]" at bounding box center [610, 58] width 67 height 16
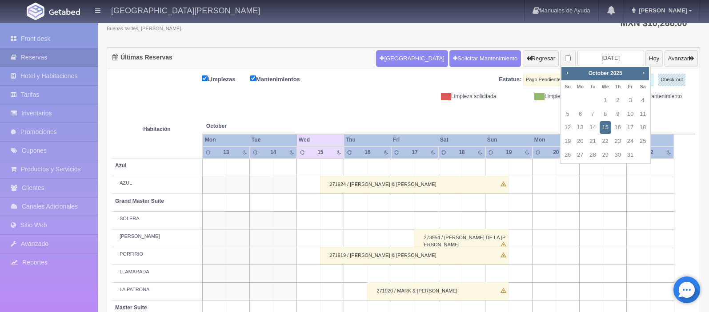
click at [644, 74] on span "Next" at bounding box center [643, 72] width 7 height 7
click at [616, 114] on link "8" at bounding box center [618, 114] width 12 height 13
type input "[DATE]"
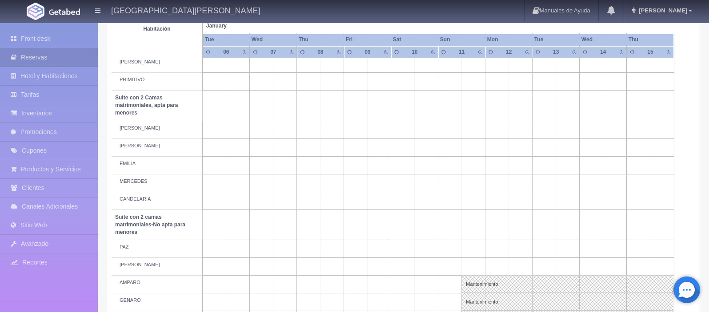
scroll to position [652, 0]
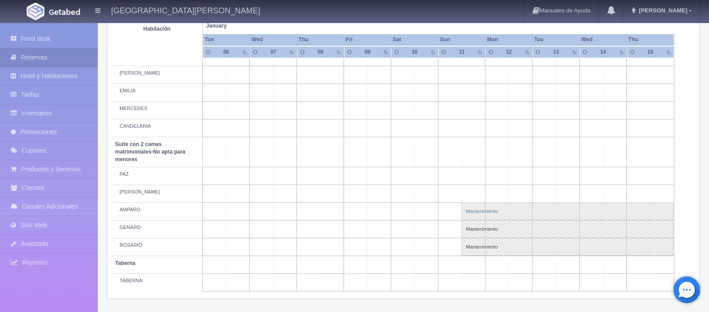
click at [507, 213] on link "Mantenimiento" at bounding box center [567, 212] width 212 height 18
select select "Mantenimiento"
select select "1891_AMPARO"
type input "[DATE]"
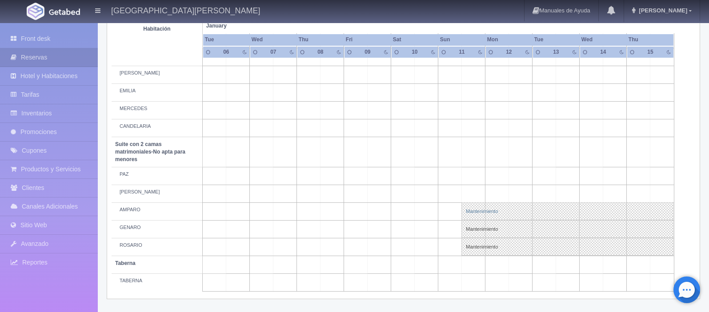
type textarea "MB GRUPO BARTENDER"
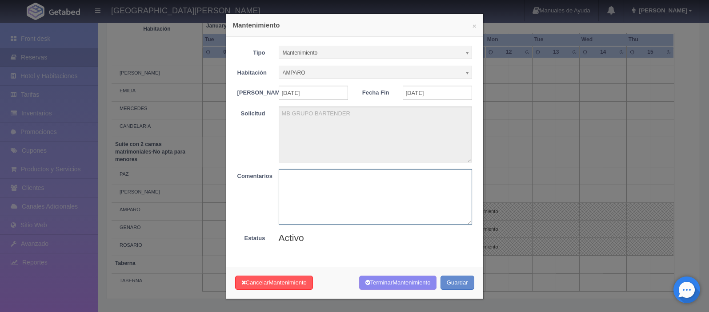
click at [322, 205] on textarea at bounding box center [375, 197] width 193 height 56
paste textarea "liberar"
type textarea "liberar"
click at [385, 285] on button "Terminar Mantenimiento" at bounding box center [398, 283] width 78 height 15
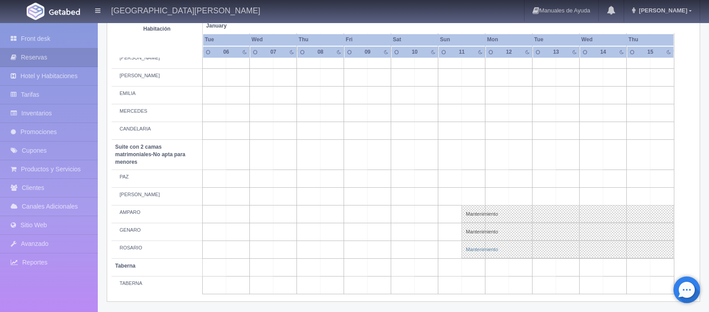
scroll to position [652, 0]
click at [516, 211] on link "Mantenimiento" at bounding box center [567, 212] width 212 height 18
select select "Mantenimiento"
select select "1891_AMPARO"
type input "11-01-2026"
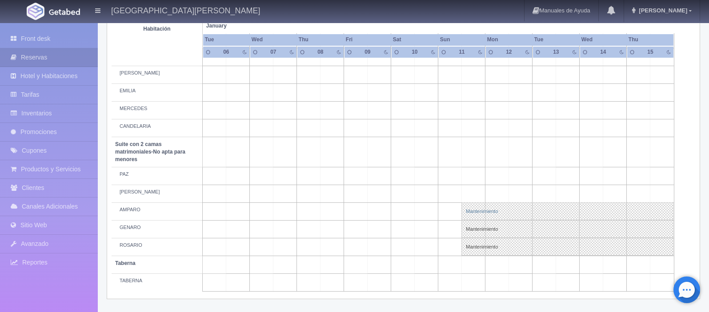
type input "18-01-2026"
type textarea "MB GRUPO BARTENDER"
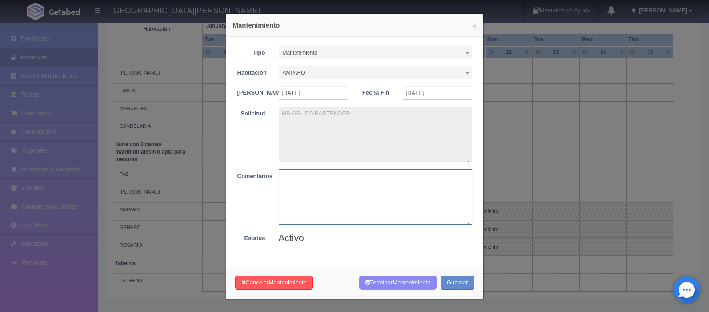
click at [317, 204] on textarea at bounding box center [375, 197] width 193 height 56
paste textarea "liberar"
type textarea "liberar"
click at [379, 289] on button "Terminar Mantenimiento" at bounding box center [398, 283] width 78 height 15
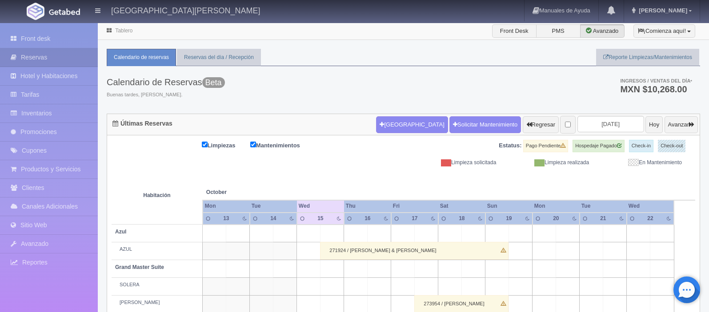
scroll to position [66, 0]
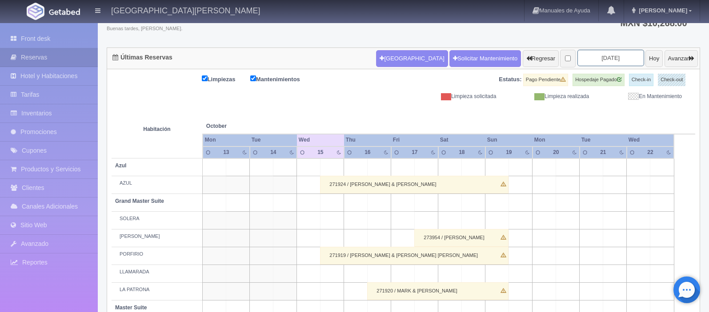
click at [591, 58] on input "[DATE]" at bounding box center [610, 58] width 67 height 16
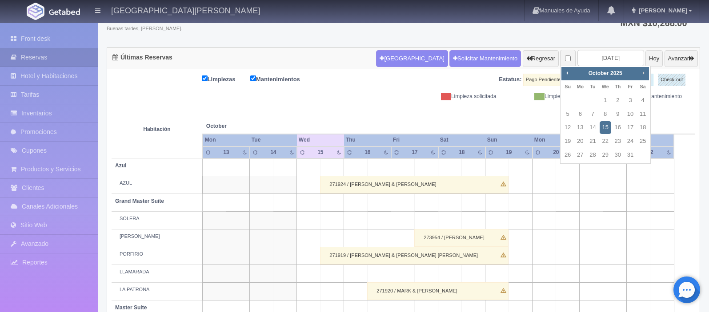
click at [641, 73] on span "Next" at bounding box center [643, 72] width 7 height 7
drag, startPoint x: 616, startPoint y: 113, endPoint x: 603, endPoint y: 22, distance: 91.7
click at [616, 112] on link "8" at bounding box center [618, 114] width 12 height 13
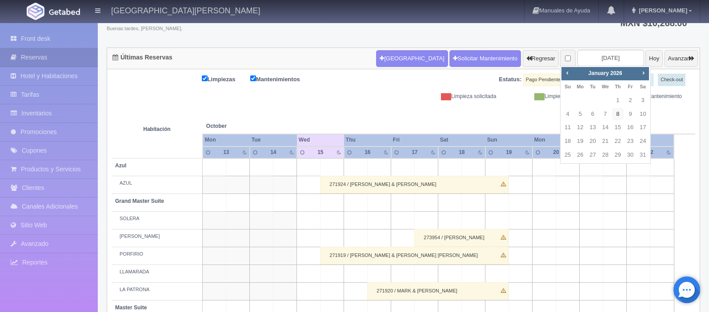
type input "[DATE]"
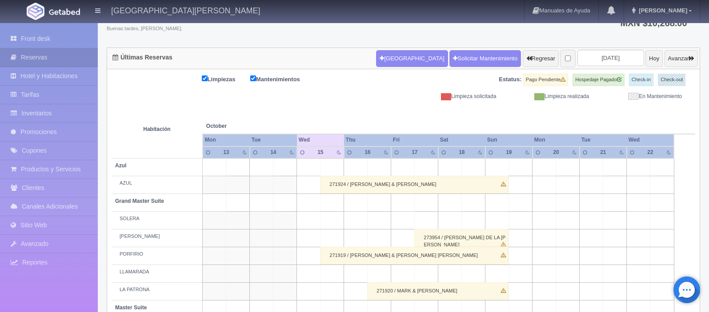
scroll to position [66, 0]
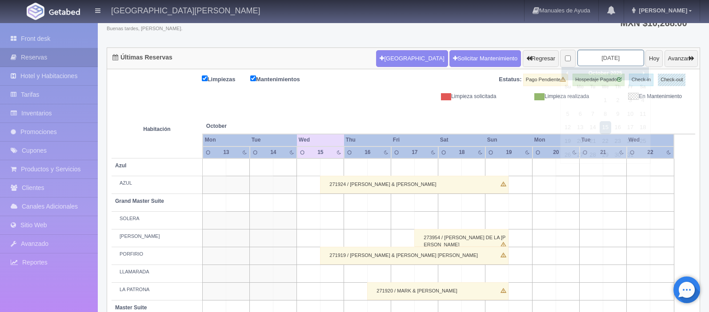
click at [613, 58] on input "2025-10-15" at bounding box center [610, 58] width 67 height 16
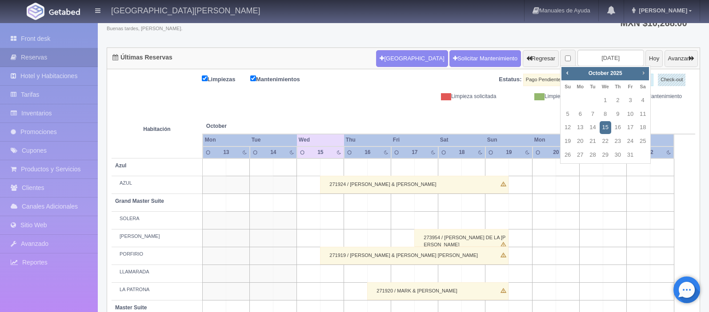
click at [641, 76] on span "Next" at bounding box center [643, 72] width 7 height 7
click at [616, 114] on link "8" at bounding box center [618, 114] width 12 height 13
type input "2026-01-08"
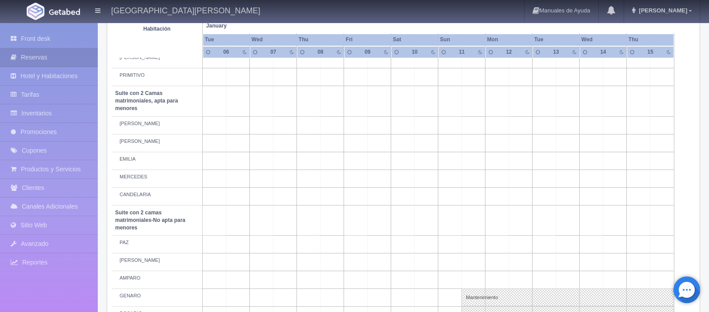
scroll to position [652, 0]
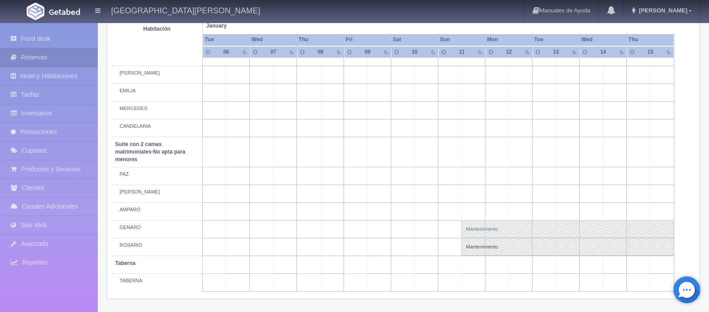
click at [490, 229] on link "Mantenimiento" at bounding box center [567, 229] width 212 height 18
select select "Mantenimiento"
select select "1891_GENARO"
type input "[DATE]"
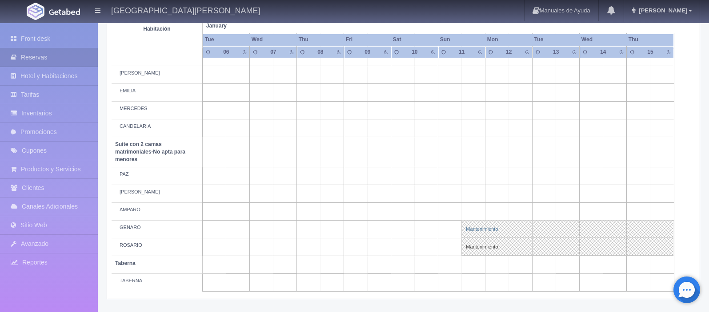
type textarea "MB GRUPO BAR TENDER"
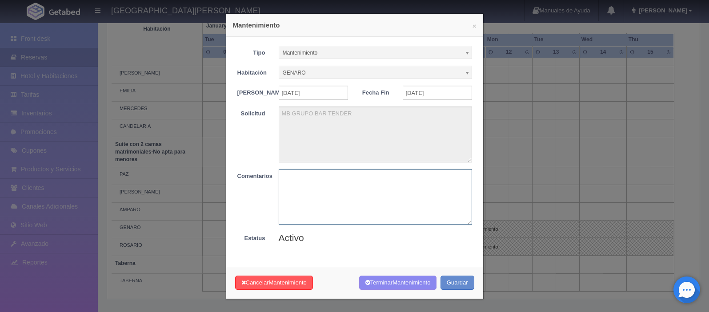
click at [339, 208] on textarea at bounding box center [375, 197] width 193 height 56
paste textarea "liberar"
type textarea "liberar"
click at [394, 286] on span "Mantenimiento" at bounding box center [411, 283] width 38 height 7
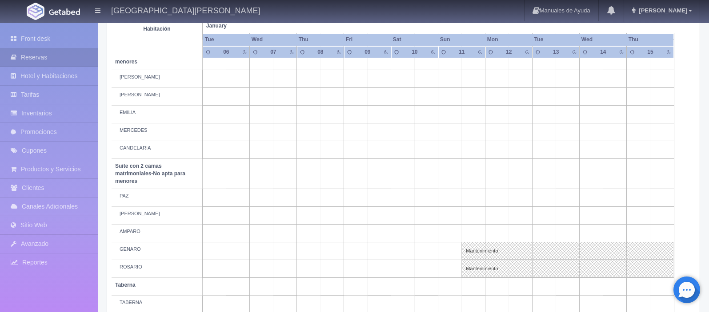
scroll to position [652, 0]
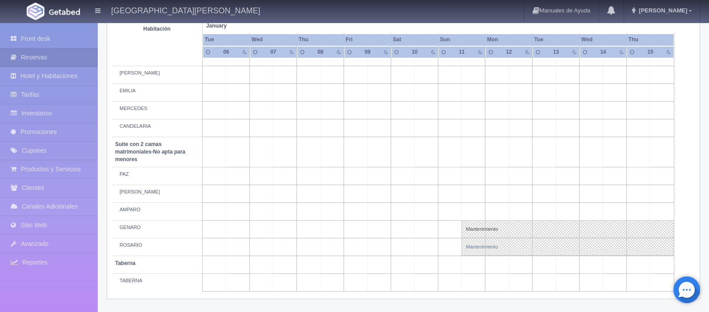
click at [487, 248] on link "Mantenimiento" at bounding box center [567, 247] width 212 height 18
select select "Mantenimiento"
select select "1891_ROSARIO"
type input "11-01-2026"
type input "18-01-2026"
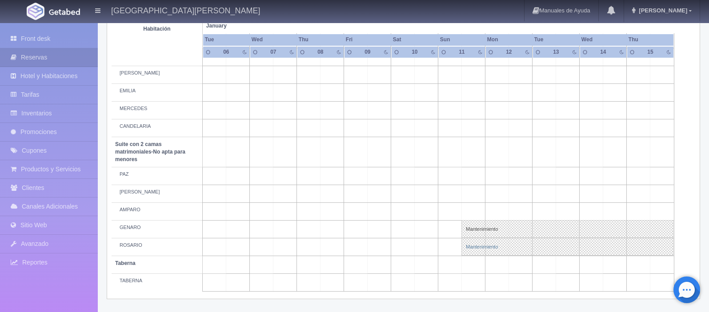
type textarea "MB-Grupo BARTENDERS"
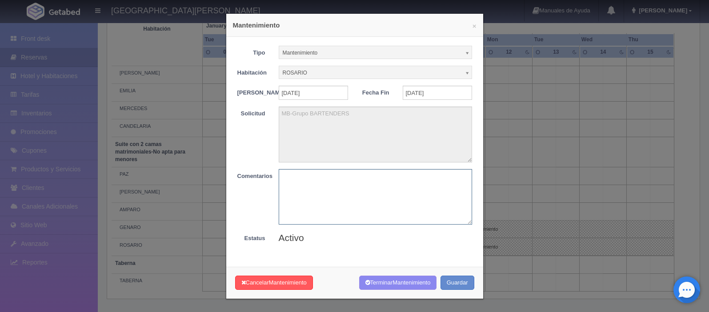
click at [340, 212] on textarea at bounding box center [375, 197] width 193 height 56
paste textarea "liberar"
type textarea "liberar"
drag, startPoint x: 384, startPoint y: 288, endPoint x: 388, endPoint y: 286, distance: 5.4
click at [384, 288] on button "Terminar Mantenimiento" at bounding box center [398, 283] width 78 height 15
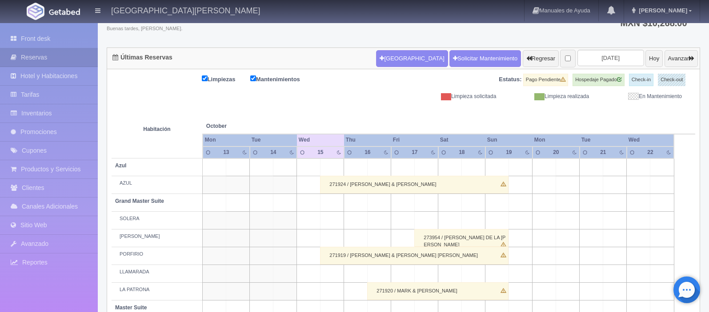
scroll to position [66, 0]
click at [607, 58] on input "[DATE]" at bounding box center [610, 58] width 67 height 16
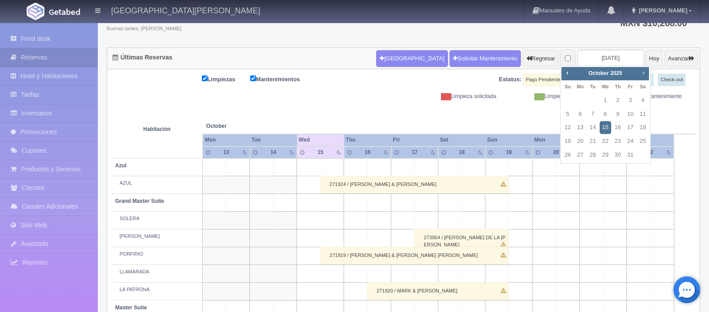
click at [643, 74] on span "Next" at bounding box center [643, 72] width 7 height 7
click at [620, 116] on link "8" at bounding box center [618, 114] width 12 height 13
type input "[DATE]"
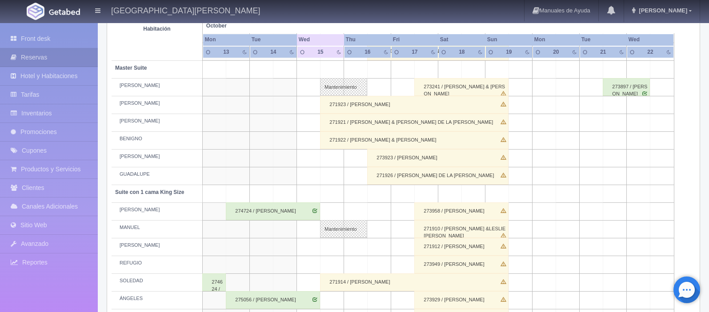
scroll to position [438, 0]
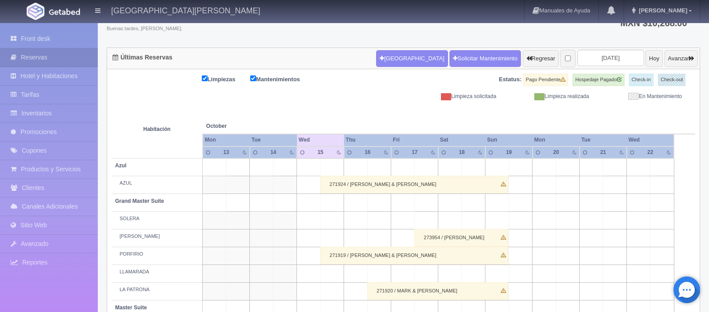
scroll to position [66, 0]
click at [615, 58] on input "[DATE]" at bounding box center [610, 58] width 67 height 16
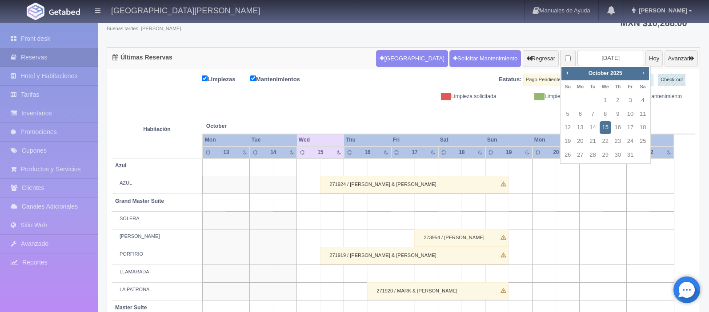
click at [640, 74] on span "Next" at bounding box center [643, 72] width 7 height 7
click at [592, 128] on link "13" at bounding box center [593, 127] width 12 height 13
type input "2026-01-13"
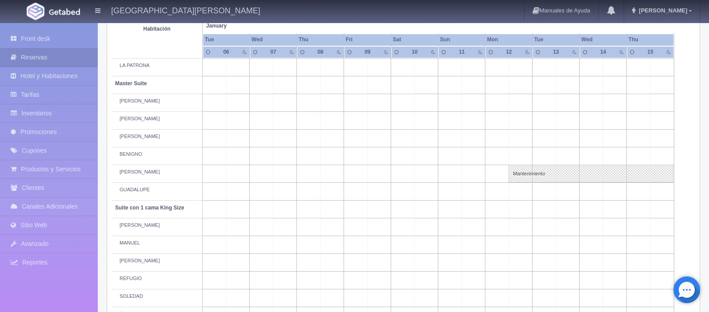
scroll to position [292, 0]
click at [538, 172] on link "Mantenimiento" at bounding box center [590, 173] width 165 height 18
select select "Mantenimiento"
select select "1894_JOAQUÍN"
type input "[DATE]"
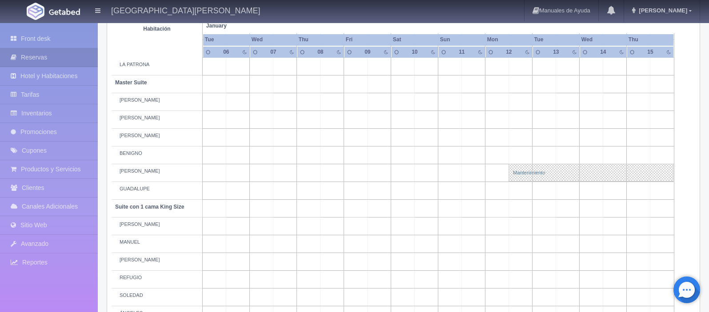
type input "[DATE]"
type textarea "GRUPO TANIA NUÑEZ"
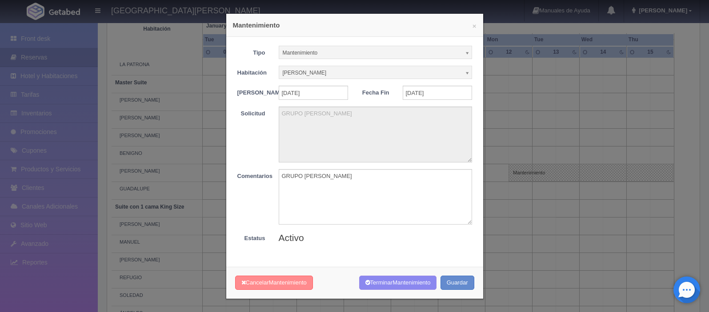
click at [274, 285] on span "Mantenimiento" at bounding box center [288, 283] width 38 height 7
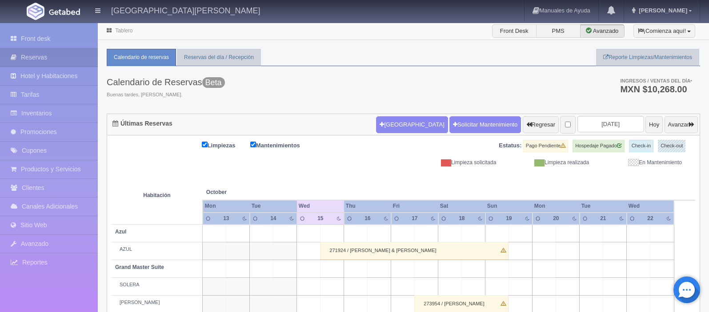
scroll to position [66, 0]
